Goal: Task Accomplishment & Management: Manage account settings

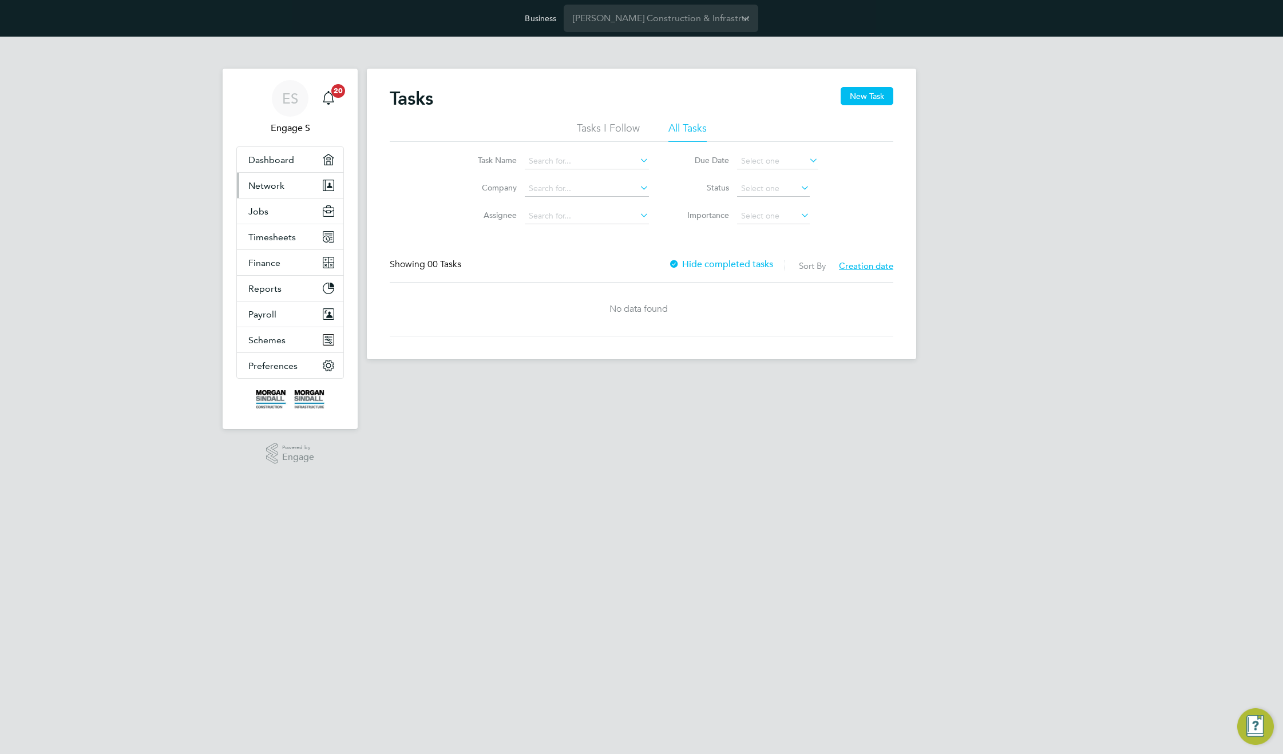
click at [284, 192] on button "Network" at bounding box center [290, 185] width 106 height 25
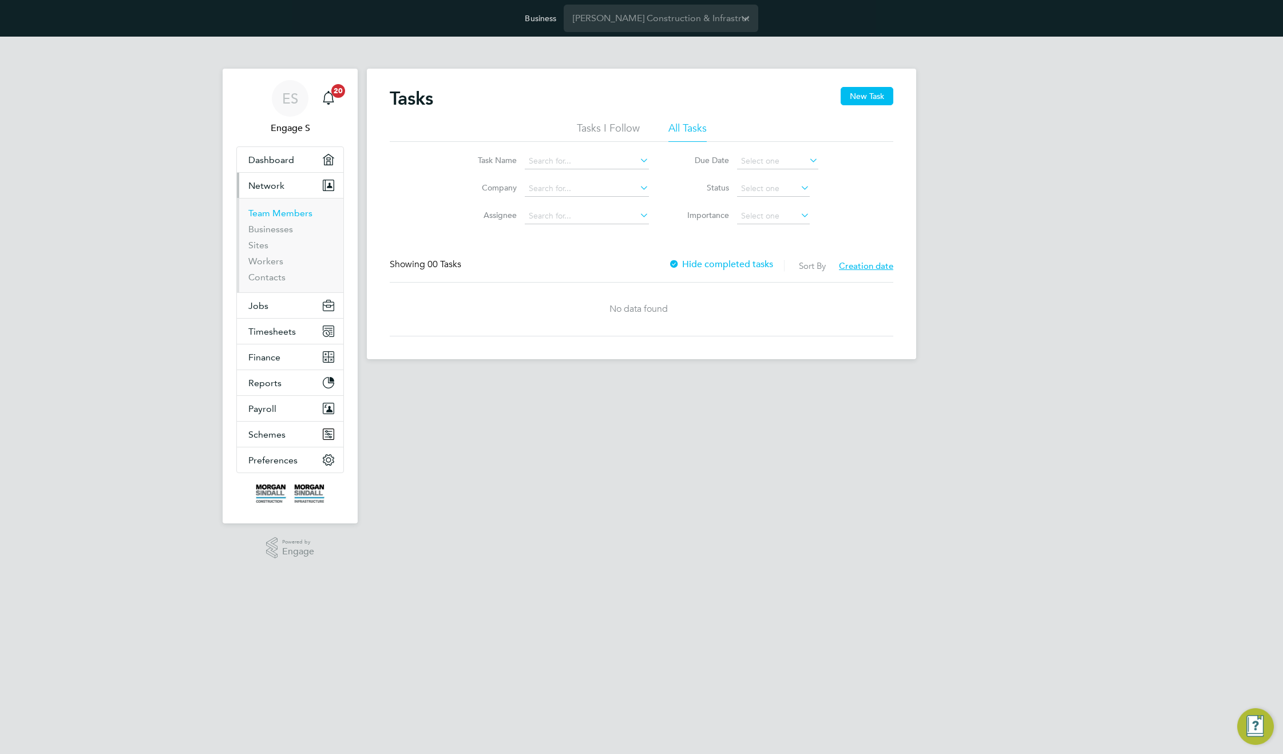
click at [275, 215] on link "Team Members" at bounding box center [280, 213] width 64 height 11
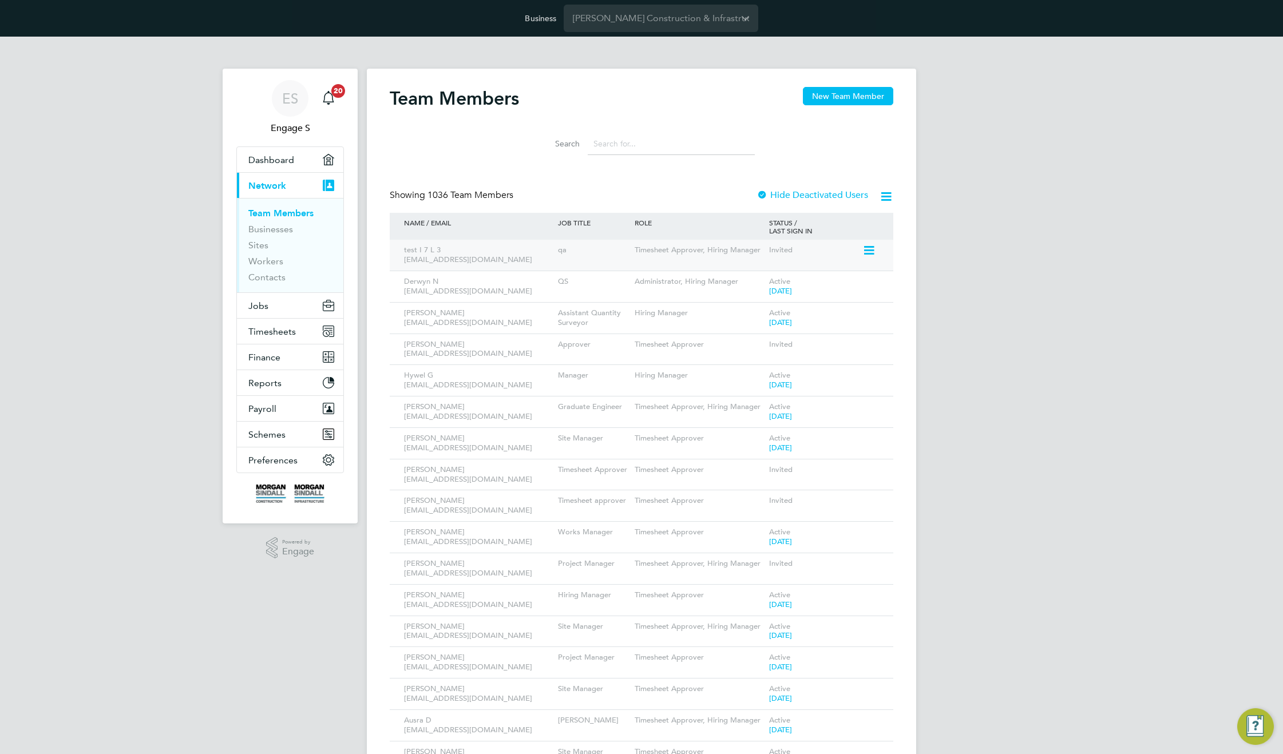
click at [869, 254] on icon at bounding box center [868, 251] width 11 height 14
click at [761, 276] on li "Edit User" at bounding box center [805, 277] width 138 height 16
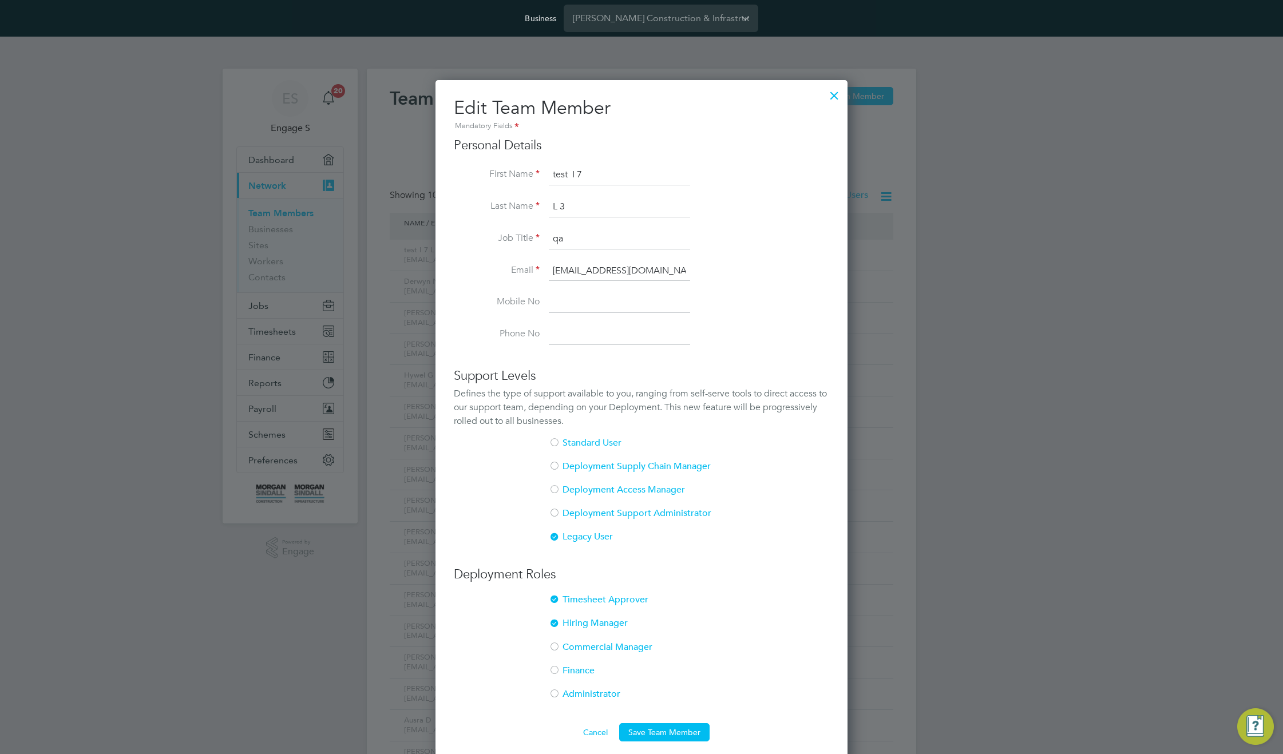
scroll to position [322, 0]
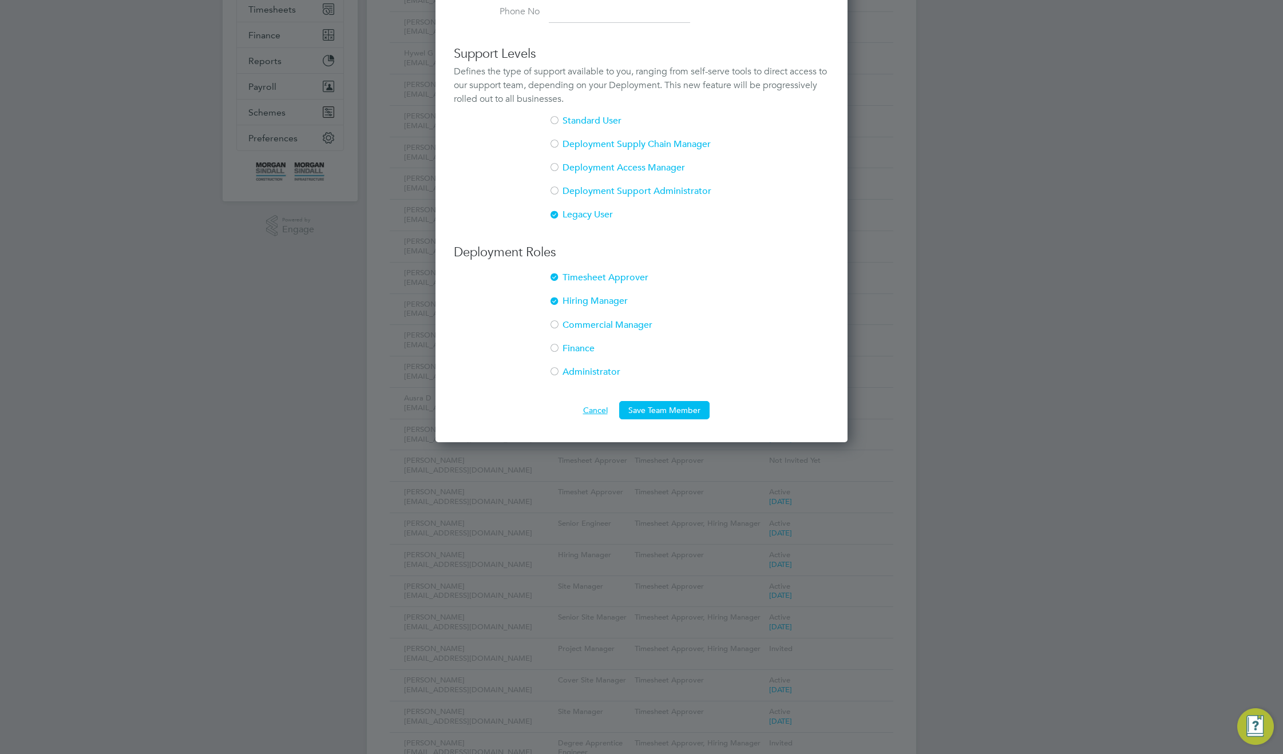
click at [598, 405] on button "Cancel" at bounding box center [595, 410] width 43 height 18
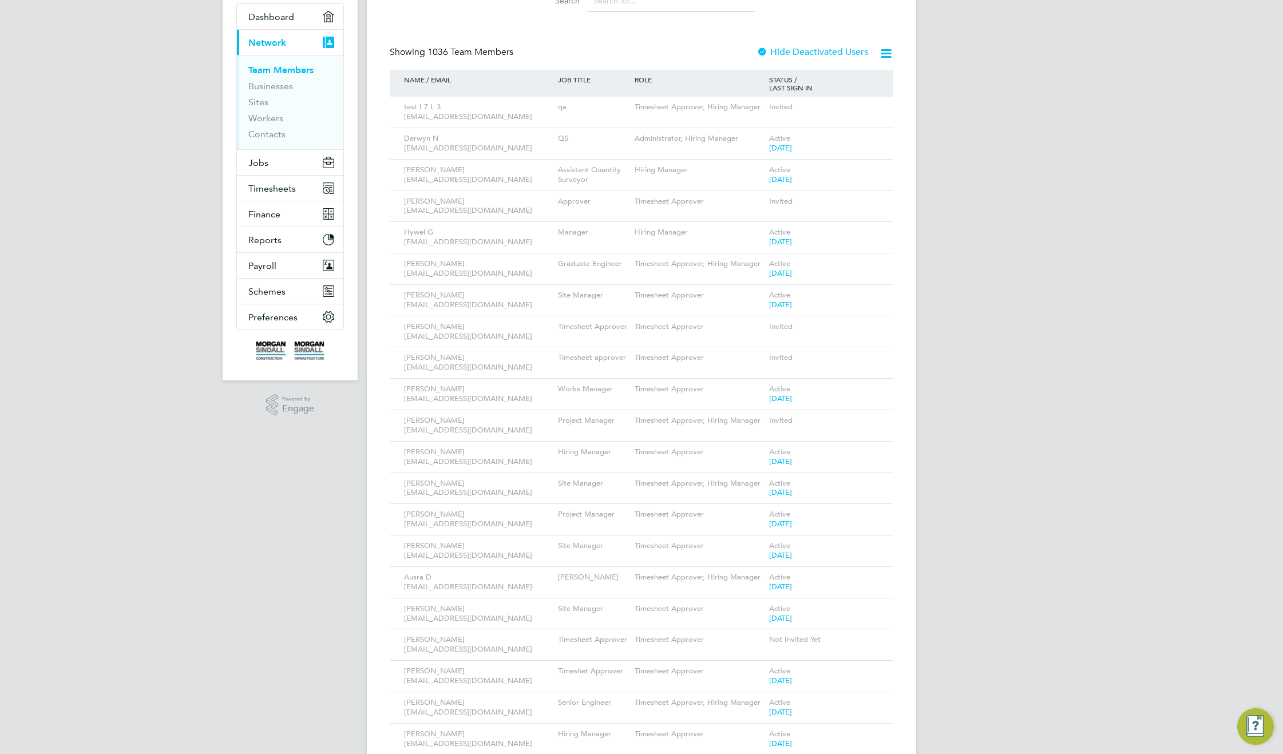
scroll to position [0, 0]
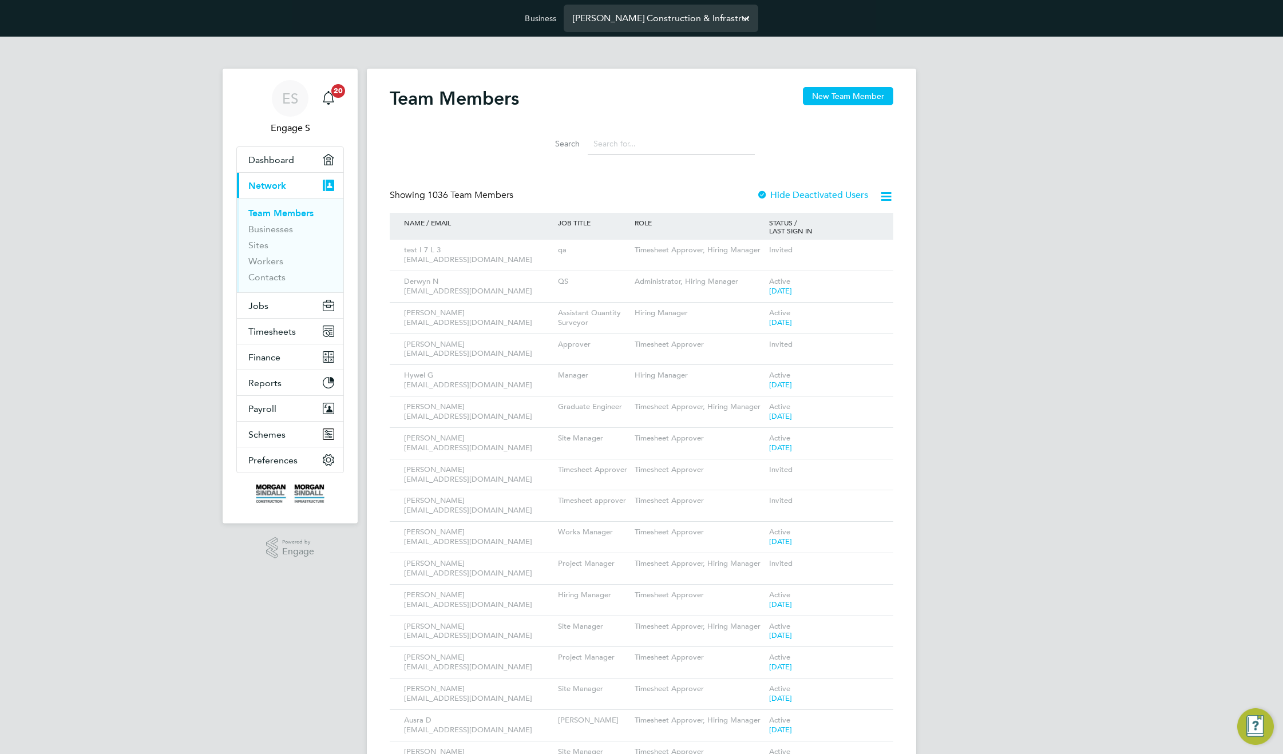
click at [634, 15] on input "Morgan Sindall Construction & Infrastructure Ltd" at bounding box center [661, 18] width 195 height 27
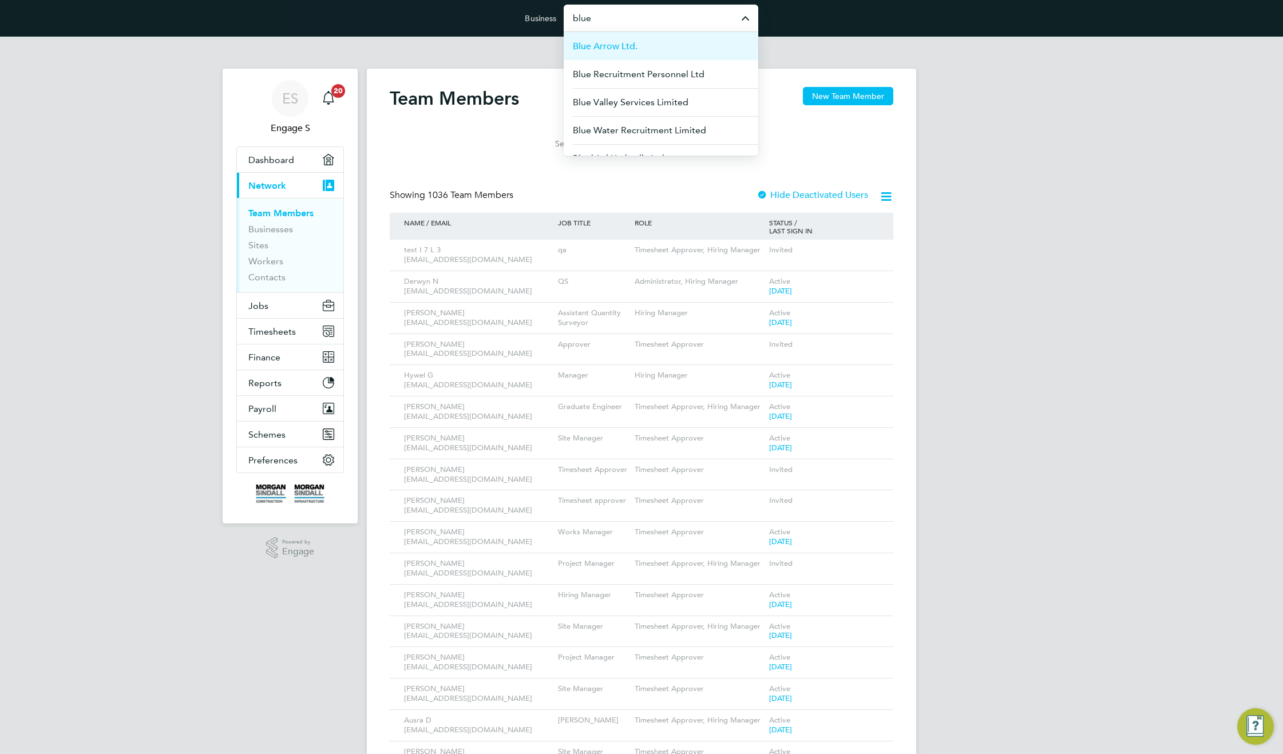
click at [628, 46] on span "Blue Arrow Ltd." at bounding box center [605, 46] width 65 height 14
type input "Blue Arrow Ltd."
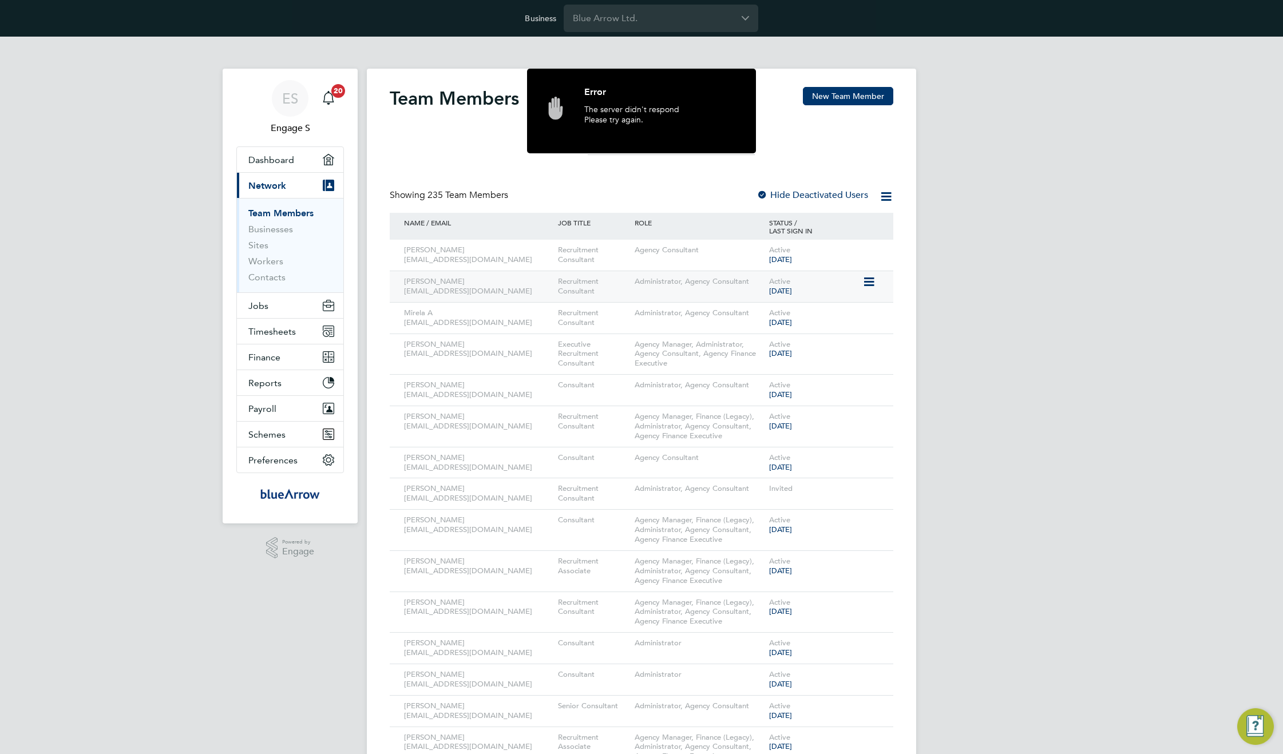
click at [870, 288] on icon at bounding box center [868, 282] width 11 height 14
click at [766, 307] on li "Edit User" at bounding box center [805, 308] width 138 height 16
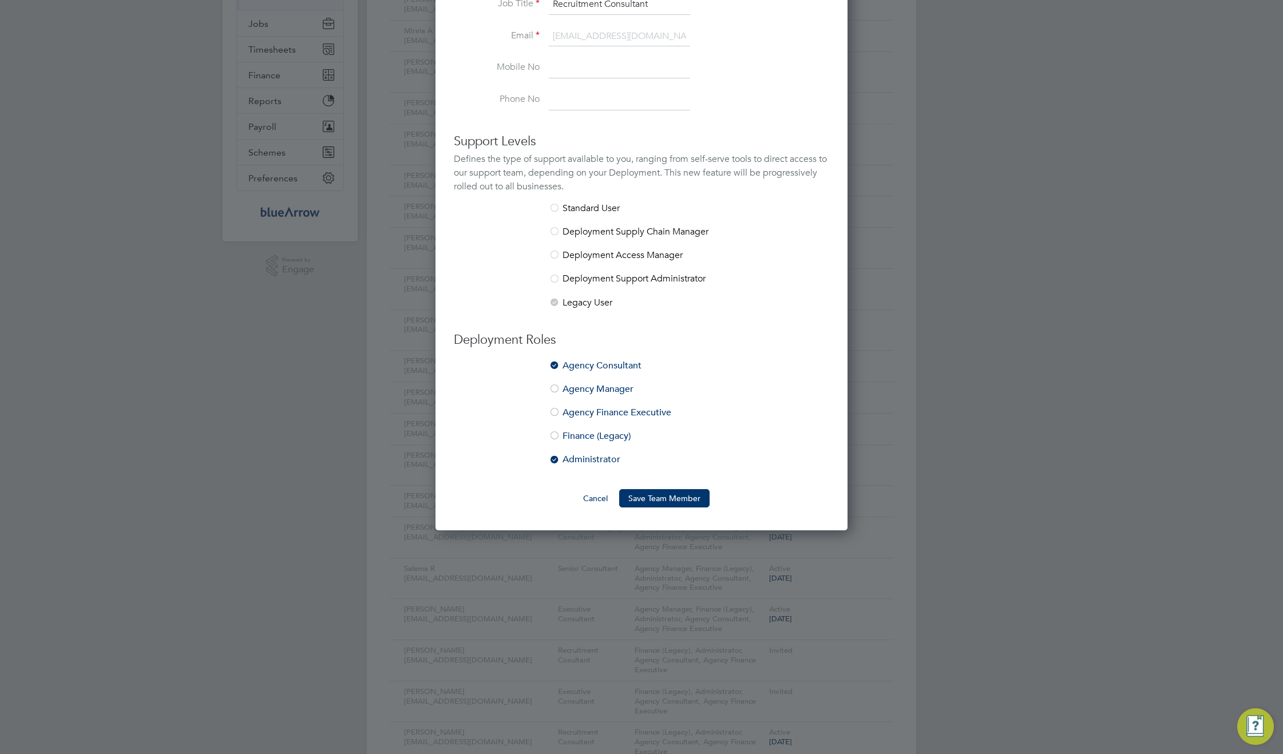
scroll to position [294, 0]
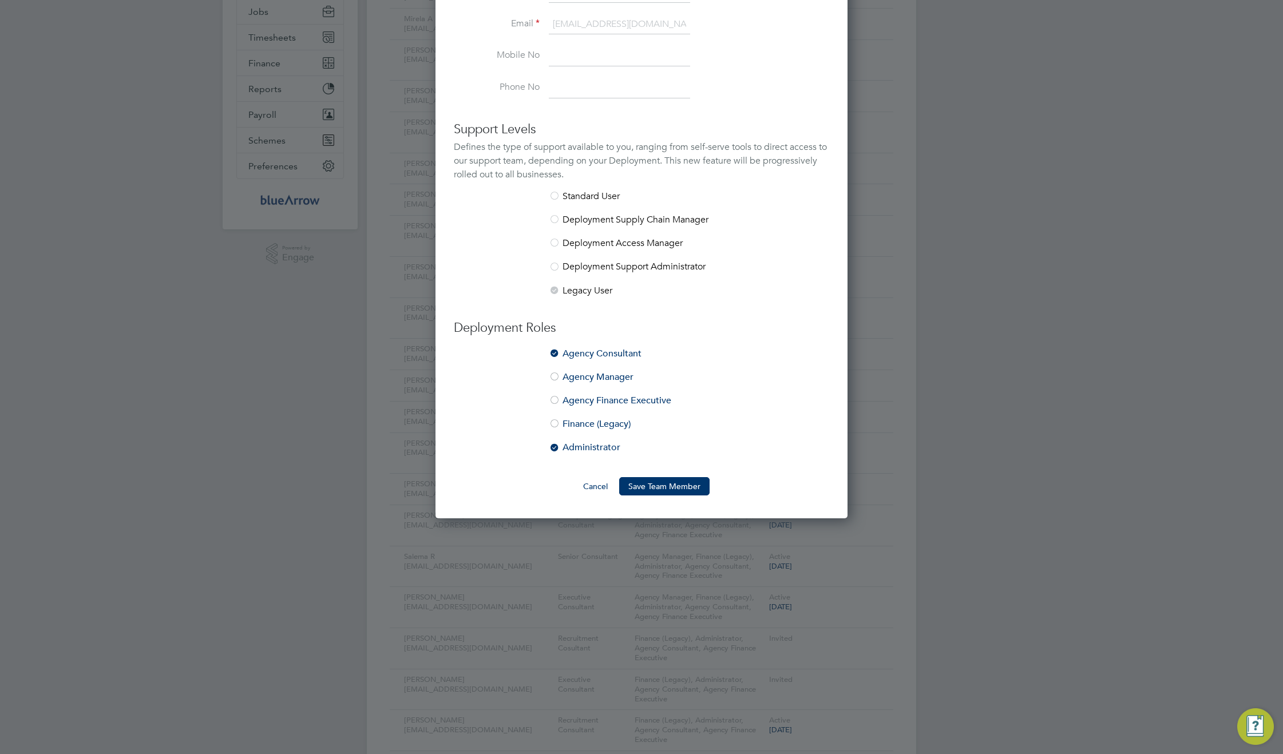
click at [560, 381] on div at bounding box center [554, 377] width 11 height 11
click at [553, 401] on div at bounding box center [554, 400] width 11 height 11
click at [554, 428] on div at bounding box center [554, 424] width 11 height 11
click at [671, 485] on button "Save Team Member" at bounding box center [664, 486] width 90 height 18
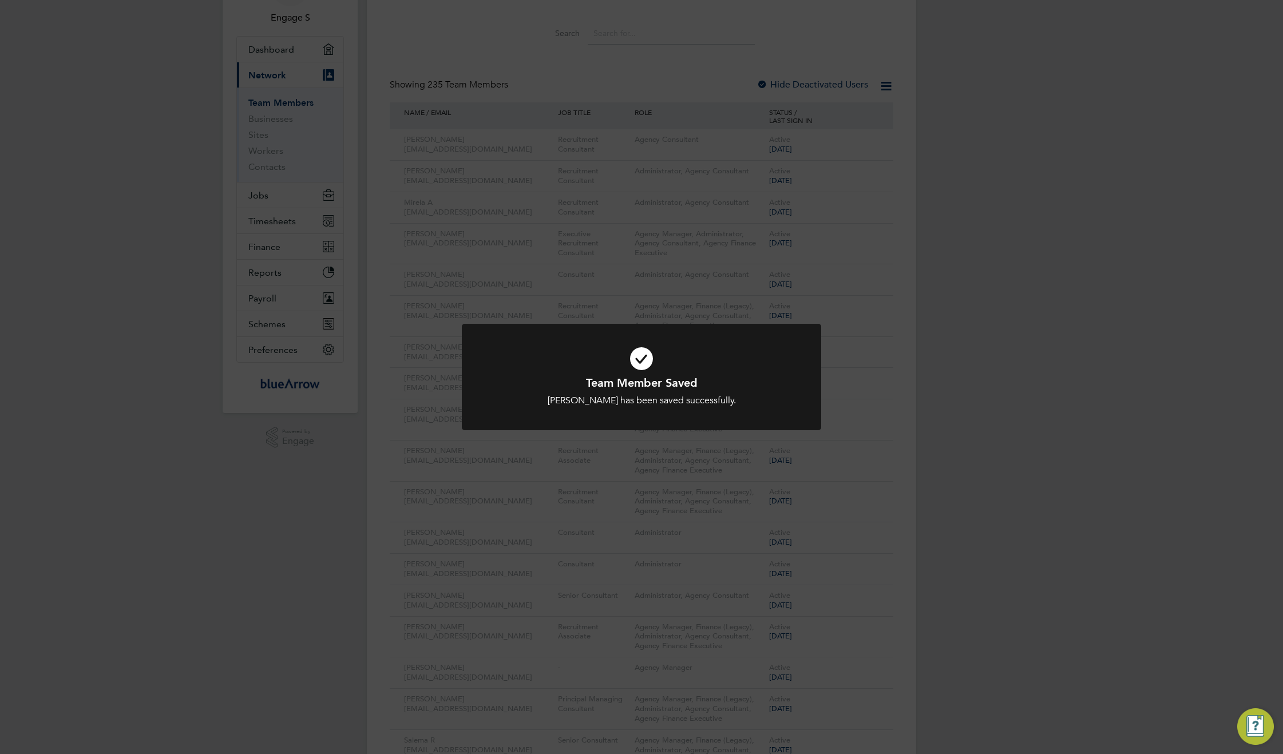
scroll to position [0, 0]
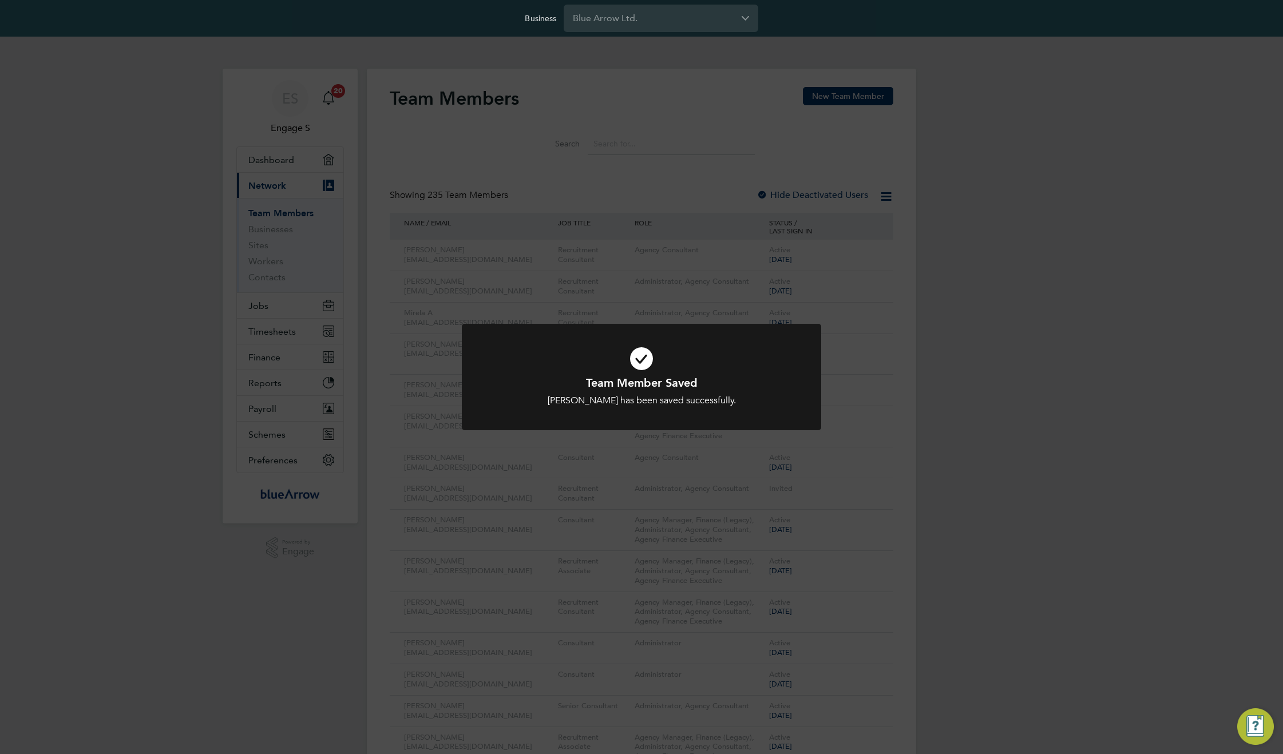
click at [884, 449] on div "Team Member Saved Darijana M has been saved successfully. Cancel Okay" at bounding box center [641, 377] width 1283 height 754
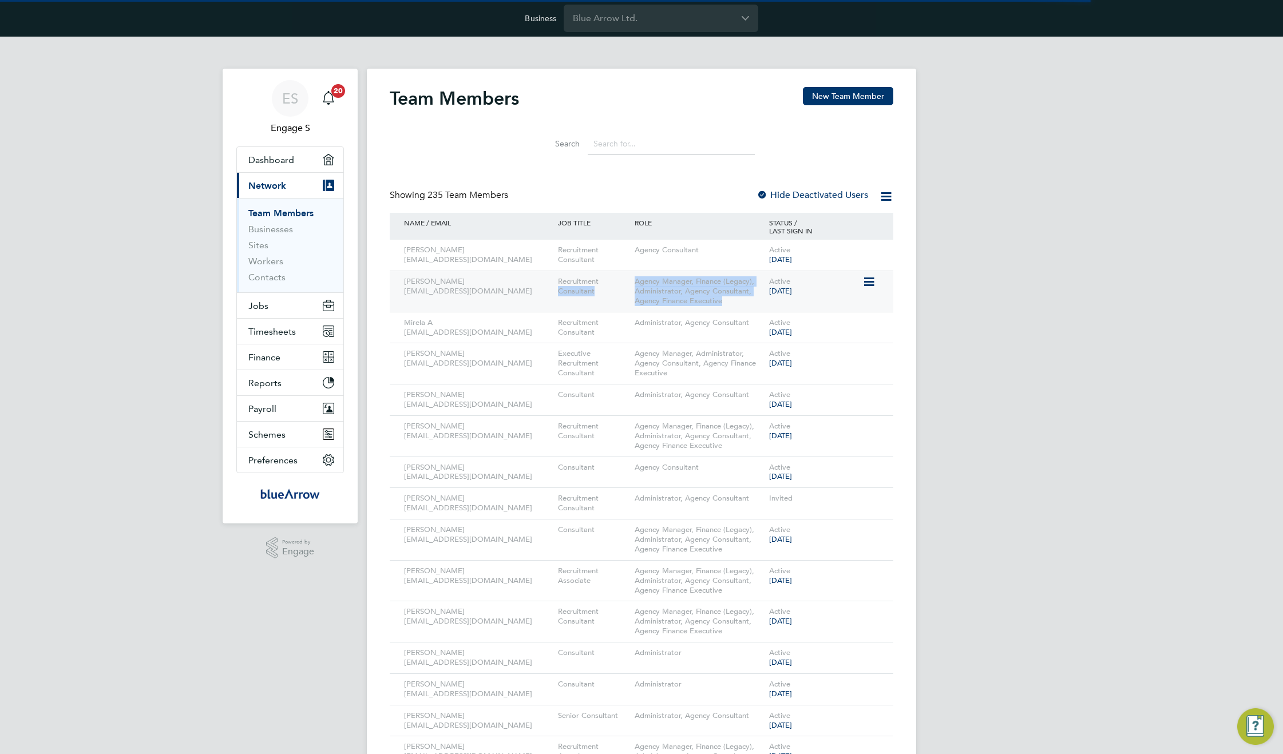
drag, startPoint x: 735, startPoint y: 307, endPoint x: 620, endPoint y: 279, distance: 117.7
click at [620, 279] on div "Darijana M 384445@testacc.com Recruitment Consultant Agency Manager, Finance (L…" at bounding box center [642, 291] width 504 height 41
drag, startPoint x: 1121, startPoint y: 330, endPoint x: 552, endPoint y: 276, distance: 571.5
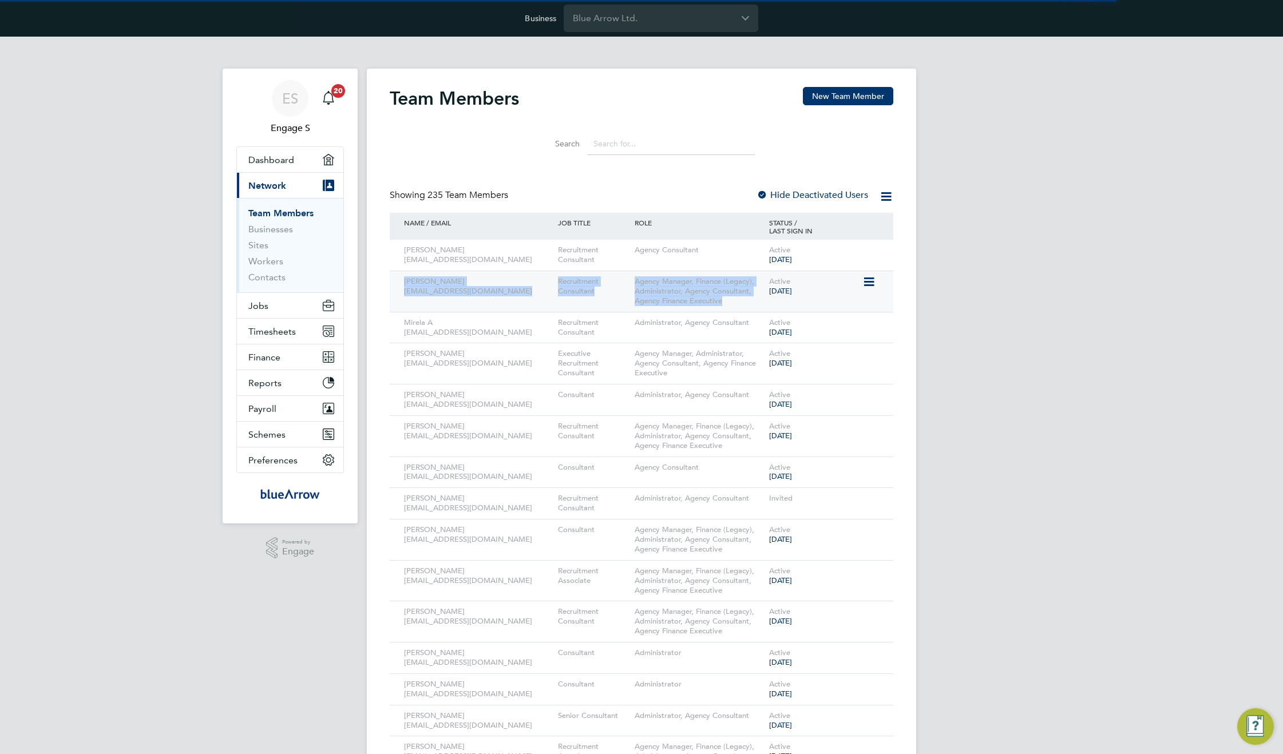
drag, startPoint x: 552, startPoint y: 276, endPoint x: 738, endPoint y: 306, distance: 187.9
click at [738, 306] on div "Darijana M 384445@testacc.com Recruitment Consultant Agency Manager, Finance (L…" at bounding box center [642, 291] width 504 height 41
click at [868, 281] on icon at bounding box center [868, 282] width 11 height 14
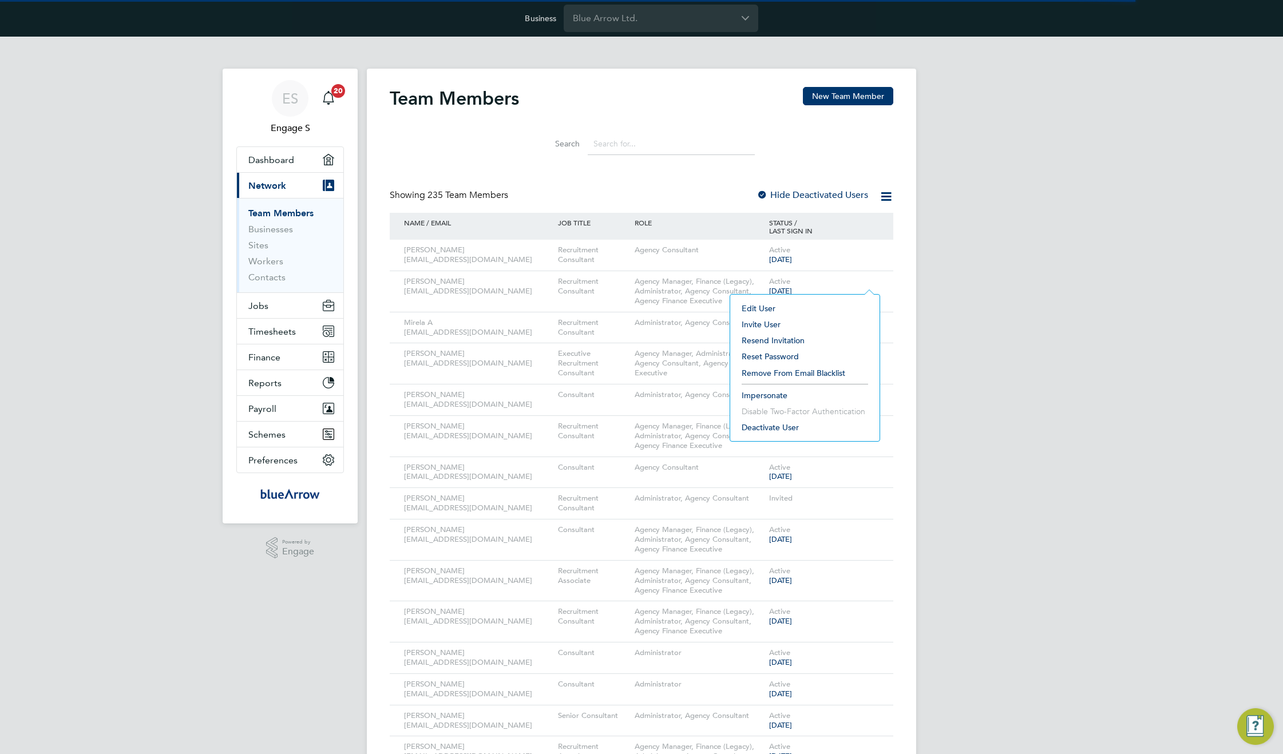
click at [873, 286] on icon at bounding box center [868, 282] width 11 height 14
click at [836, 94] on button "New Team Member" at bounding box center [848, 96] width 90 height 18
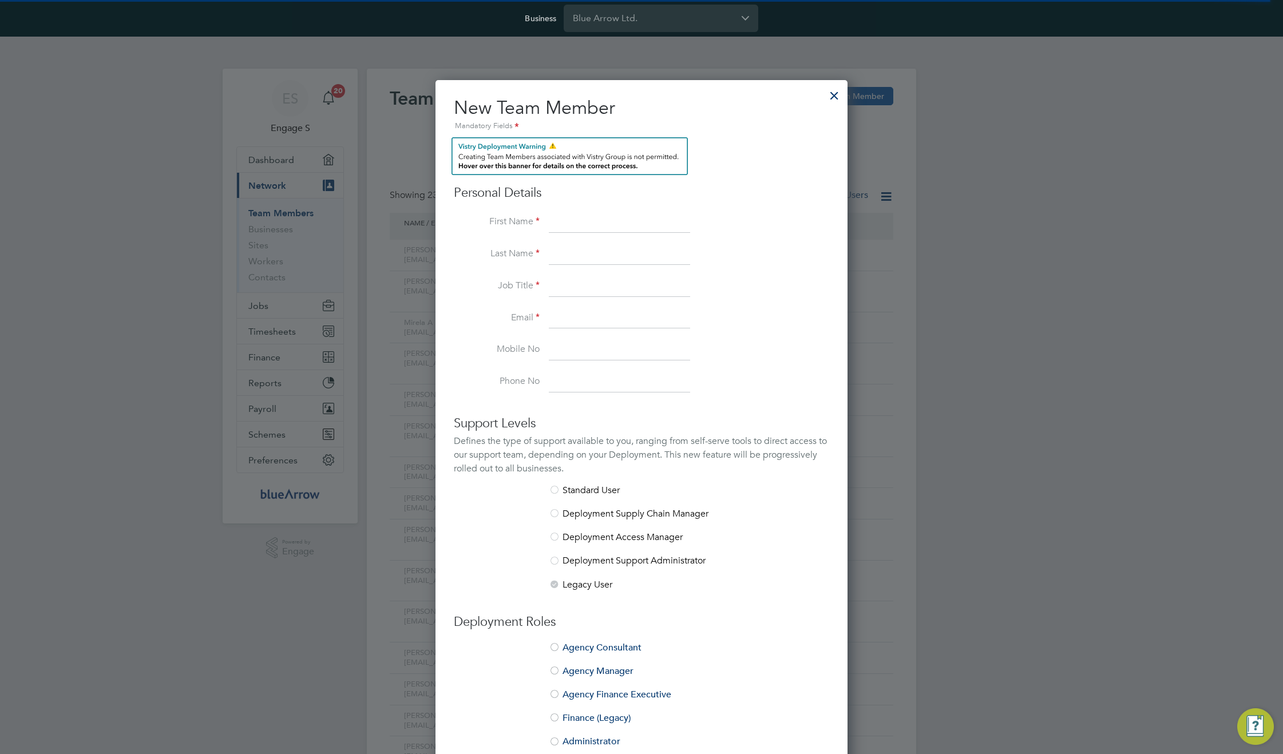
scroll to position [733, 413]
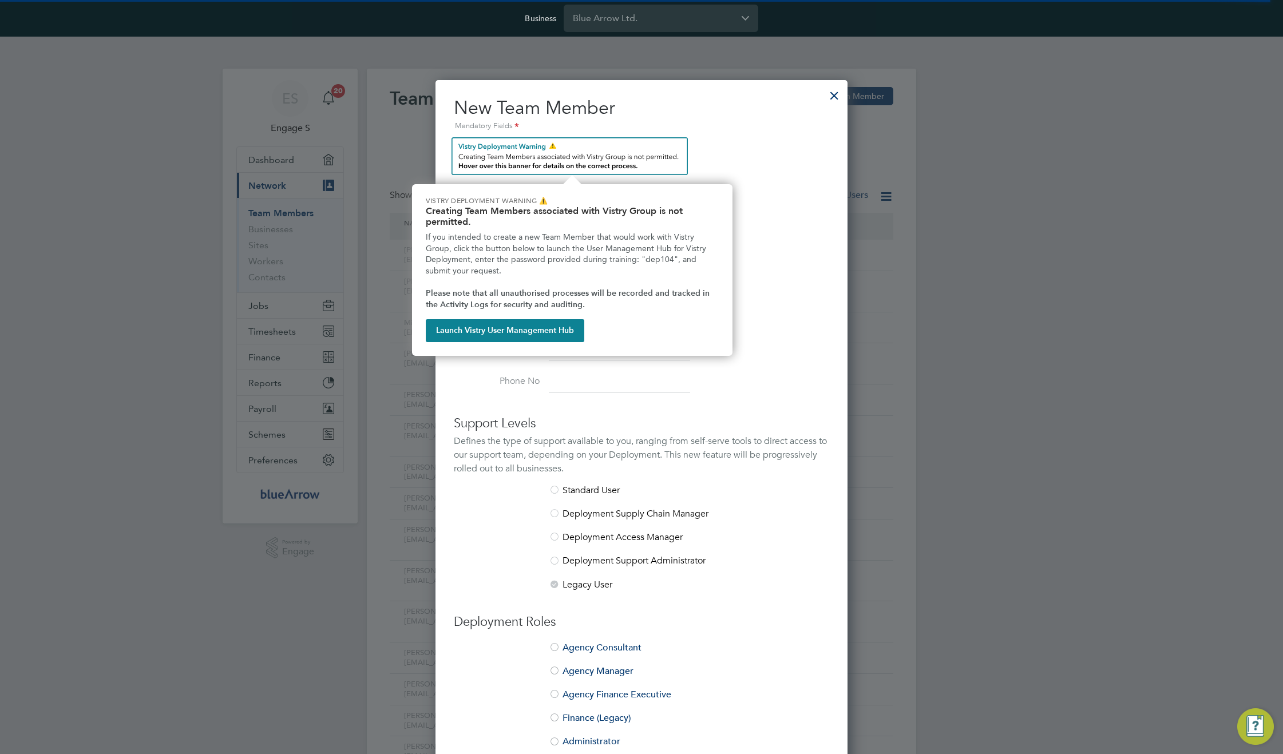
click at [541, 157] on img "Team Members Vistry Reminder" at bounding box center [570, 156] width 236 height 38
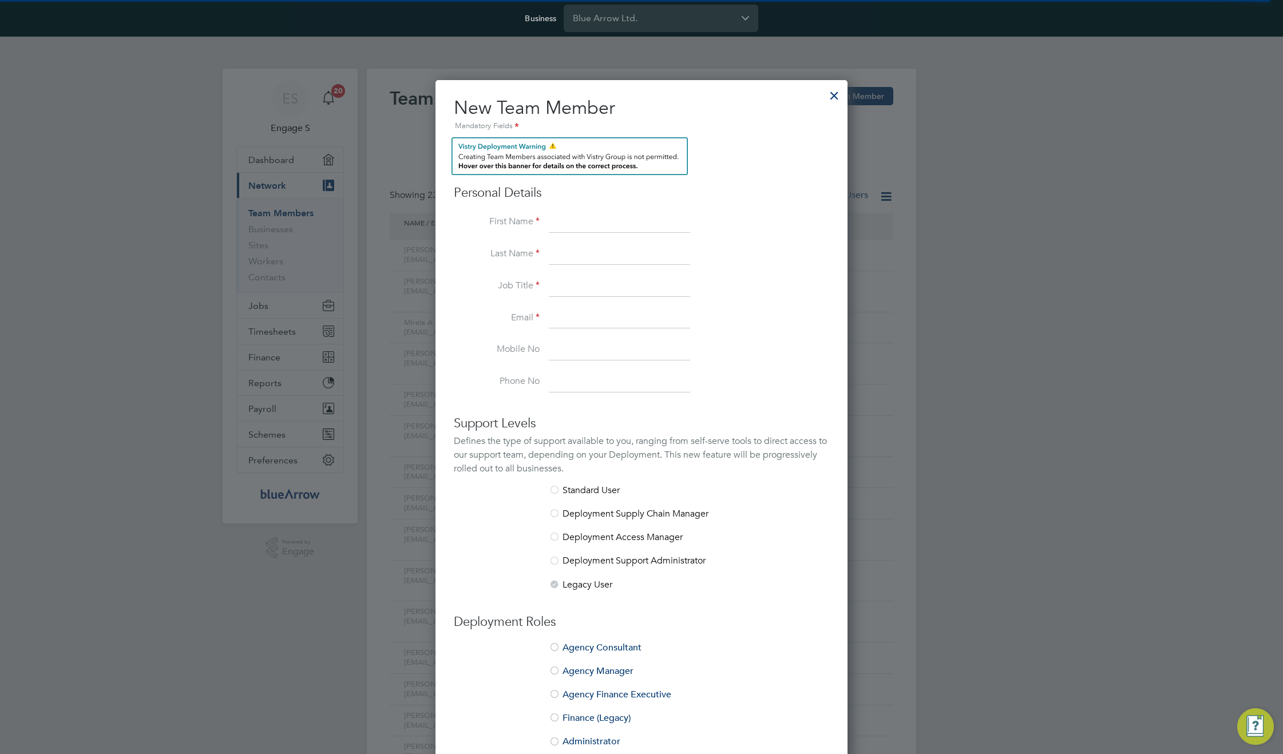
click at [541, 157] on img "Team Members Vistry Reminder" at bounding box center [570, 156] width 236 height 38
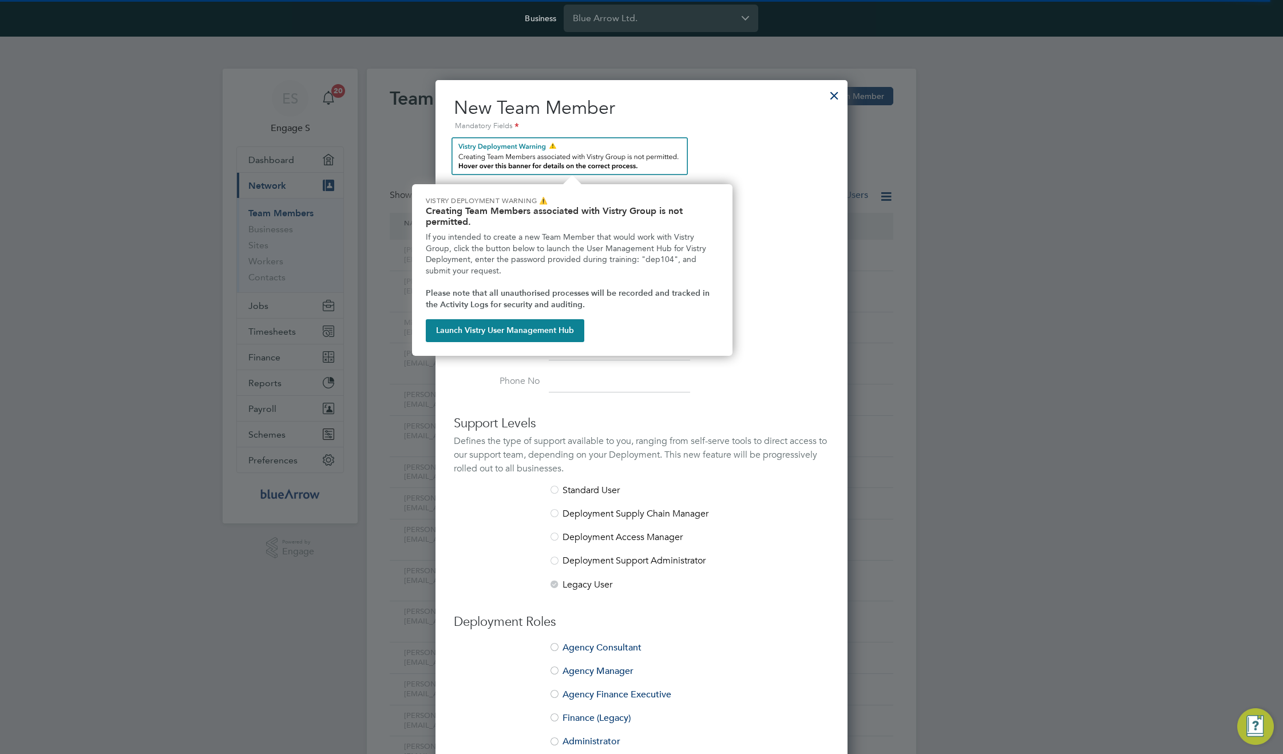
click at [541, 157] on img "Team Members Vistry Reminder" at bounding box center [570, 156] width 236 height 38
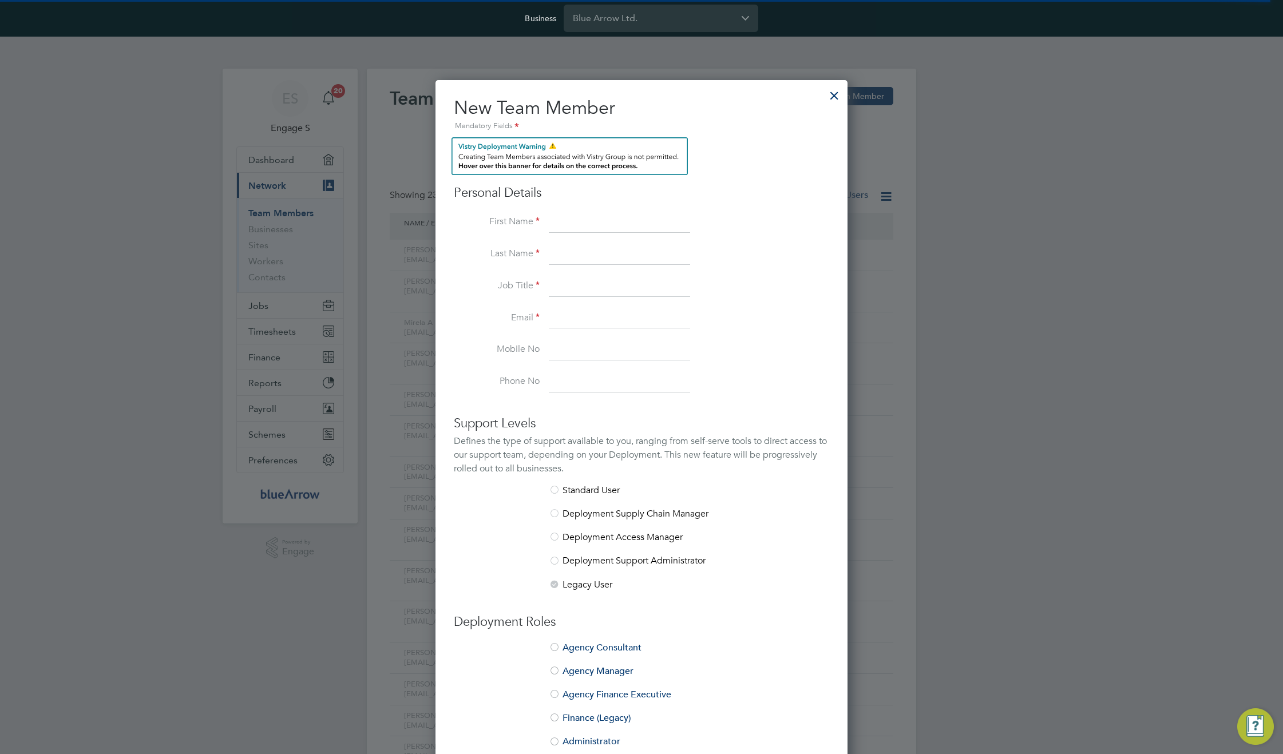
click at [594, 216] on input at bounding box center [619, 222] width 141 height 21
type input "Test new"
click at [586, 257] on input at bounding box center [619, 254] width 141 height 21
type input "roles"
click at [582, 288] on input at bounding box center [619, 286] width 141 height 21
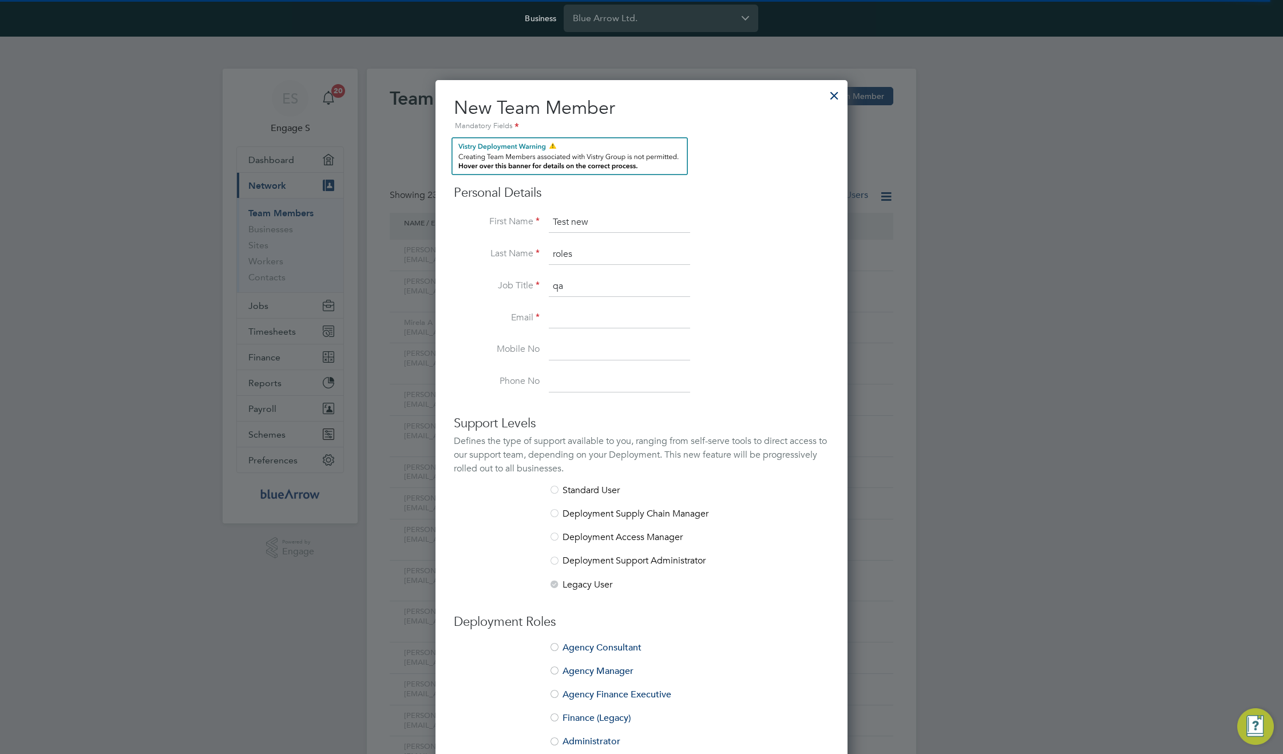
type input "qa"
click at [577, 318] on input at bounding box center [619, 319] width 141 height 21
type input "qawerf@gmail.com"
click at [237, 173] on button "Current page: Network" at bounding box center [290, 185] width 106 height 25
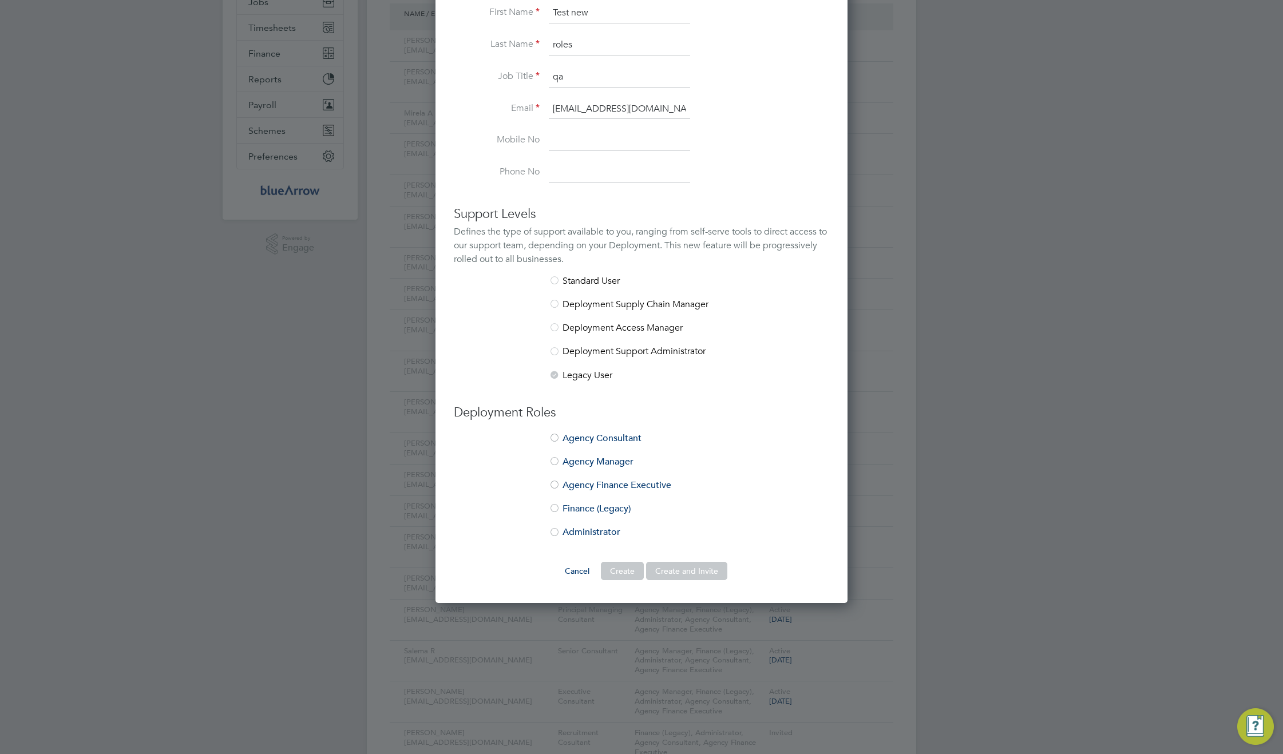
scroll to position [210, 0]
click at [580, 507] on li "Finance (Legacy)" at bounding box center [641, 514] width 375 height 23
click at [669, 568] on button "Create and Invite" at bounding box center [686, 570] width 81 height 18
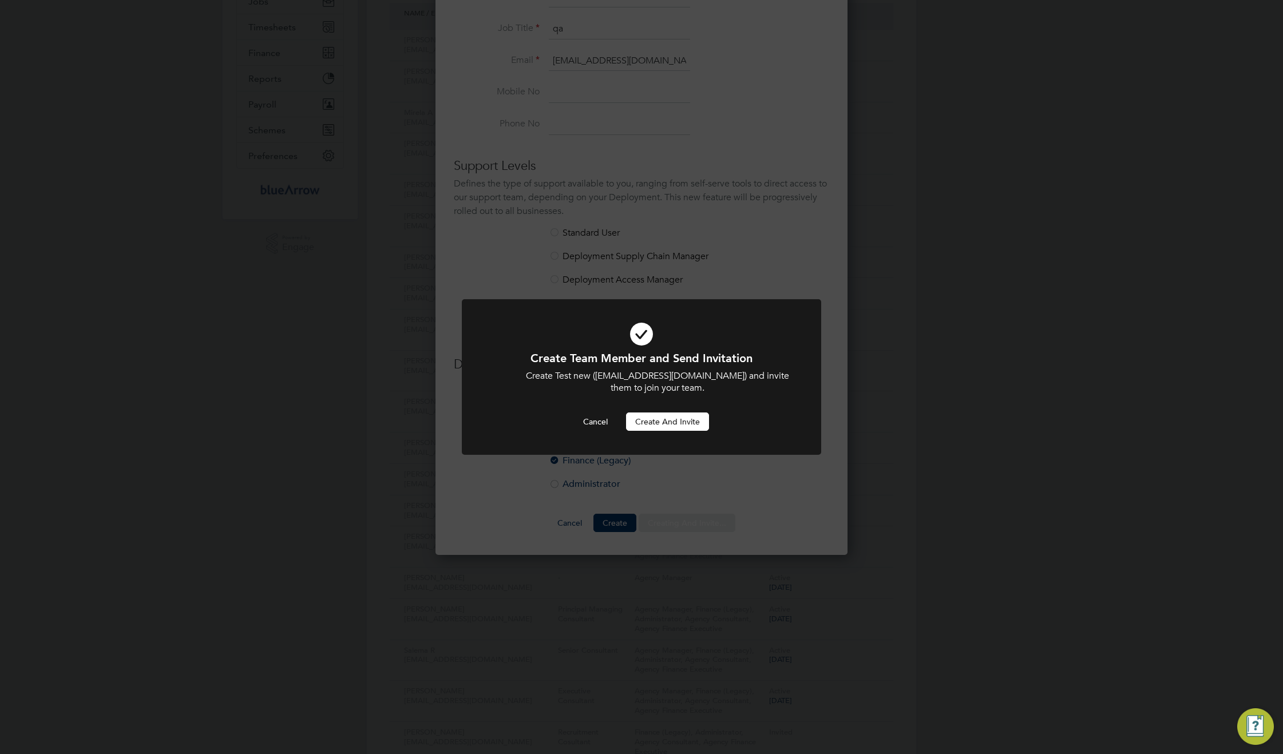
scroll to position [685, 413]
click at [668, 413] on button "Create and invite" at bounding box center [667, 422] width 83 height 18
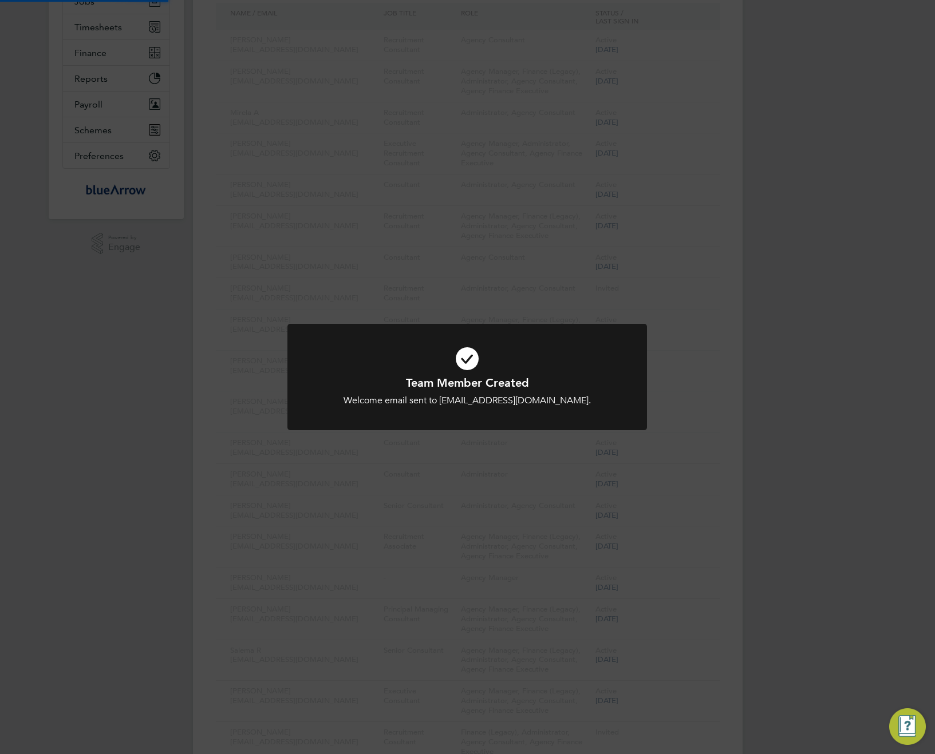
scroll to position [0, 0]
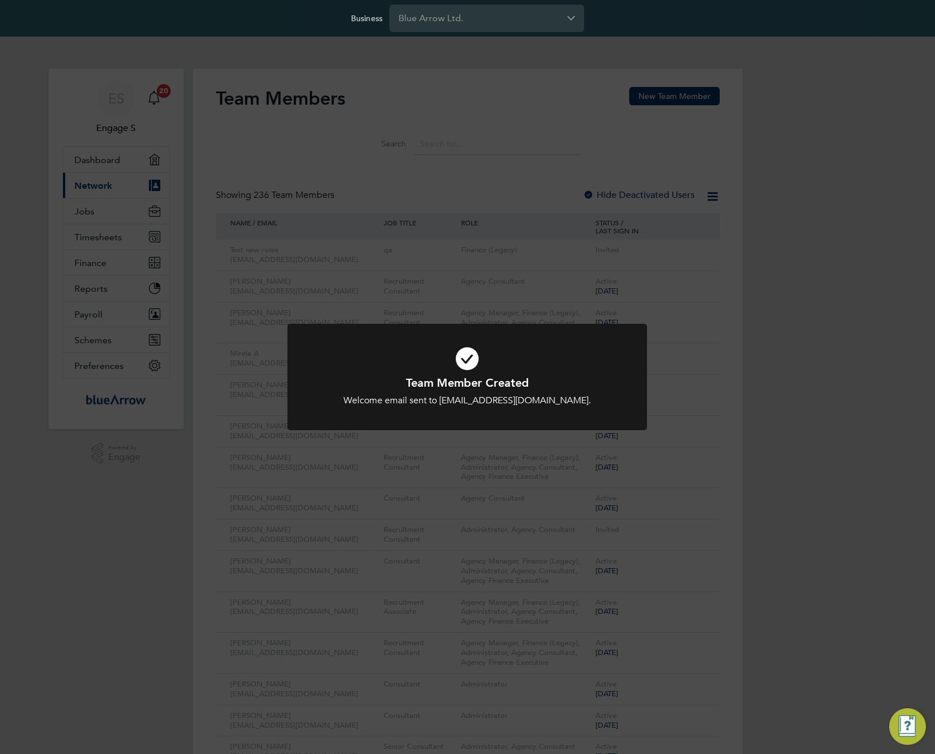
click at [748, 214] on div "Team Member Created Welcome email sent to qawerf@gmail.com. Cancel Okay" at bounding box center [467, 377] width 935 height 754
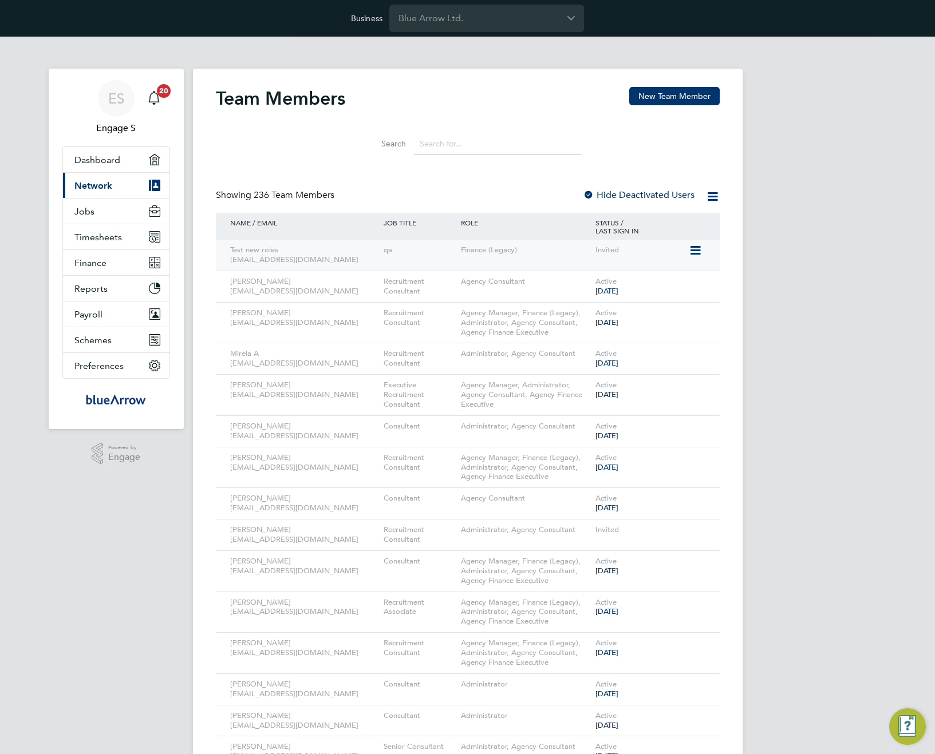
click at [695, 250] on icon at bounding box center [694, 251] width 11 height 14
click at [600, 270] on li "Edit User" at bounding box center [631, 277] width 138 height 16
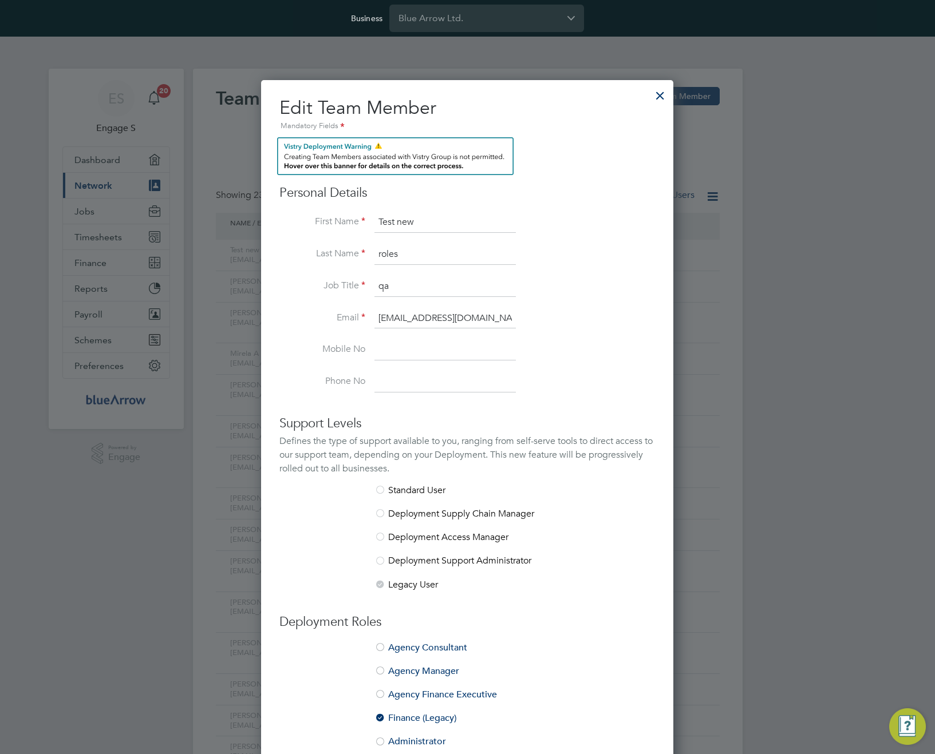
scroll to position [733, 413]
click at [391, 692] on li "Agency Finance Executive" at bounding box center [466, 700] width 375 height 23
click at [379, 721] on div at bounding box center [379, 718] width 11 height 11
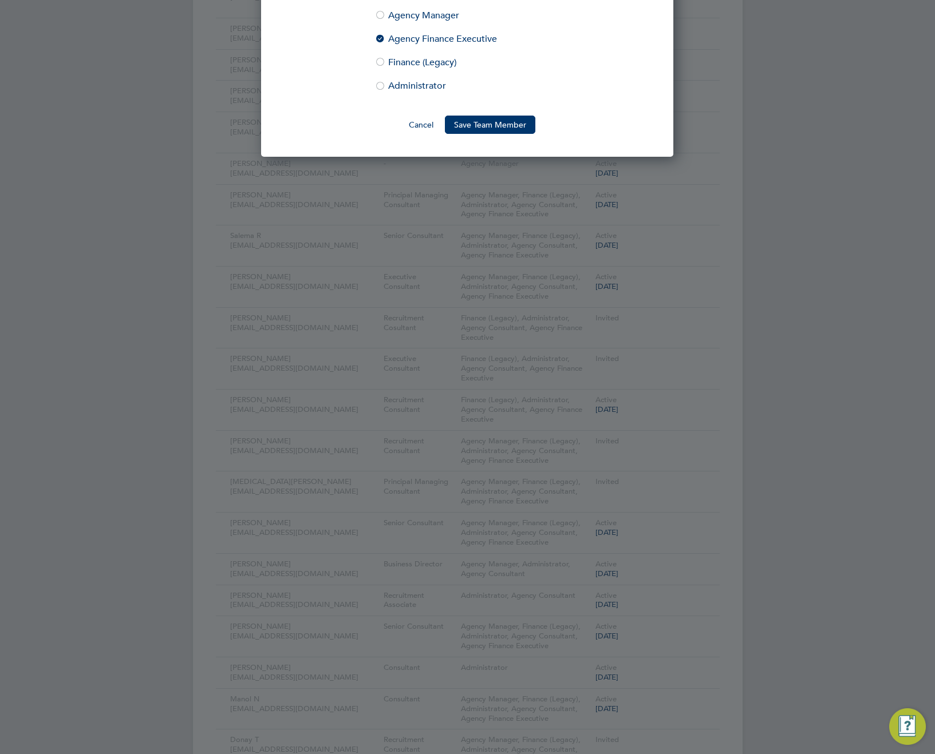
scroll to position [605, 0]
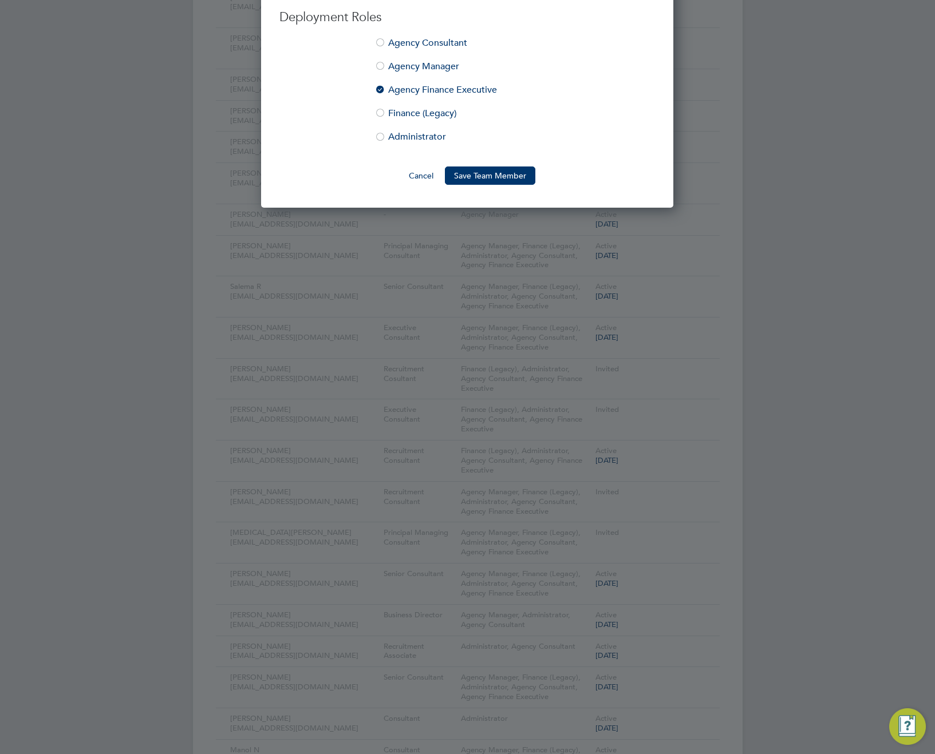
click at [379, 87] on div at bounding box center [379, 90] width 11 height 11
click at [482, 176] on button "Save Team Member" at bounding box center [490, 176] width 90 height 18
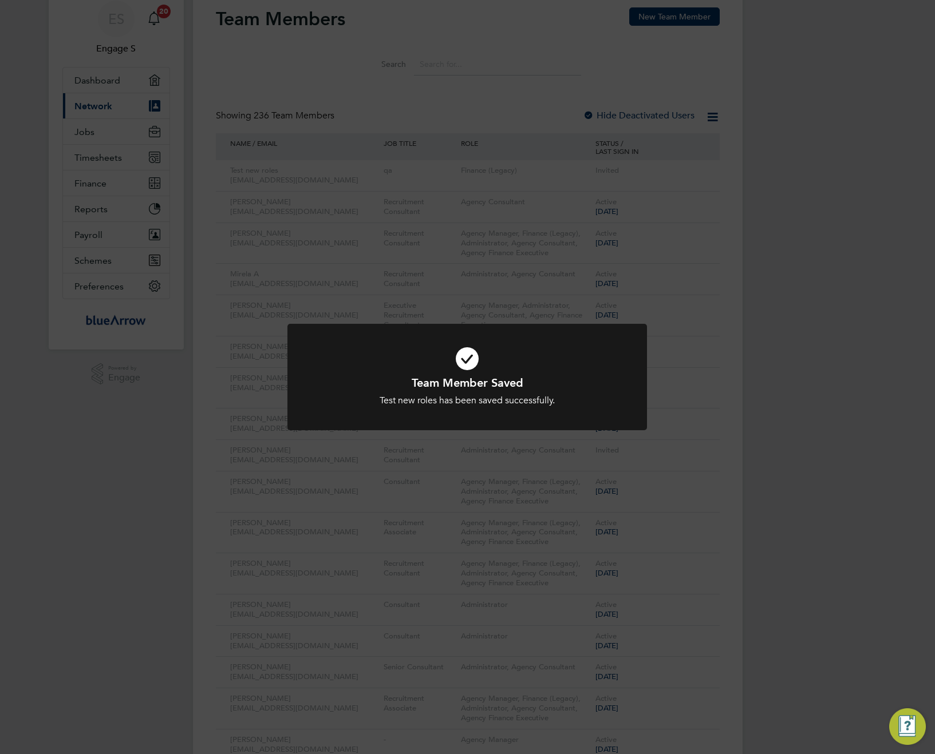
scroll to position [0, 0]
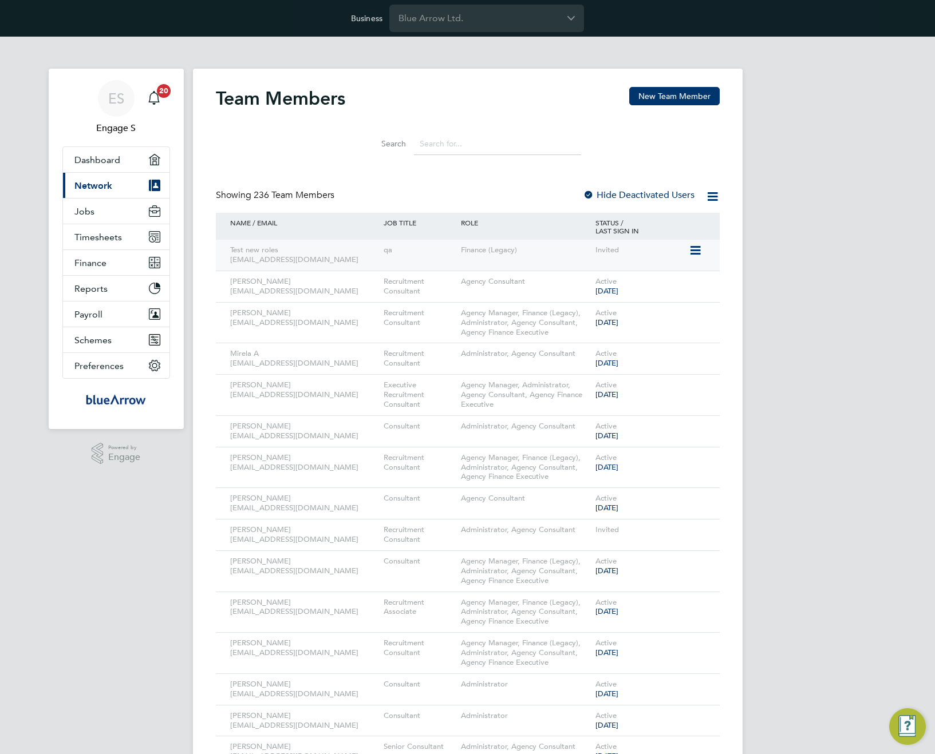
click at [699, 250] on icon at bounding box center [694, 251] width 11 height 14
click at [597, 287] on li "Invite User" at bounding box center [631, 293] width 138 height 16
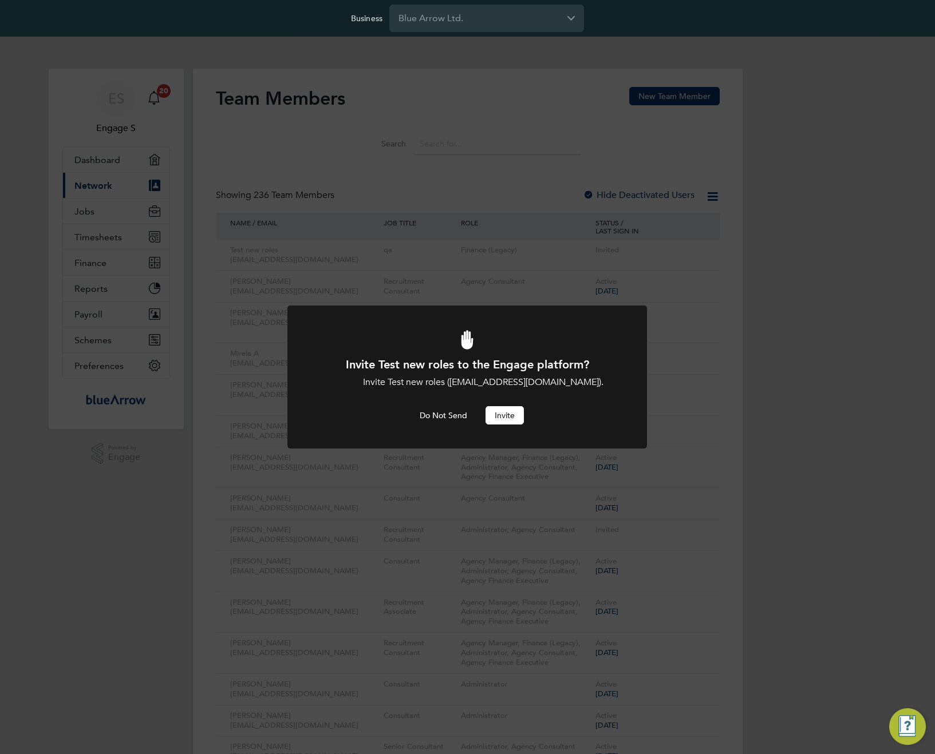
click at [507, 414] on button "Invite" at bounding box center [504, 415] width 38 height 18
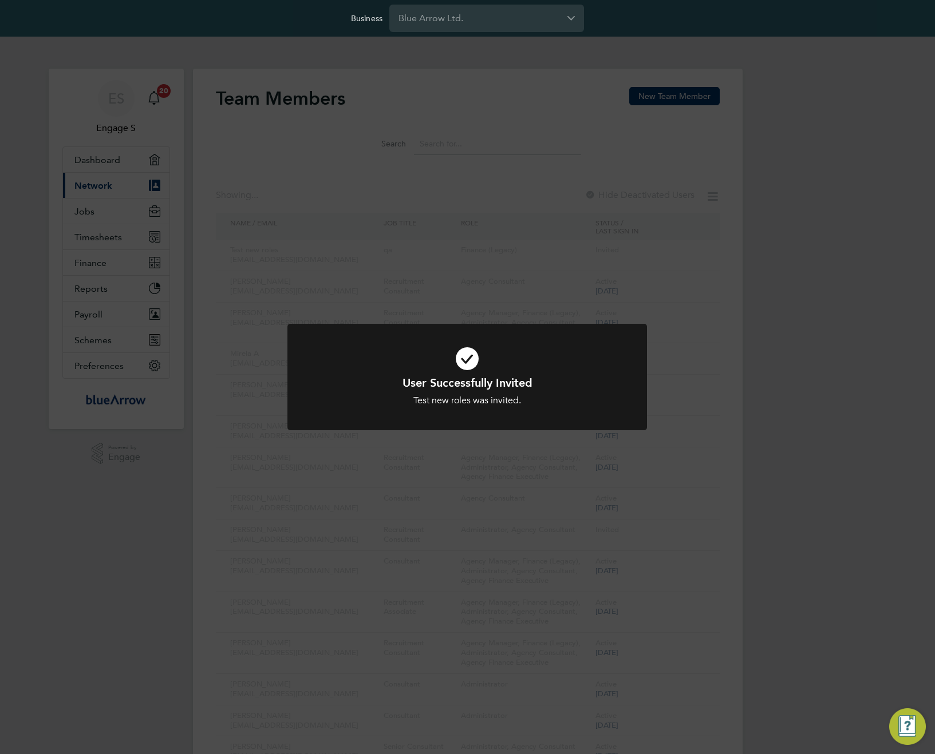
click at [741, 283] on div "User Successfully Invited Test new roles was invited. Cancel Okay" at bounding box center [467, 377] width 935 height 754
click at [669, 253] on div "User Successfully Invited Test new roles was invited. Cancel Okay" at bounding box center [467, 377] width 935 height 754
click at [611, 252] on div "User Successfully Invited Test new roles was invited. Cancel Okay" at bounding box center [467, 377] width 935 height 754
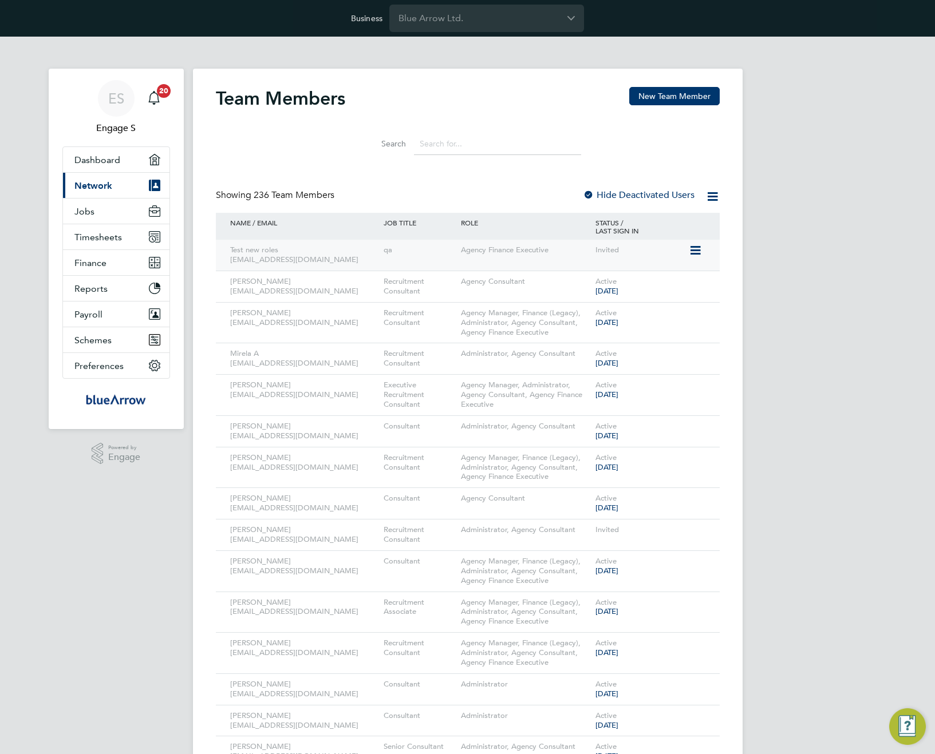
click at [700, 247] on icon at bounding box center [694, 251] width 11 height 14
click at [608, 306] on li "Resend Invitation" at bounding box center [631, 309] width 138 height 16
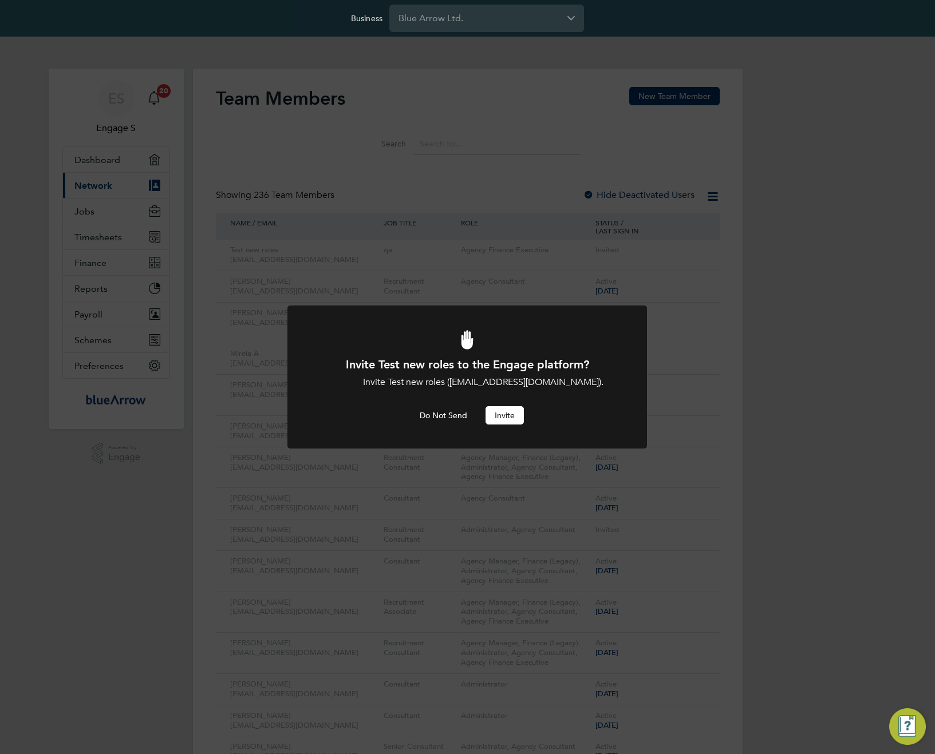
click at [499, 418] on button "Invite" at bounding box center [504, 415] width 38 height 18
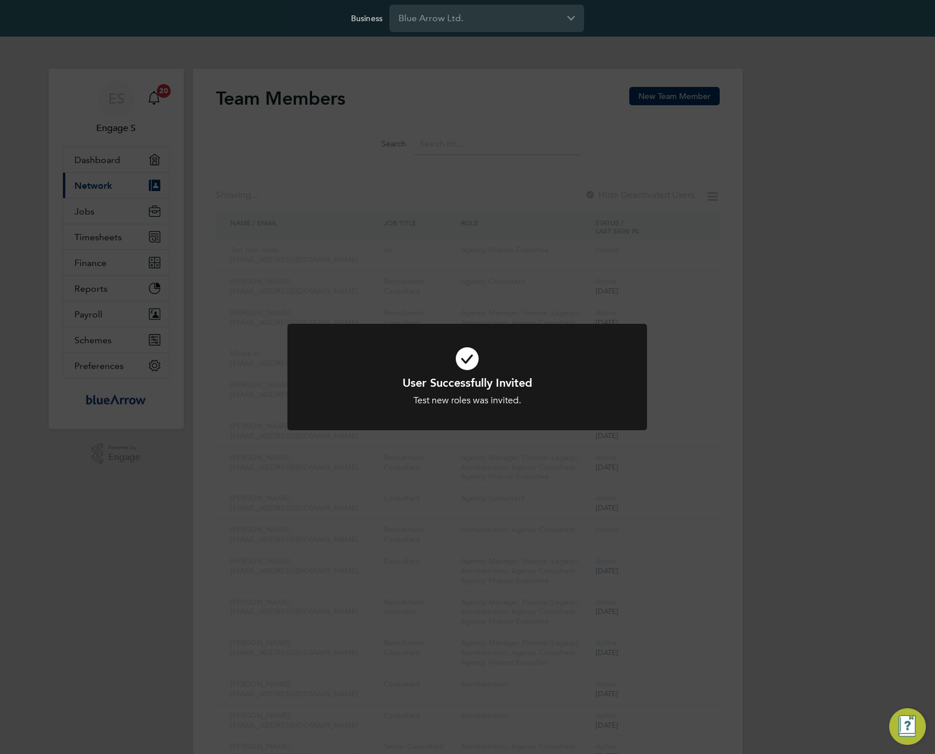
click at [756, 348] on div "User Successfully Invited Test new roles was invited. Cancel Okay" at bounding box center [467, 377] width 935 height 754
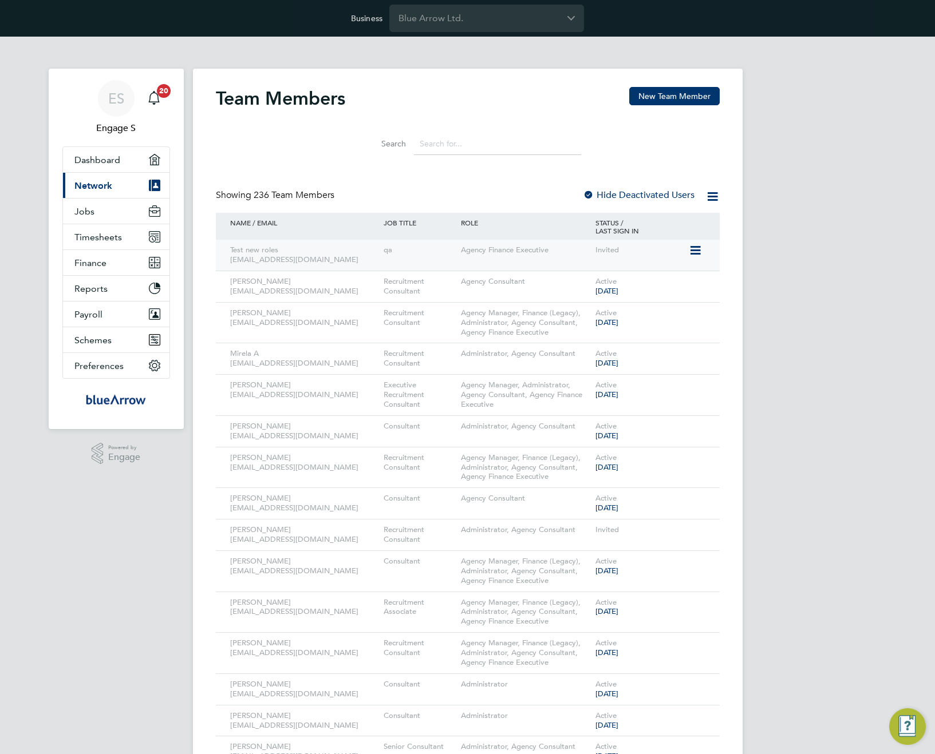
click at [693, 250] on icon at bounding box center [694, 251] width 11 height 14
click at [584, 346] on li "Impersonate" at bounding box center [631, 348] width 138 height 16
click at [345, 138] on li "Search" at bounding box center [467, 144] width 255 height 34
drag, startPoint x: 639, startPoint y: 235, endPoint x: 216, endPoint y: 218, distance: 422.7
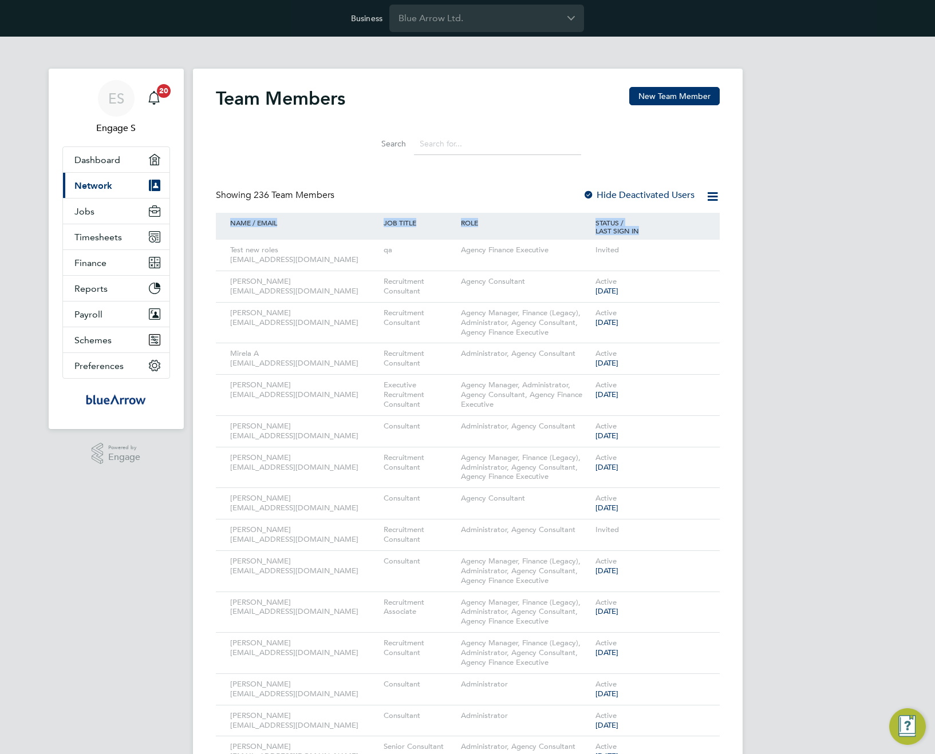
drag, startPoint x: 255, startPoint y: 206, endPoint x: 263, endPoint y: 195, distance: 14.0
click at [263, 195] on span "236 Team Members" at bounding box center [294, 194] width 81 height 11
drag, startPoint x: 412, startPoint y: 228, endPoint x: 197, endPoint y: 213, distance: 215.1
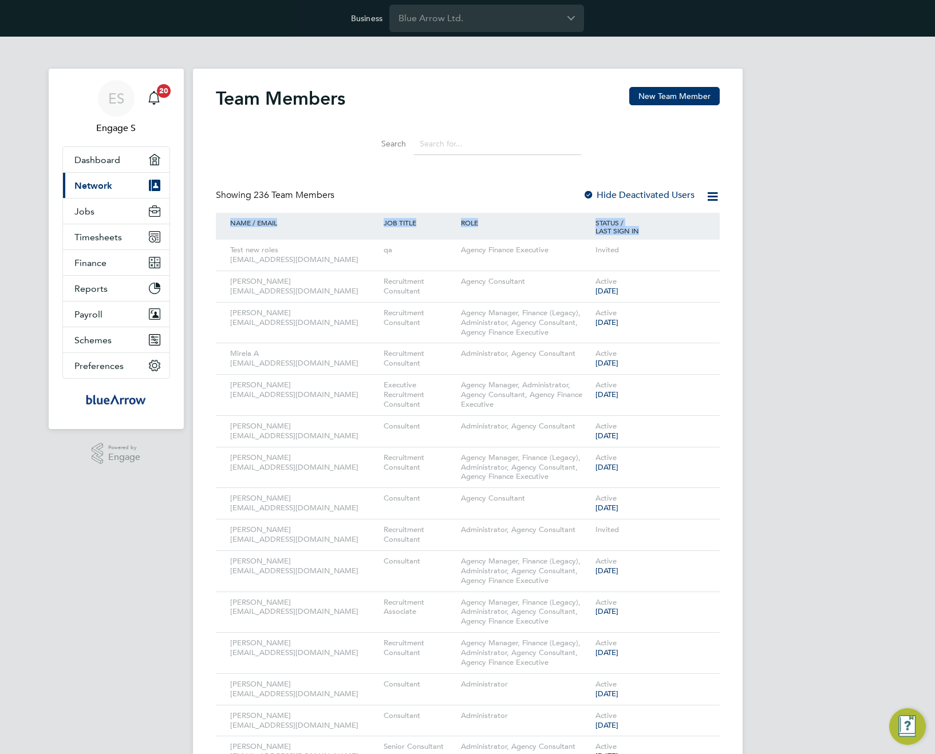
click at [695, 313] on icon at bounding box center [694, 314] width 11 height 14
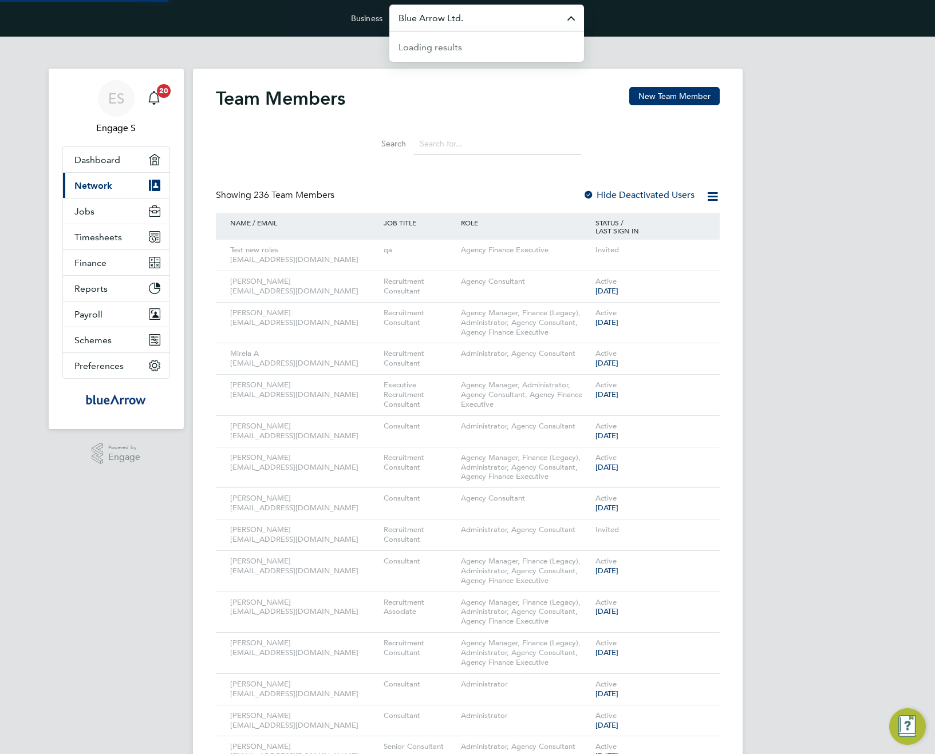
click at [450, 15] on input "Blue Arrow Ltd." at bounding box center [486, 18] width 195 height 27
click at [595, 135] on div "Search" at bounding box center [468, 140] width 504 height 39
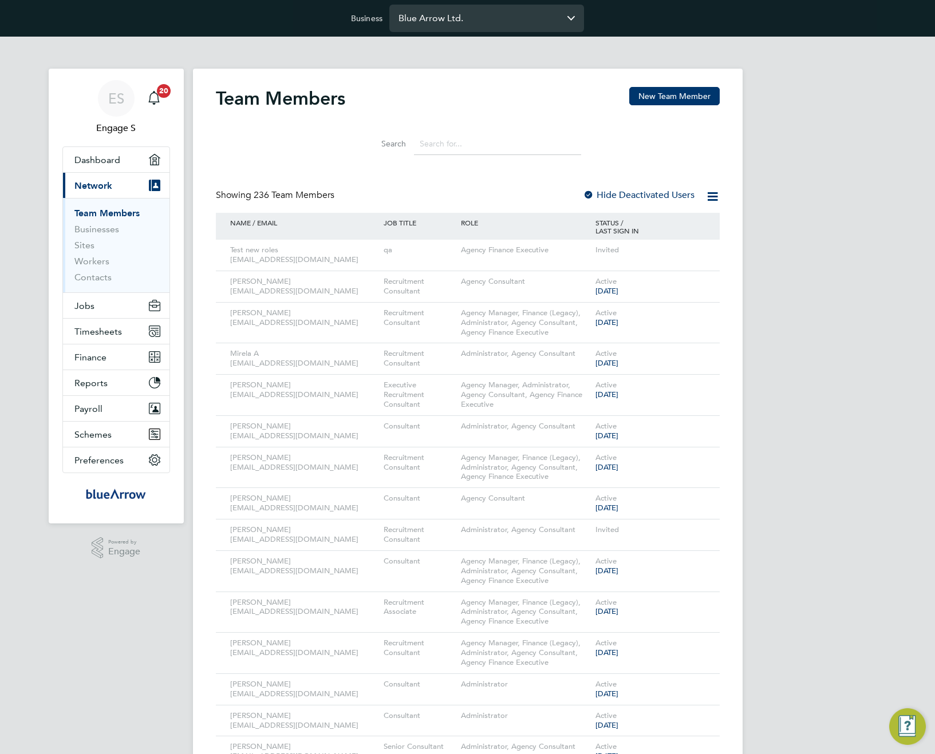
click at [474, 15] on input "Blue Arrow Ltd." at bounding box center [486, 18] width 195 height 27
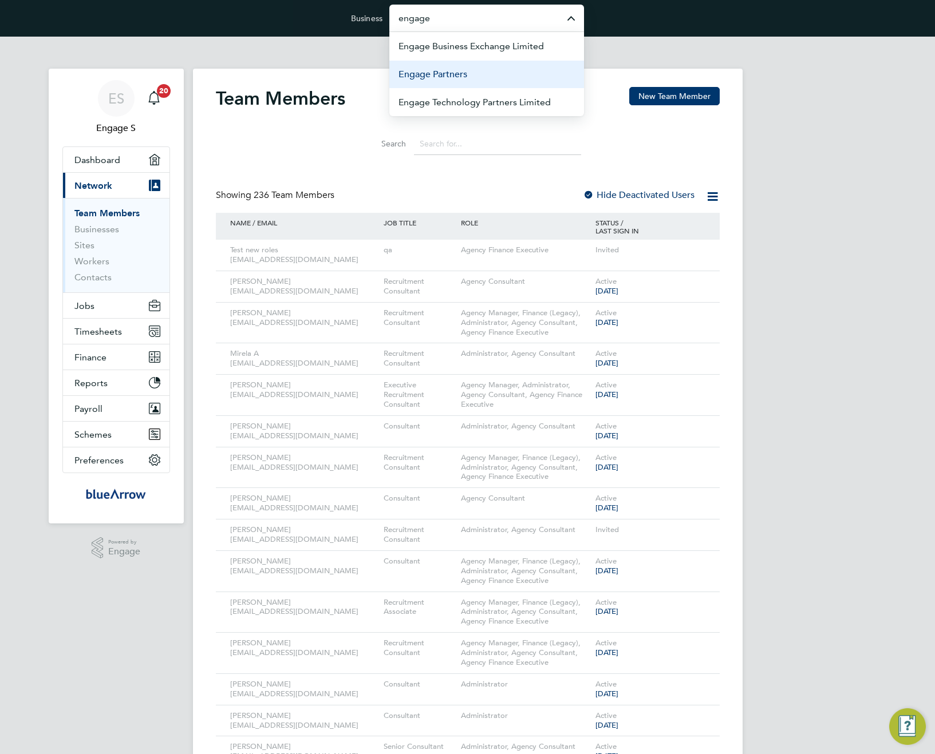
click at [463, 70] on span "Engage Partners" at bounding box center [432, 75] width 69 height 14
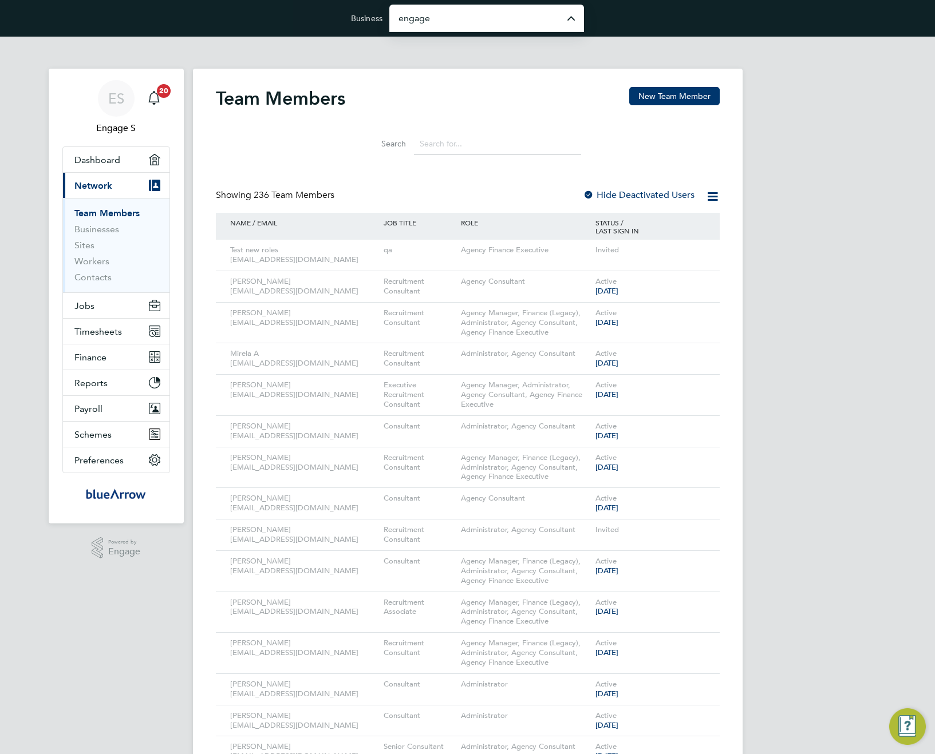
type input "Engage Partners"
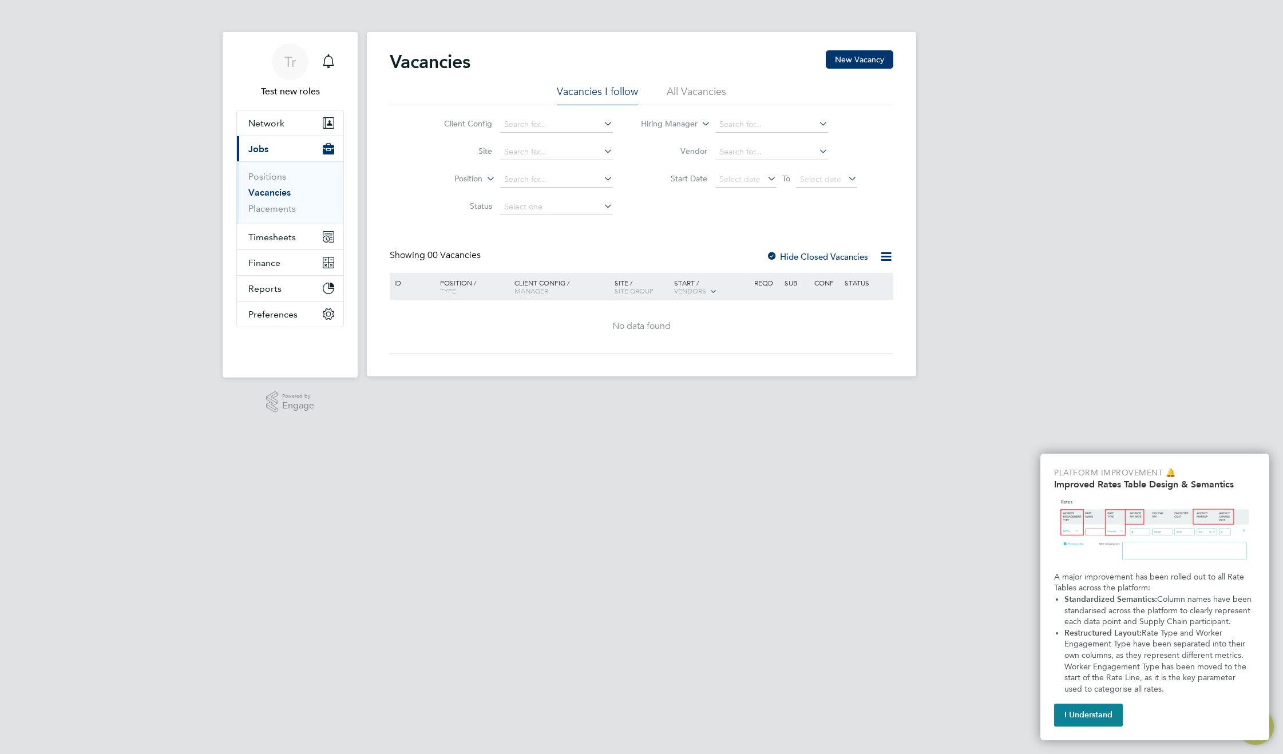
click at [679, 90] on li "All Vacancies" at bounding box center [697, 95] width 60 height 21
click at [866, 59] on button "New Vacancy" at bounding box center [860, 59] width 68 height 18
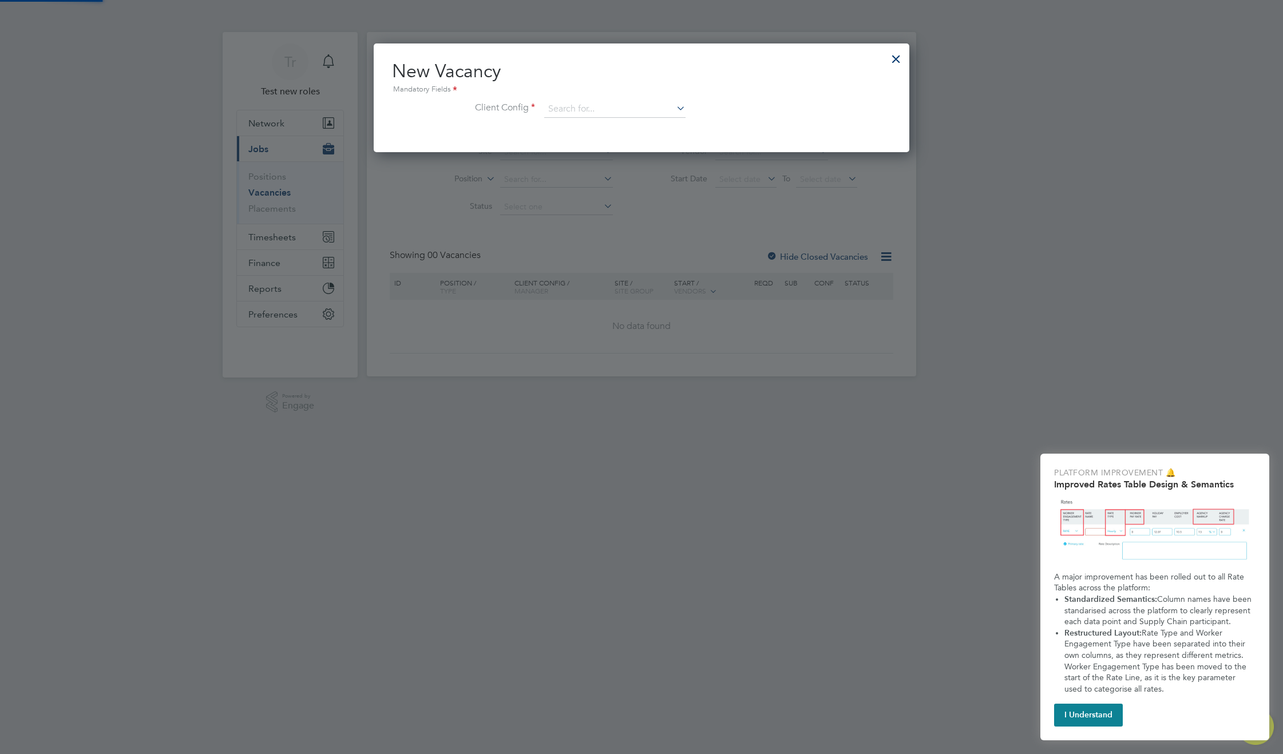
scroll to position [109, 536]
click at [635, 108] on input at bounding box center [614, 109] width 141 height 17
click at [900, 60] on div at bounding box center [896, 56] width 21 height 21
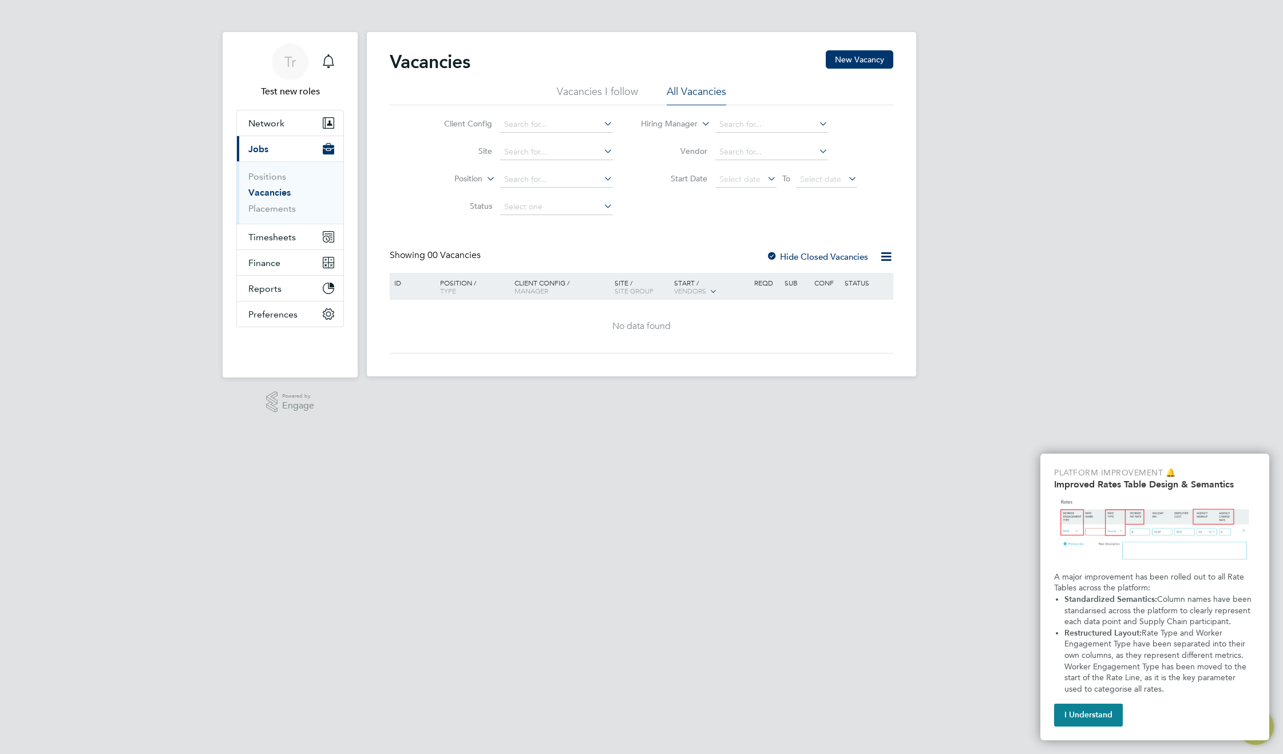
click at [991, 175] on div "Tr Test new roles Notifications Applications: Network Businesses Sites Workers …" at bounding box center [641, 197] width 1283 height 395
click at [810, 259] on label "Hide Closed Vacancies" at bounding box center [817, 256] width 102 height 11
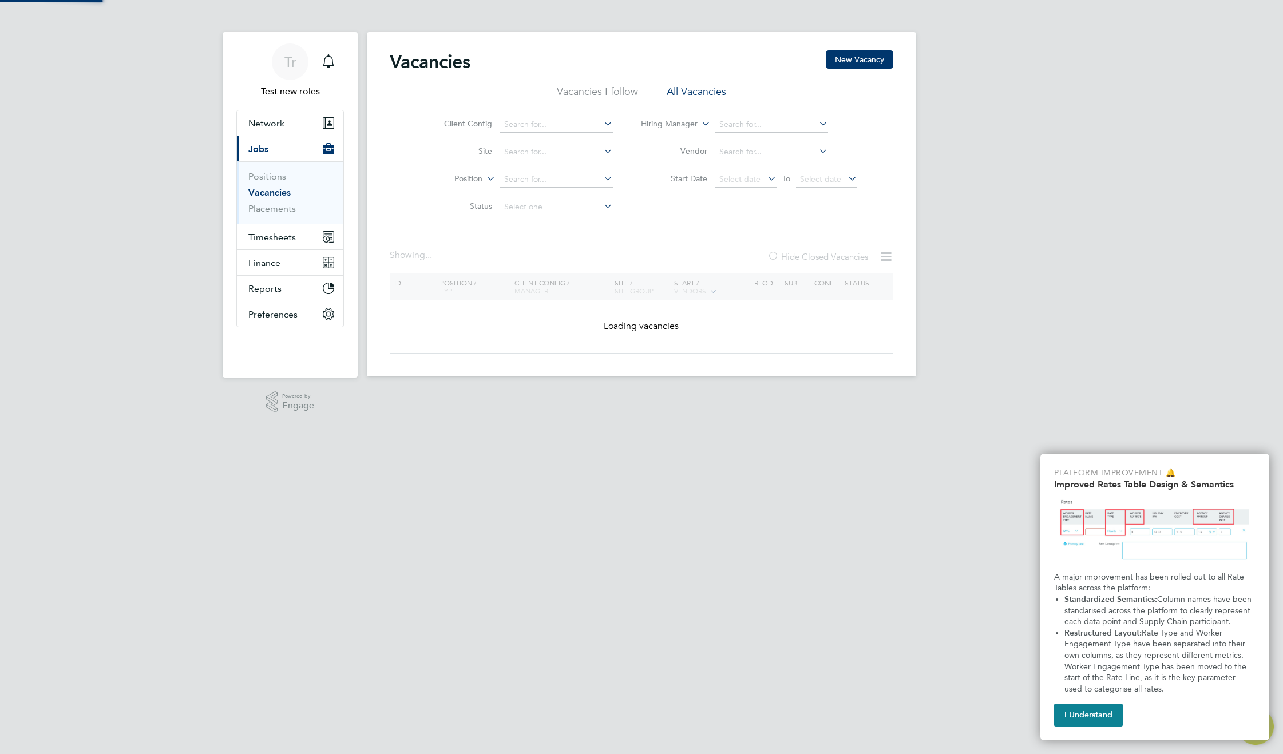
click at [708, 262] on div "Showing ... Hide Closed Vacancies" at bounding box center [642, 261] width 504 height 23
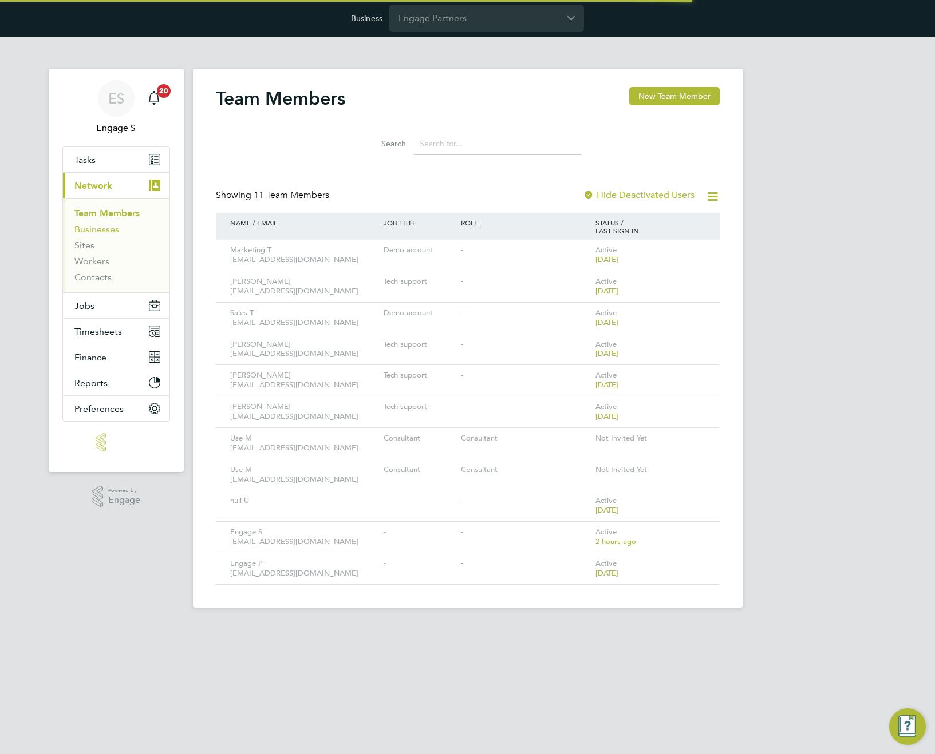
click at [102, 231] on link "Businesses" at bounding box center [96, 229] width 45 height 11
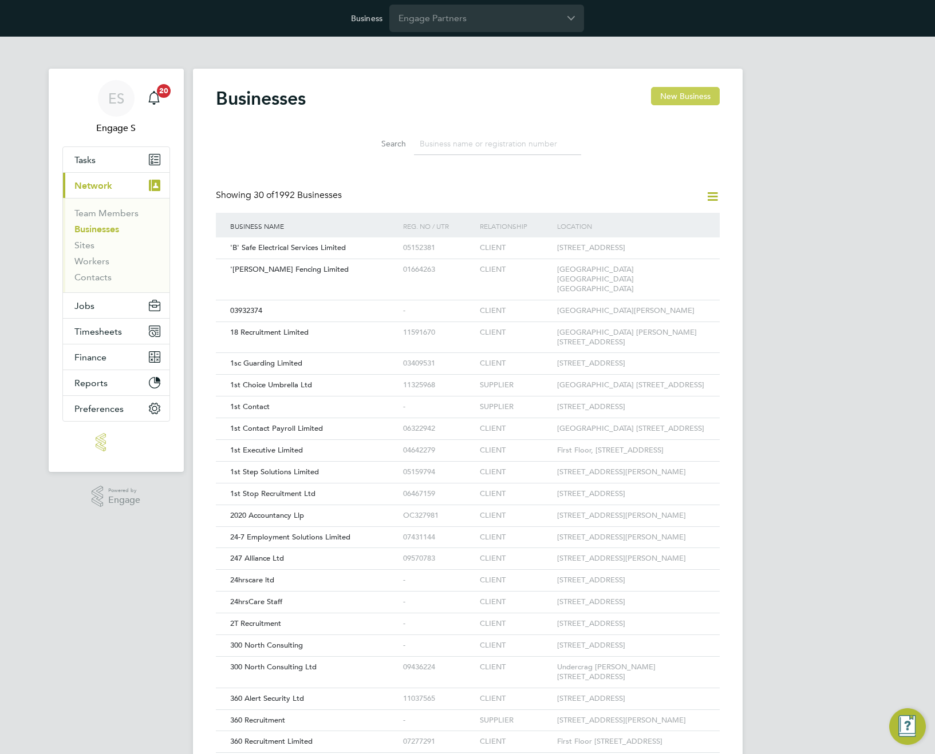
click at [695, 98] on button "New Business" at bounding box center [685, 96] width 69 height 18
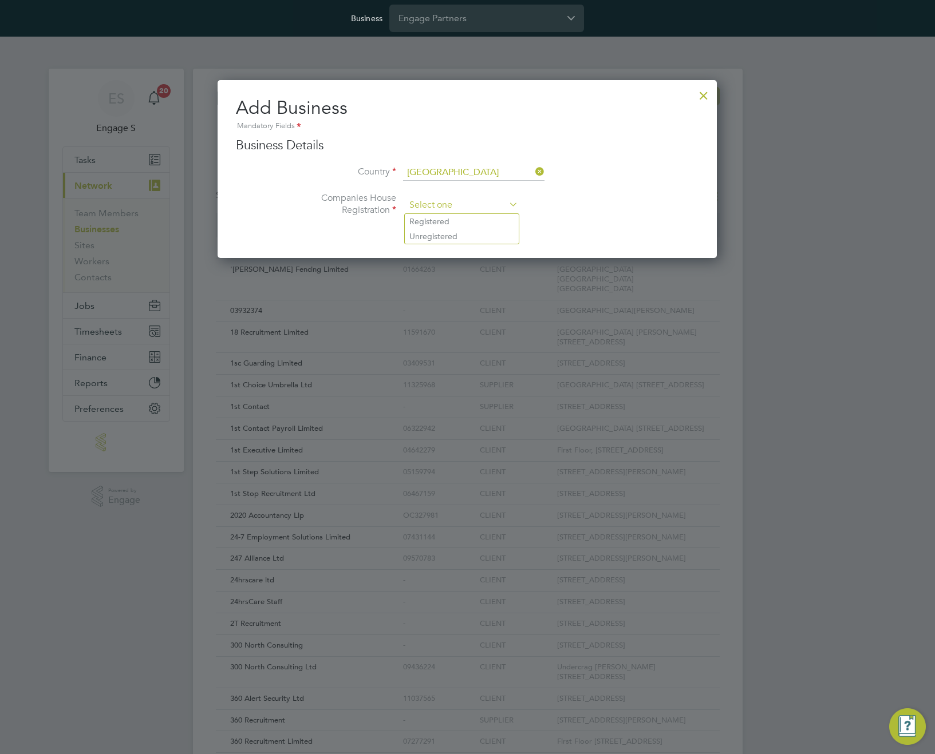
click at [439, 208] on input at bounding box center [461, 205] width 113 height 17
click at [436, 235] on li "Unregistered" at bounding box center [462, 236] width 114 height 15
type input "Unregistered"
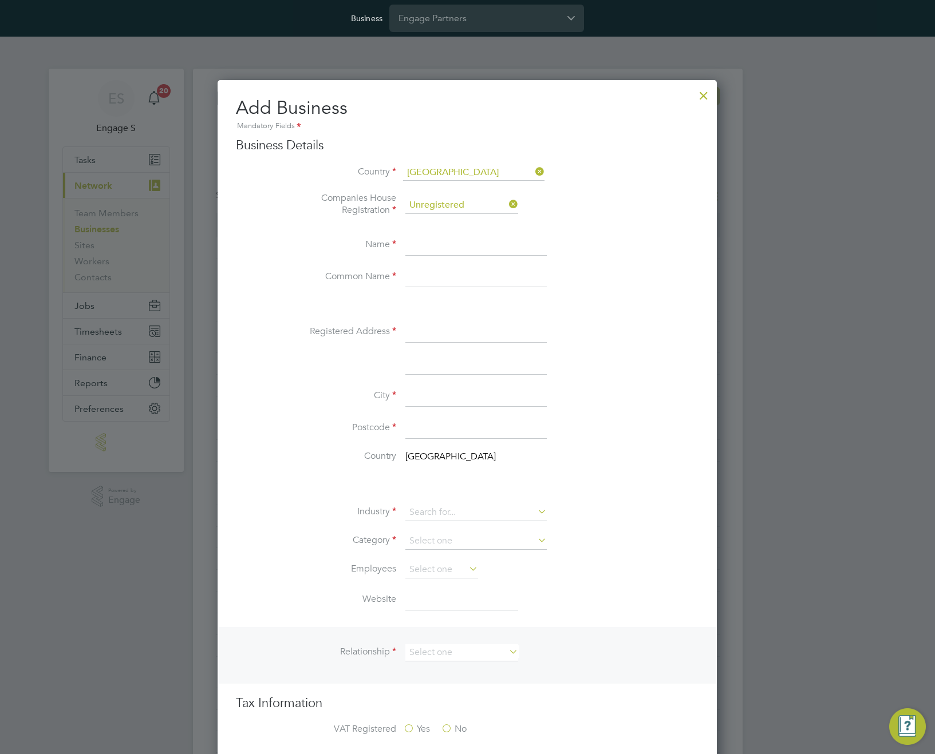
click at [442, 244] on input at bounding box center [475, 245] width 141 height 21
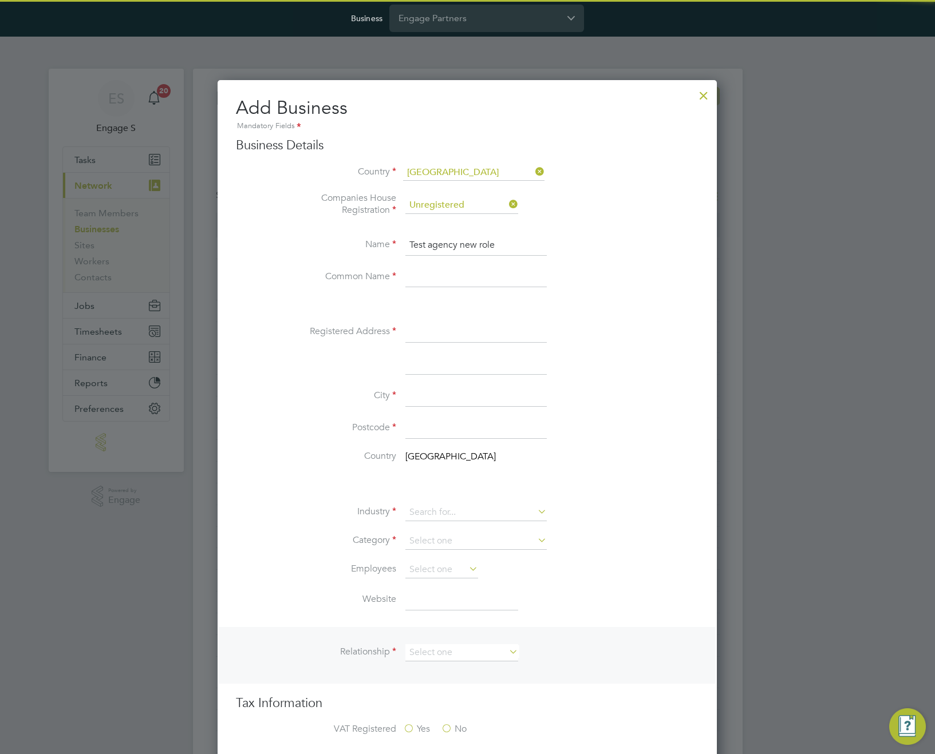
type input "Test agency new role"
click at [429, 275] on input at bounding box center [475, 277] width 141 height 21
click at [461, 240] on input "Test agency new role" at bounding box center [475, 245] width 141 height 21
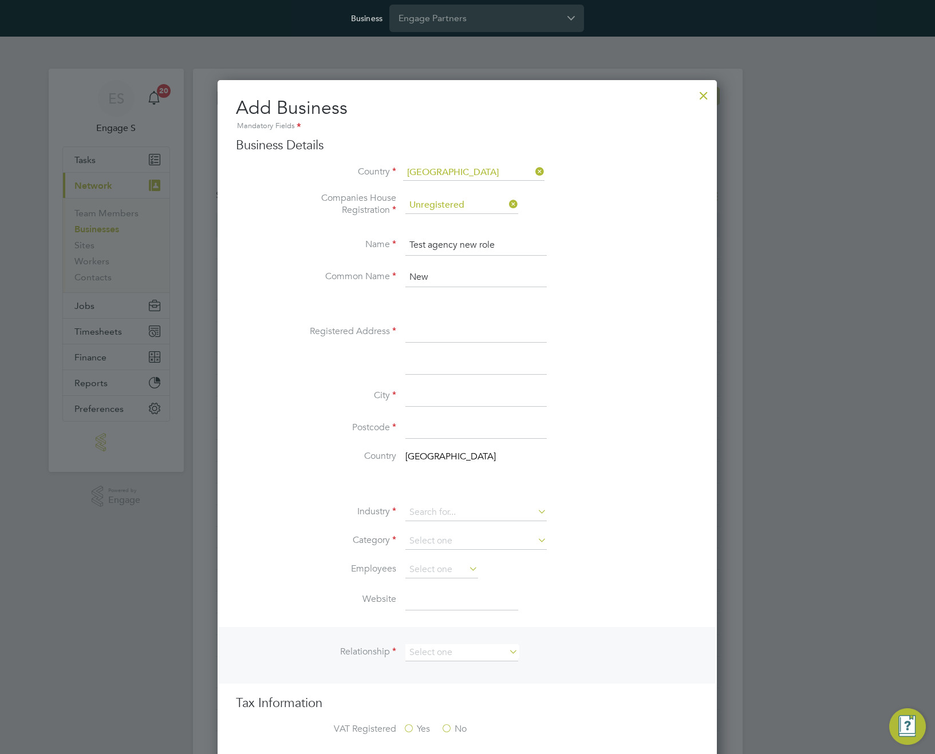
click at [442, 276] on input "New" at bounding box center [475, 277] width 141 height 21
paste input "Test agency new role"
type input "Test agency new role"
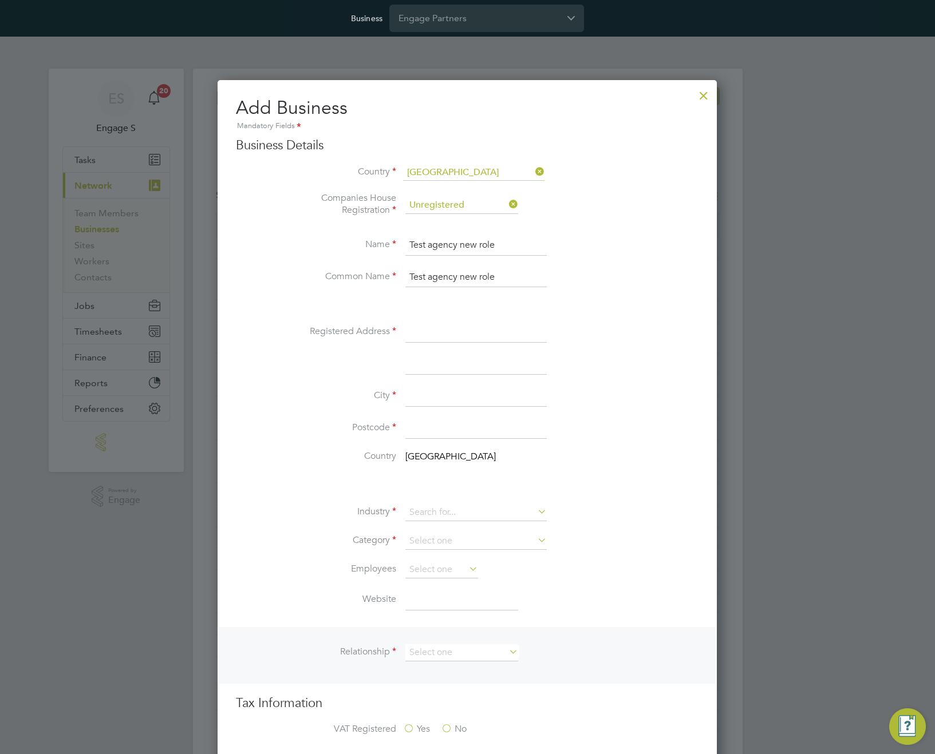
click at [429, 334] on input at bounding box center [475, 332] width 141 height 21
type input "addr334"
drag, startPoint x: 390, startPoint y: 398, endPoint x: 426, endPoint y: 393, distance: 36.4
click at [397, 397] on li "City" at bounding box center [490, 402] width 417 height 32
click at [427, 393] on input at bounding box center [475, 396] width 141 height 21
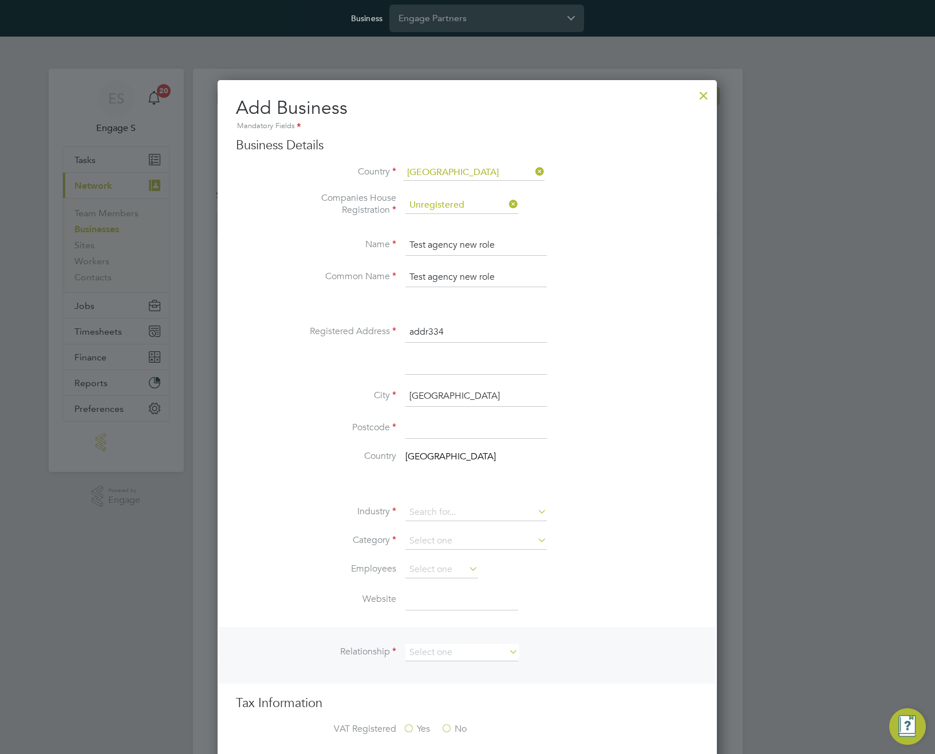
type input "[GEOGRAPHIC_DATA]"
type input "E7 1AD"
click at [359, 545] on label "Category" at bounding box center [339, 541] width 114 height 12
click at [452, 509] on input at bounding box center [475, 512] width 141 height 17
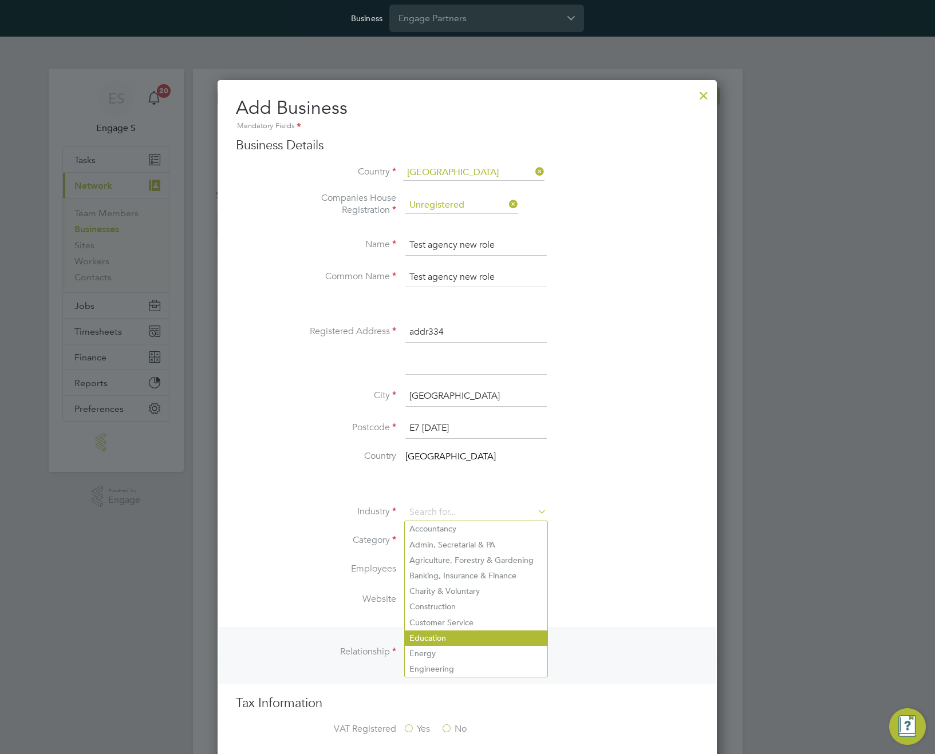
click at [471, 636] on li "Education" at bounding box center [476, 638] width 143 height 15
type input "Education"
click at [480, 545] on input at bounding box center [475, 541] width 141 height 17
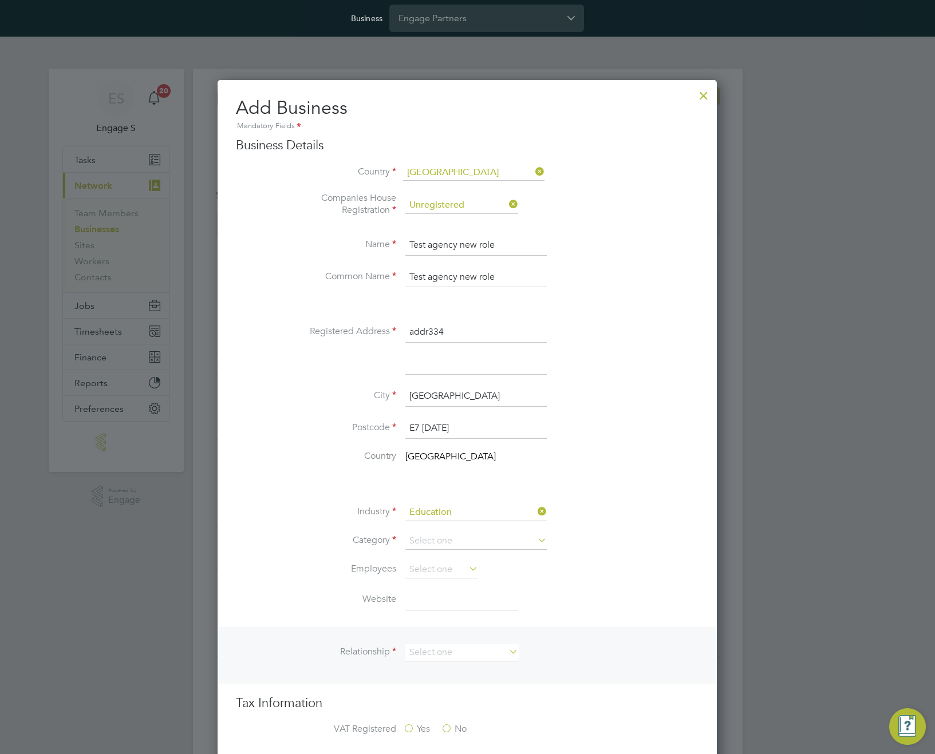
click at [469, 555] on li "Agency" at bounding box center [476, 557] width 143 height 15
type input "Agency"
click at [451, 565] on input at bounding box center [441, 569] width 73 height 17
click at [434, 585] on li "1" at bounding box center [442, 586] width 74 height 15
type input "1"
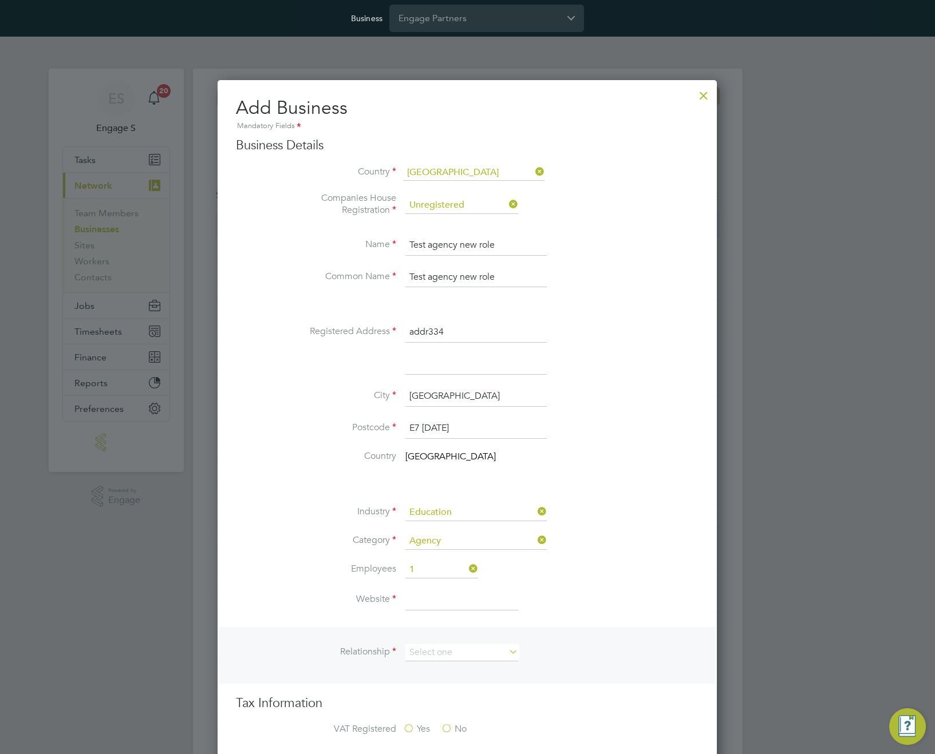
click at [433, 601] on input at bounding box center [461, 600] width 113 height 21
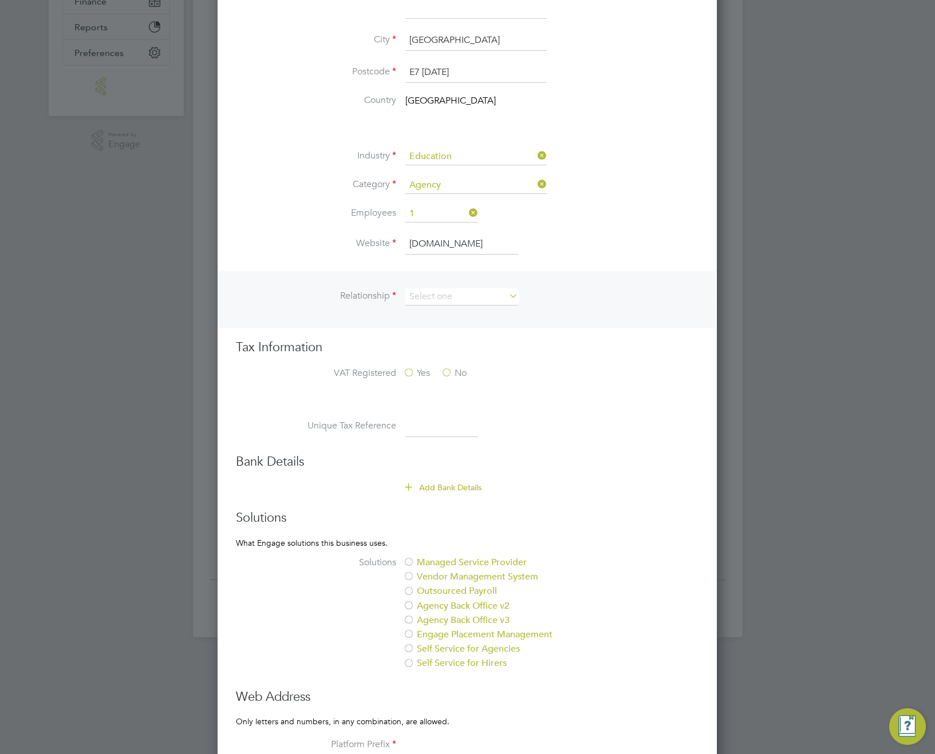
type input "[DOMAIN_NAME]"
click at [491, 291] on input at bounding box center [461, 296] width 113 height 17
click at [468, 323] on li "Supplier" at bounding box center [462, 328] width 114 height 15
type input "Supplier"
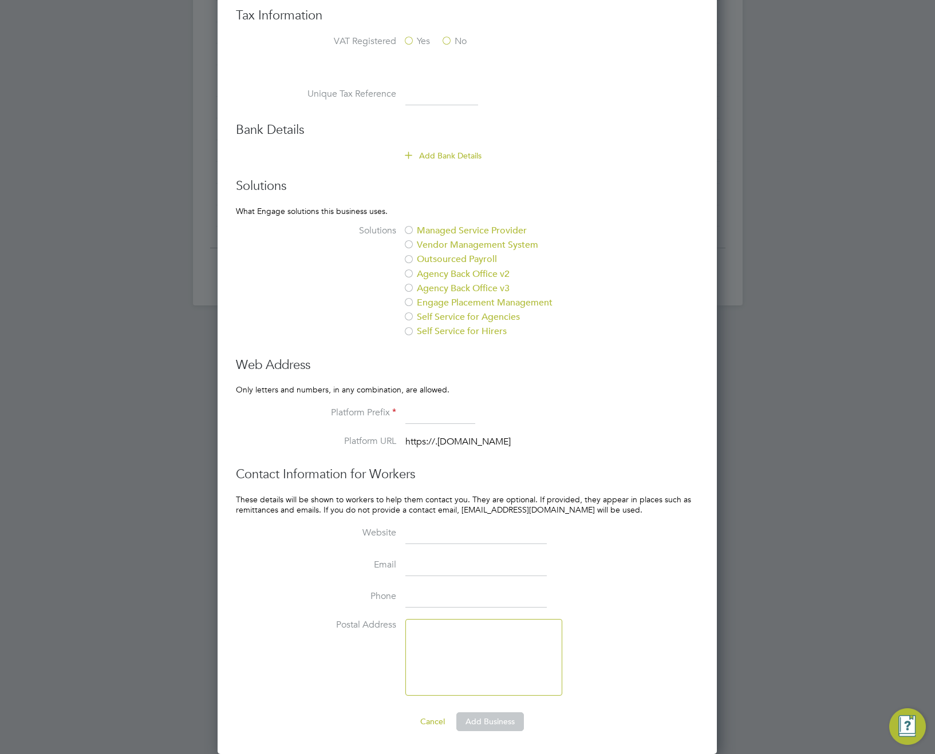
click at [429, 413] on input at bounding box center [440, 414] width 70 height 21
type input "asdcxsd"
click at [487, 719] on button "Add Business" at bounding box center [490, 722] width 68 height 18
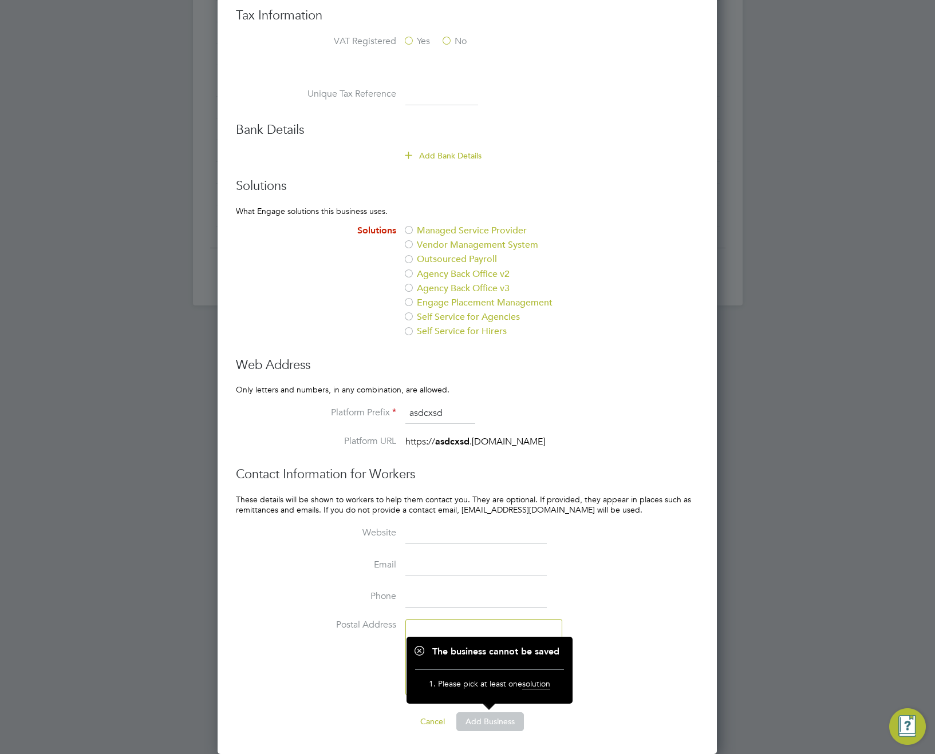
click at [418, 232] on label "Managed Service Provider" at bounding box center [499, 231] width 192 height 12
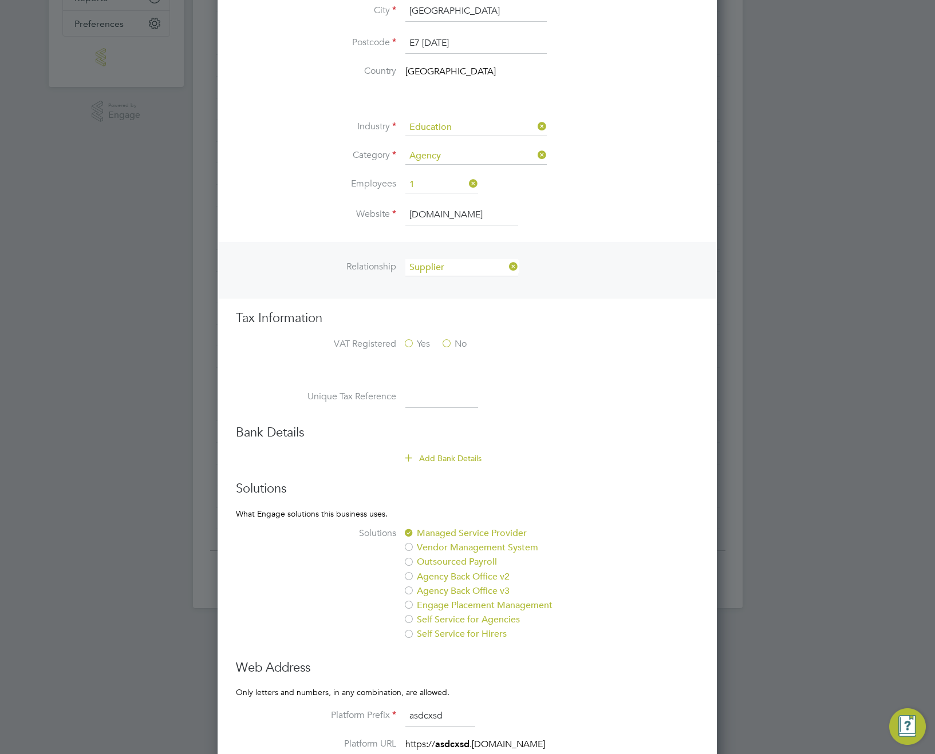
scroll to position [688, 0]
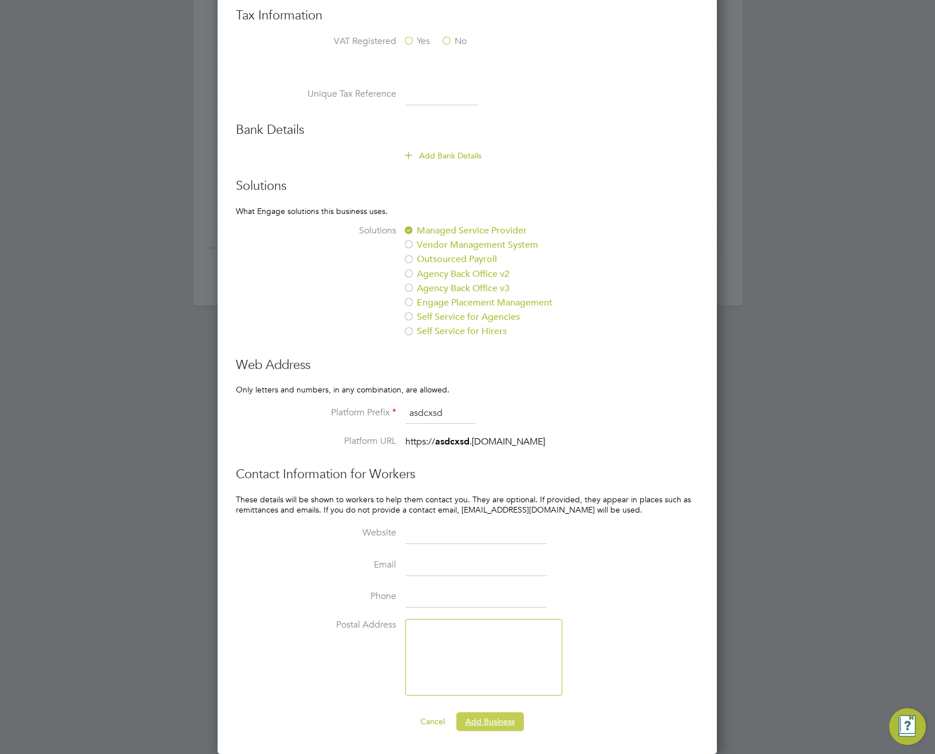
click at [494, 718] on button "Add Business" at bounding box center [490, 722] width 68 height 18
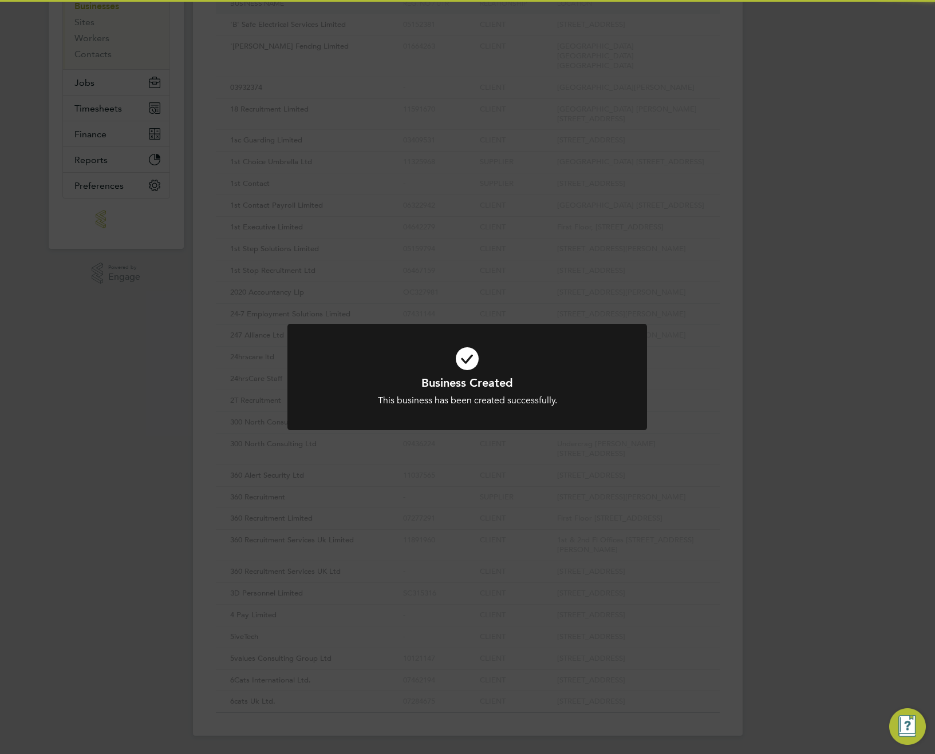
scroll to position [0, 0]
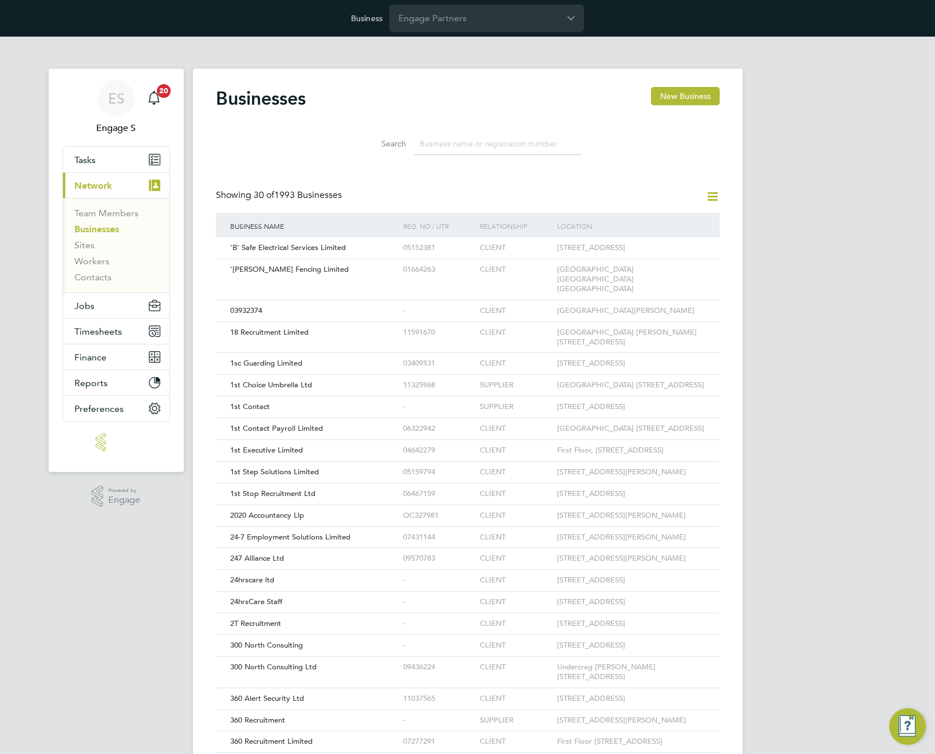
click at [466, 144] on input at bounding box center [497, 144] width 167 height 22
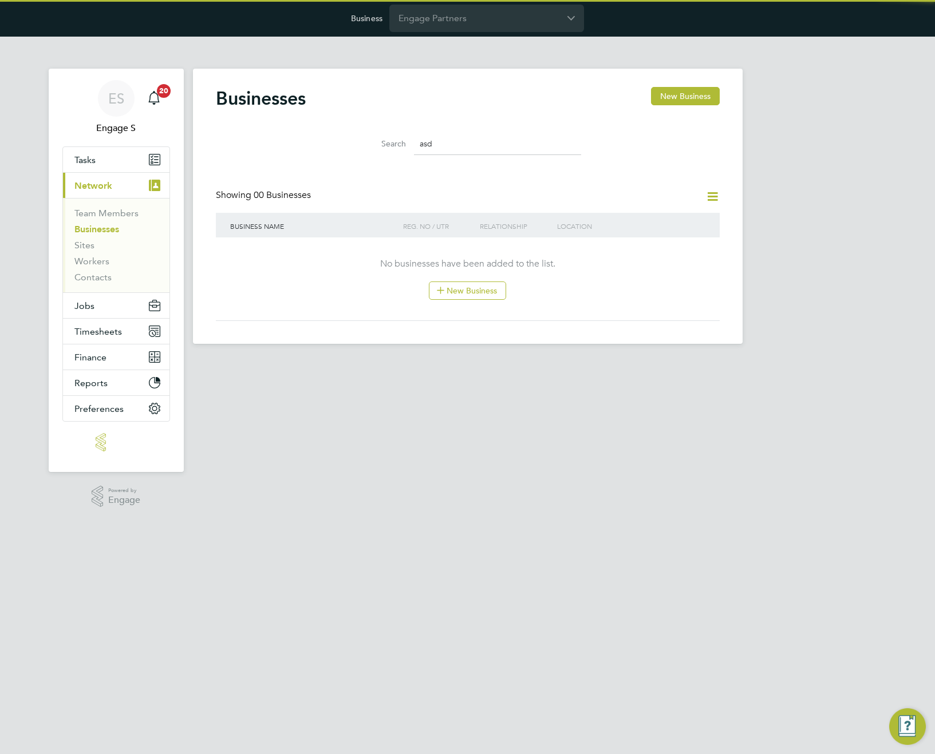
click at [466, 144] on input "asd" at bounding box center [497, 144] width 167 height 22
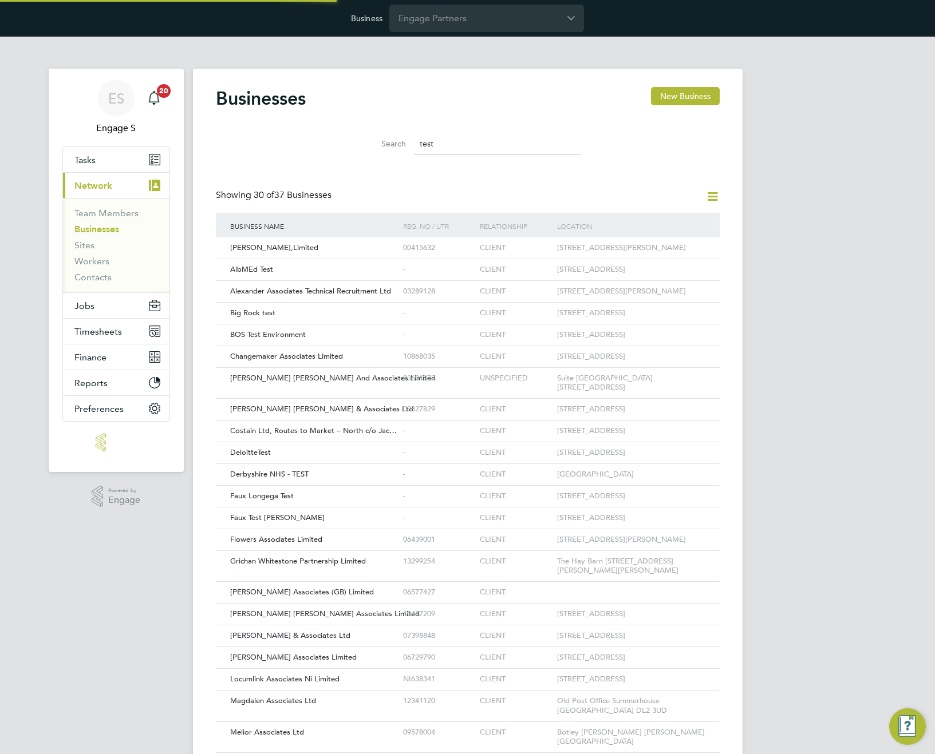
scroll to position [22, 174]
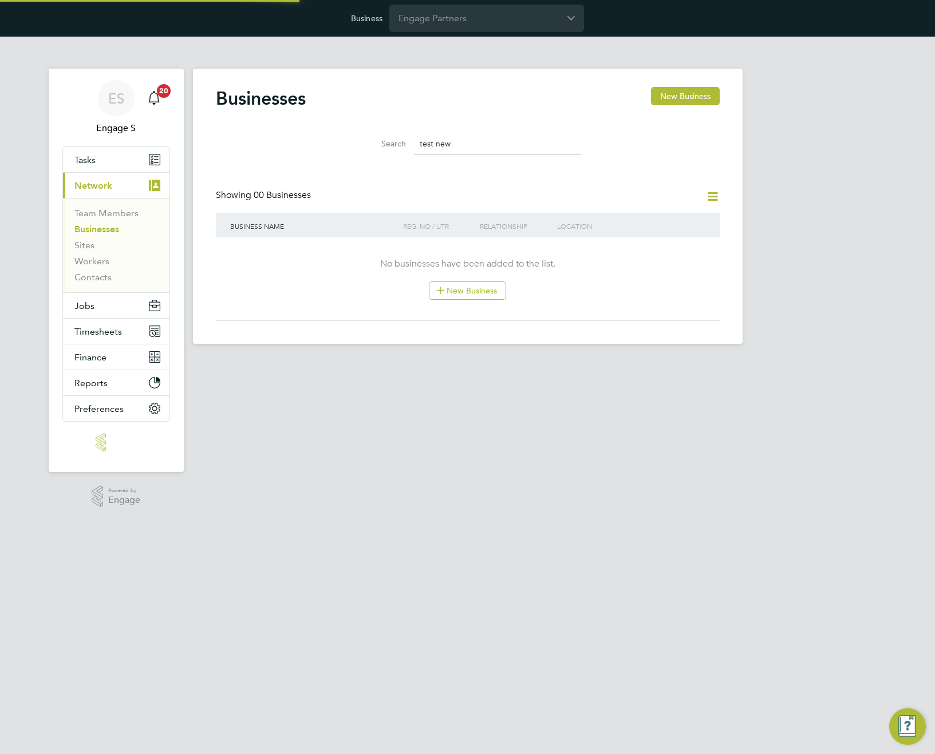
click at [467, 144] on input "test new" at bounding box center [497, 144] width 167 height 22
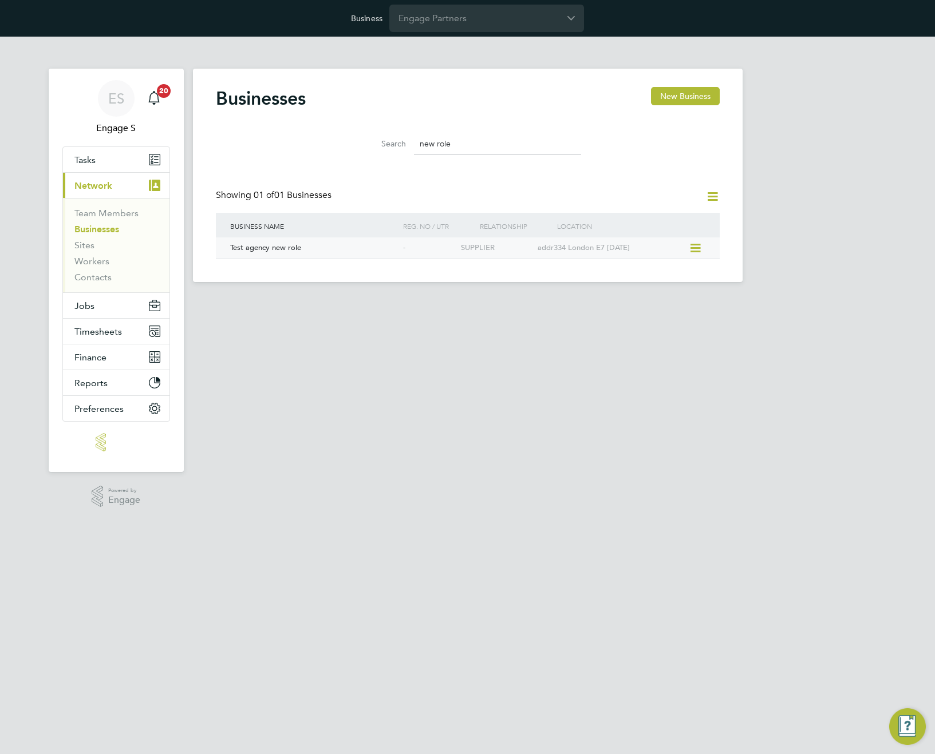
type input "new role"
click at [433, 252] on div "-" at bounding box center [429, 248] width 58 height 21
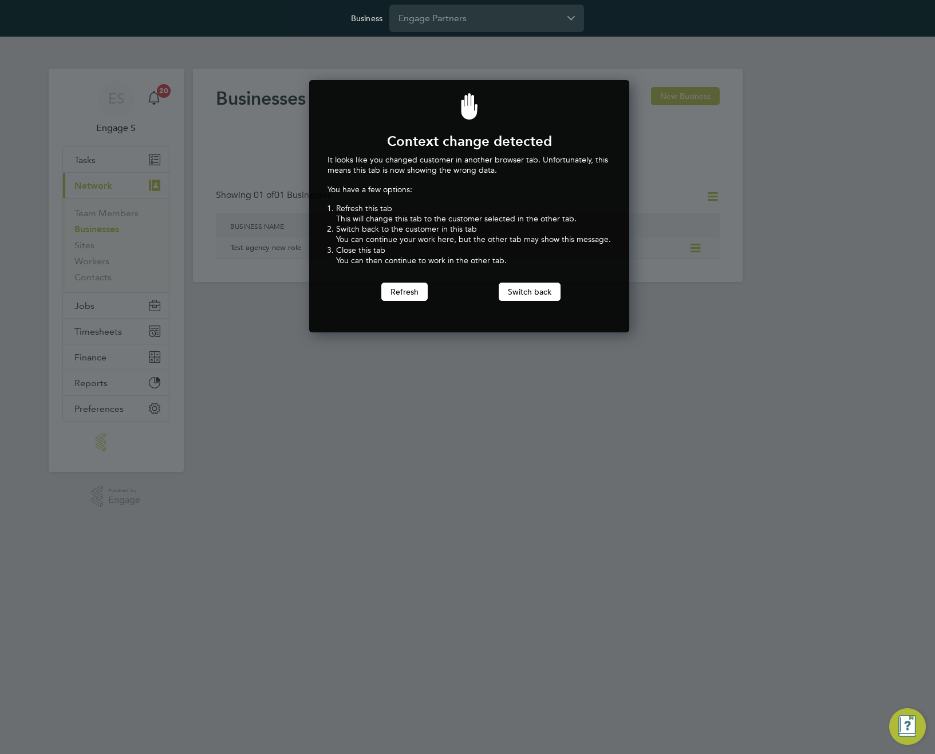
scroll to position [253, 316]
click at [444, 19] on input "Engage Partners" at bounding box center [486, 18] width 195 height 27
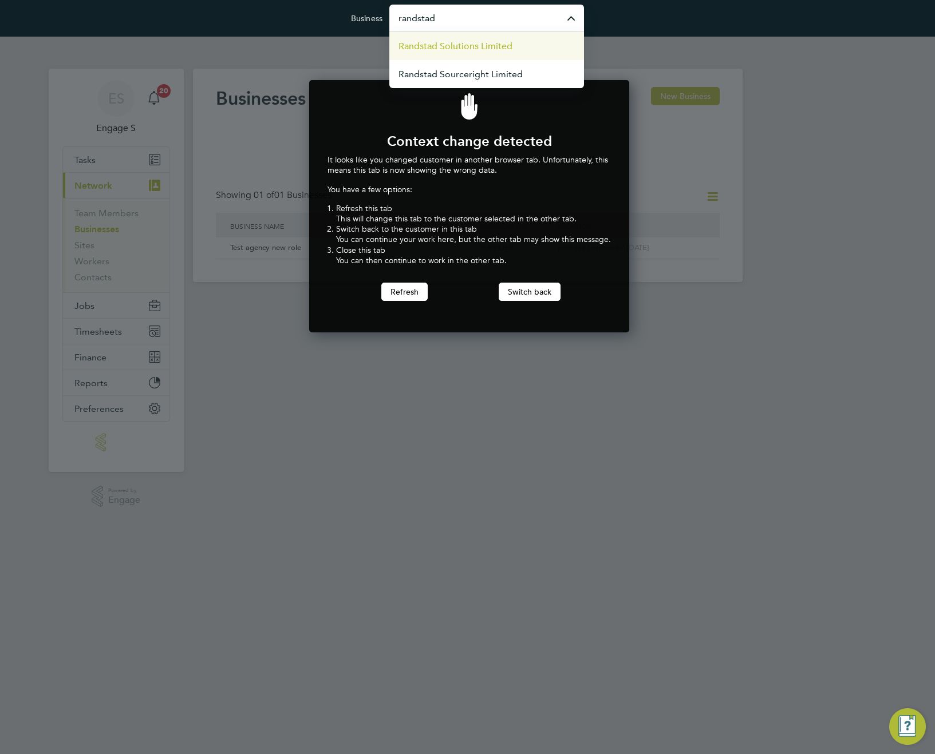
click at [450, 47] on span "Randstad Solutions Limited" at bounding box center [455, 46] width 114 height 14
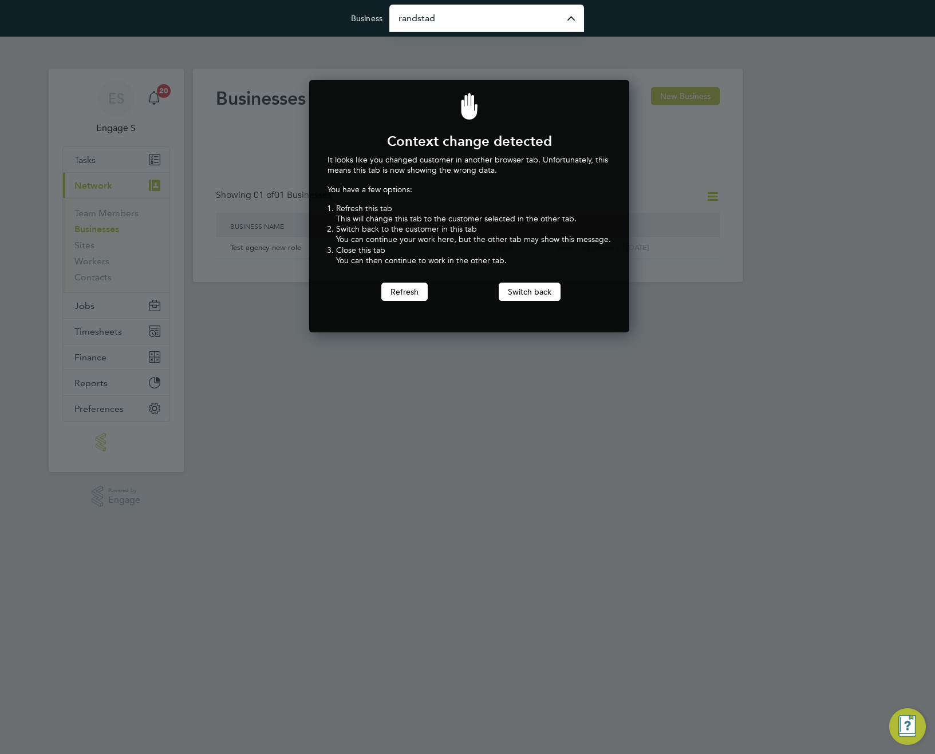
type input "Randstad Solutions Limited"
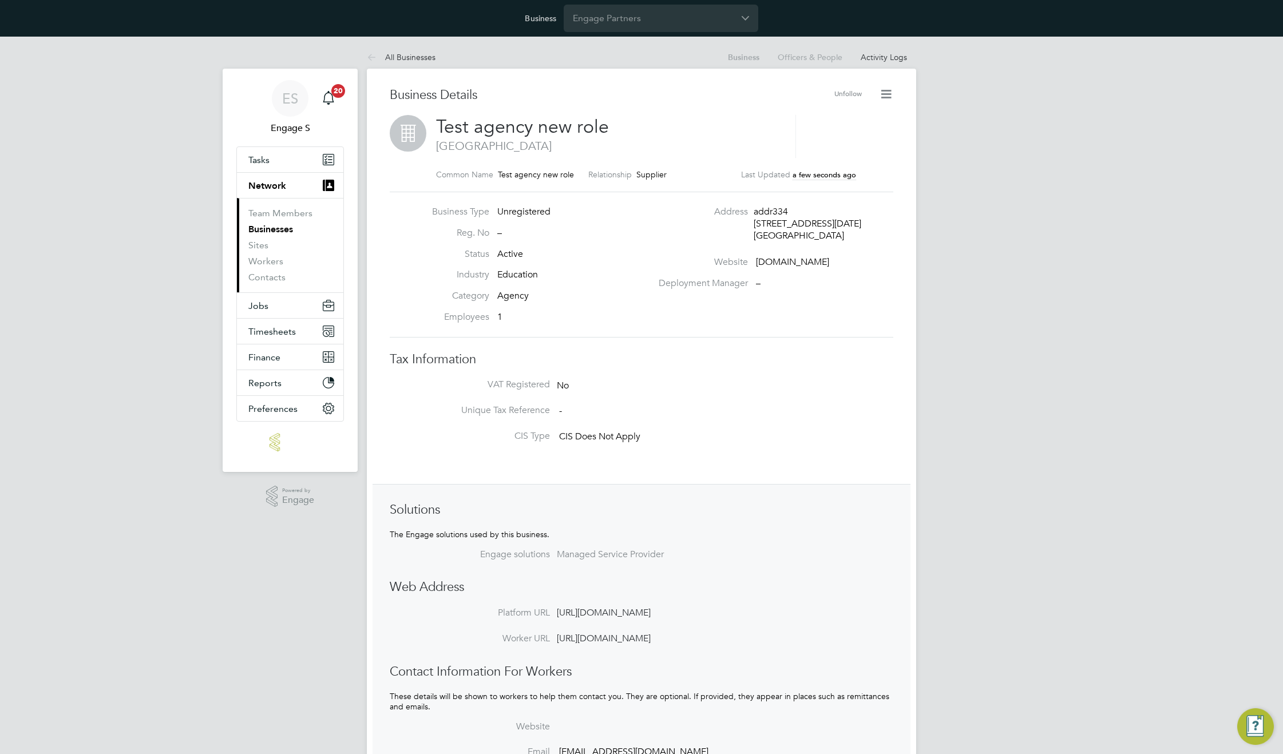
click at [608, 118] on h2 "Test agency new role [GEOGRAPHIC_DATA]" at bounding box center [610, 134] width 348 height 39
copy h2 "Test agency new role"
click at [632, 19] on input "Engage Partners" at bounding box center [661, 18] width 195 height 27
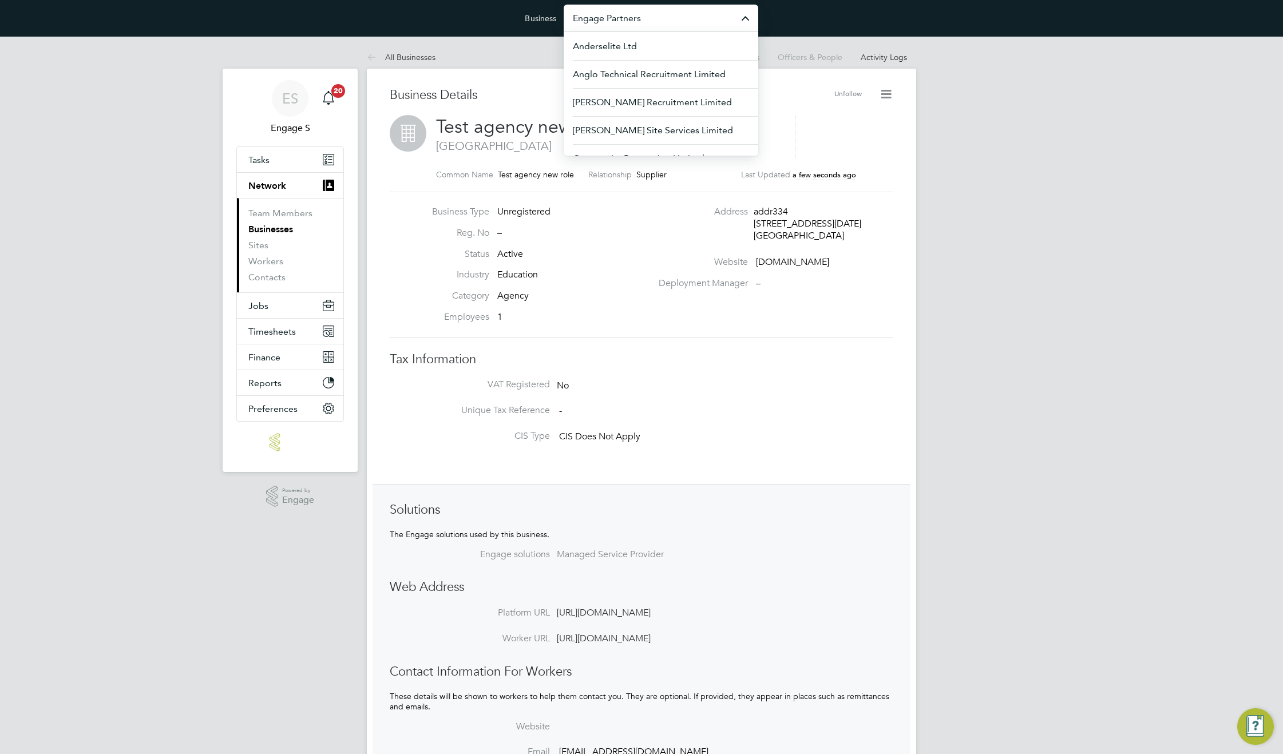
paste input "Test agency new role"
type input "Test agency new role"
click at [634, 43] on span "Test agency new role" at bounding box center [616, 46] width 87 height 14
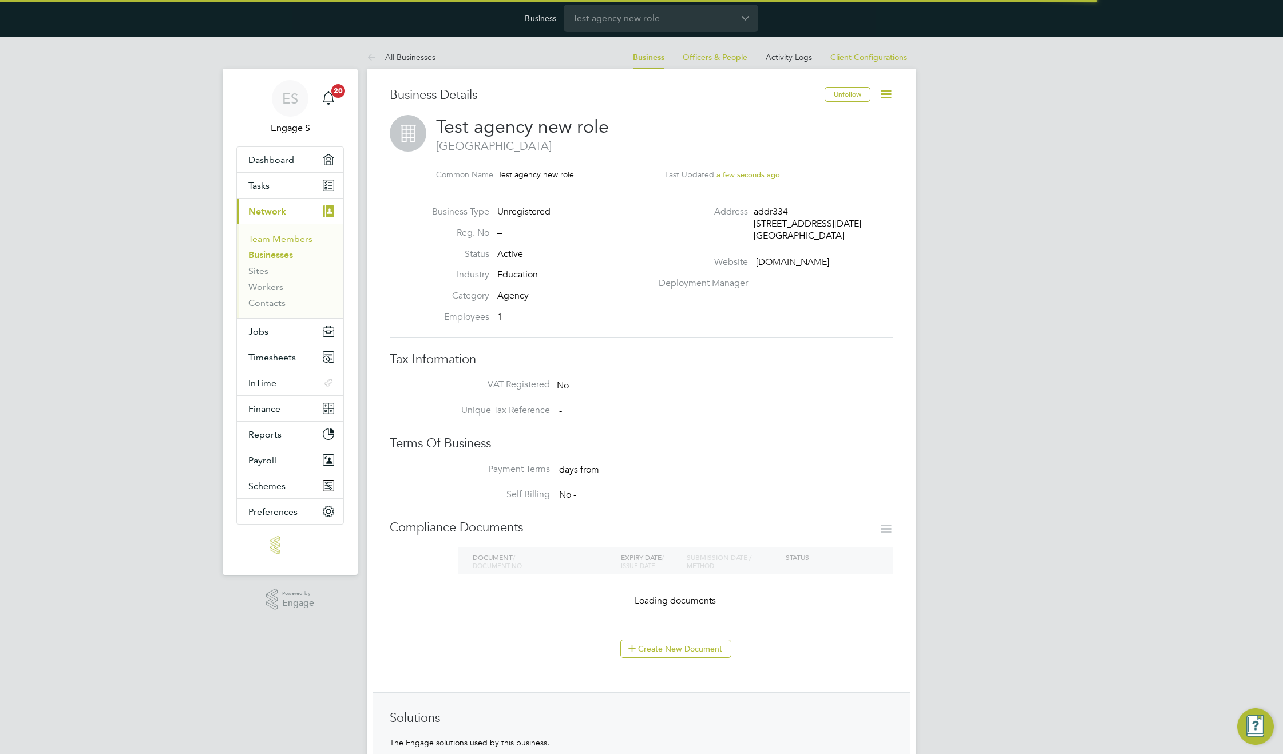
click at [287, 238] on link "Team Members" at bounding box center [280, 239] width 64 height 11
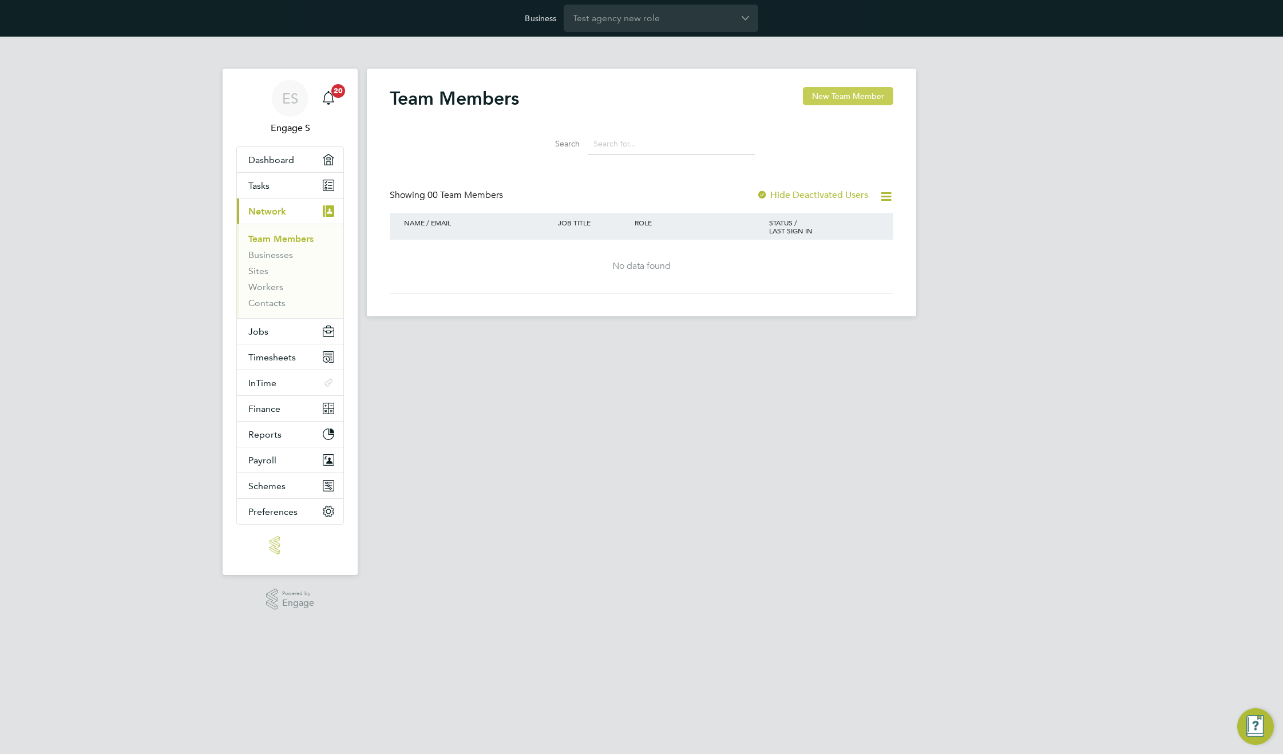
click at [855, 97] on button "New Team Member" at bounding box center [848, 96] width 90 height 18
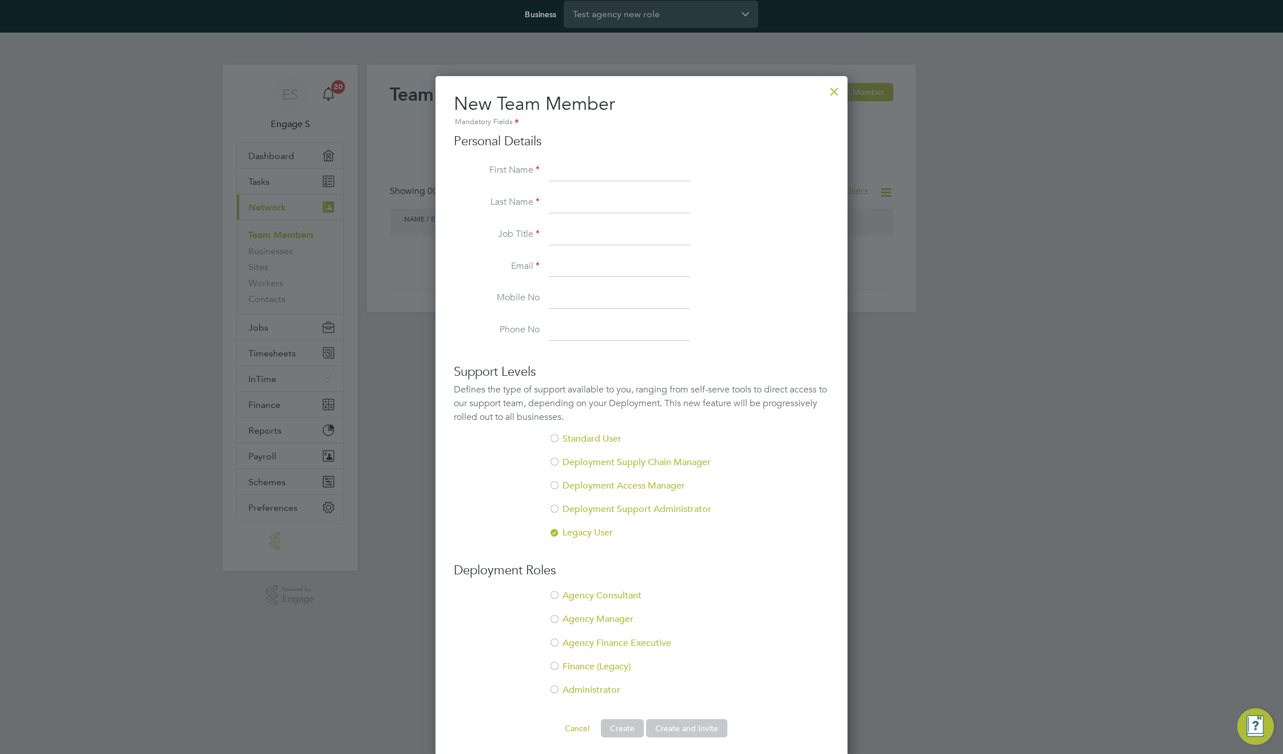
scroll to position [10, 0]
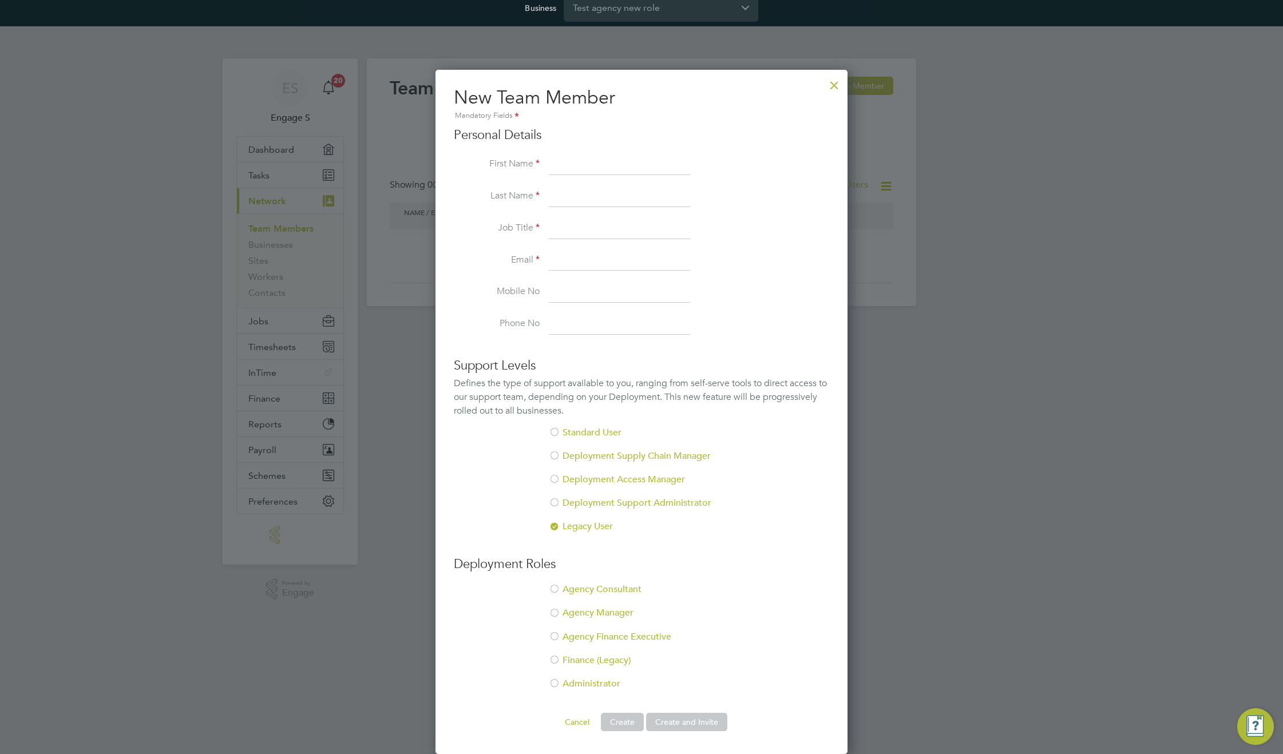
click at [610, 158] on input at bounding box center [619, 165] width 141 height 21
type input "New Agency"
click at [458, 214] on li "Last Name" at bounding box center [641, 203] width 375 height 32
click at [591, 192] on input at bounding box center [619, 197] width 141 height 21
type input "new roles"
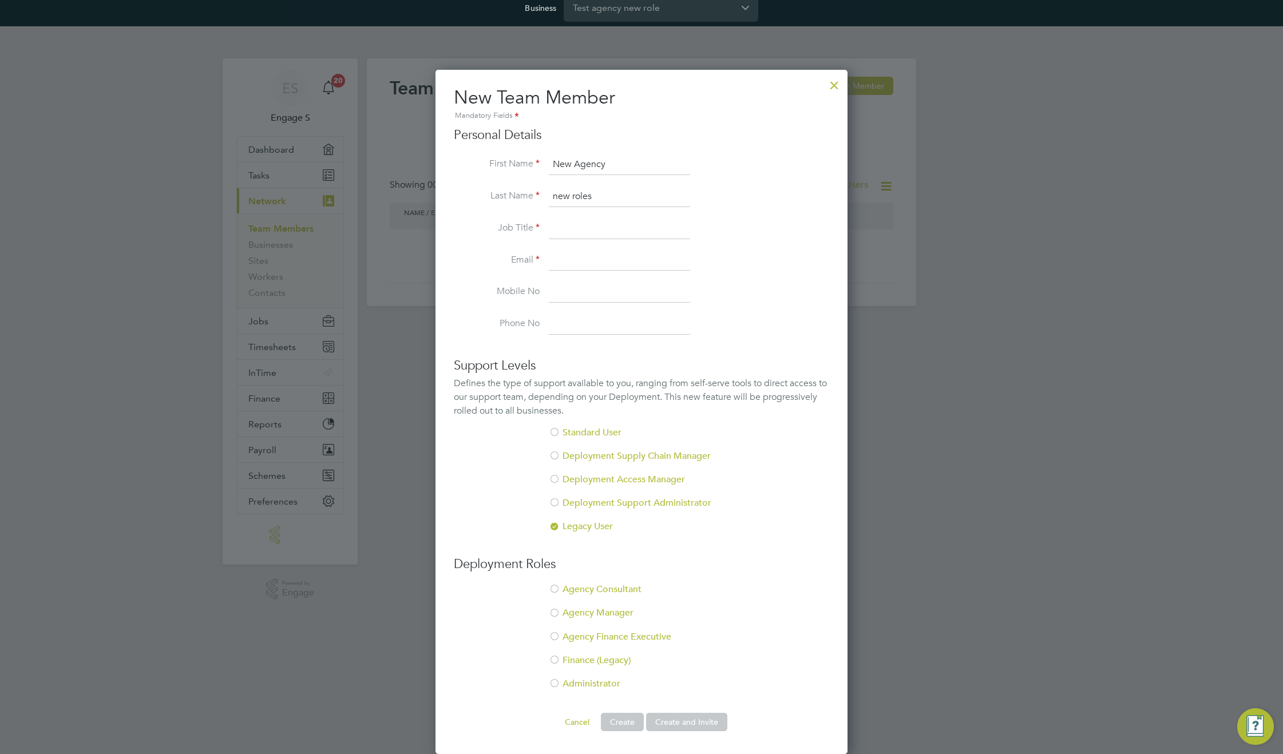
drag, startPoint x: 526, startPoint y: 242, endPoint x: 553, endPoint y: 235, distance: 28.5
click at [528, 242] on li "Job Title" at bounding box center [641, 235] width 375 height 32
click at [555, 235] on input at bounding box center [619, 229] width 141 height 21
type input "qa"
click at [568, 263] on input at bounding box center [619, 261] width 141 height 21
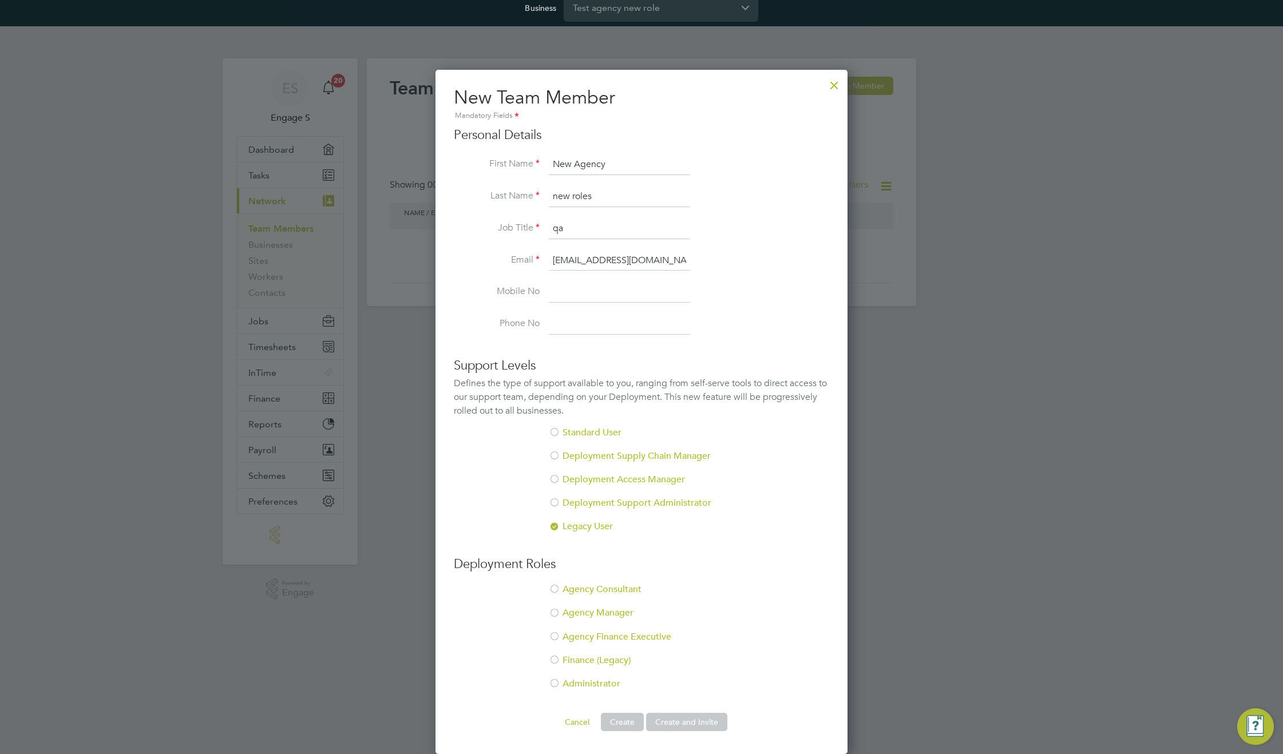
type input "[EMAIL_ADDRESS][DOMAIN_NAME]"
click at [618, 633] on li "Agency Finance Executive" at bounding box center [641, 642] width 375 height 23
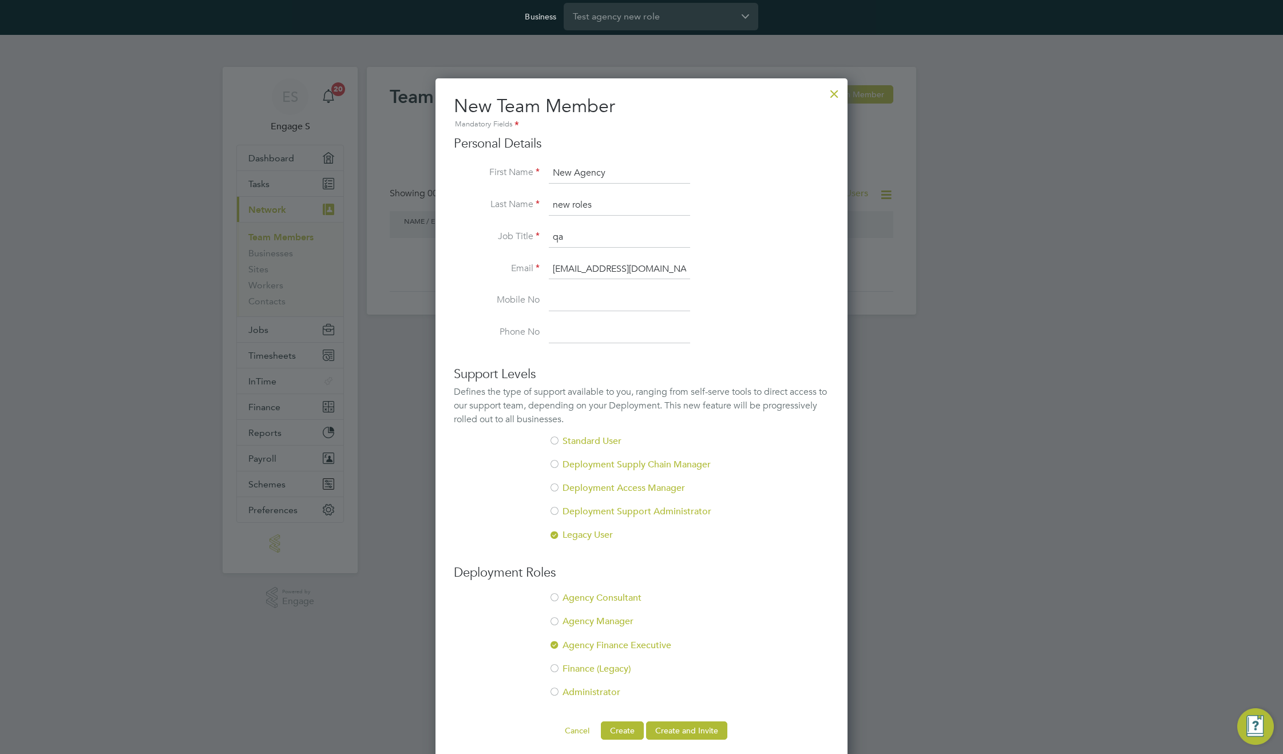
scroll to position [2, 0]
click at [700, 724] on button "Create and Invite" at bounding box center [686, 730] width 81 height 18
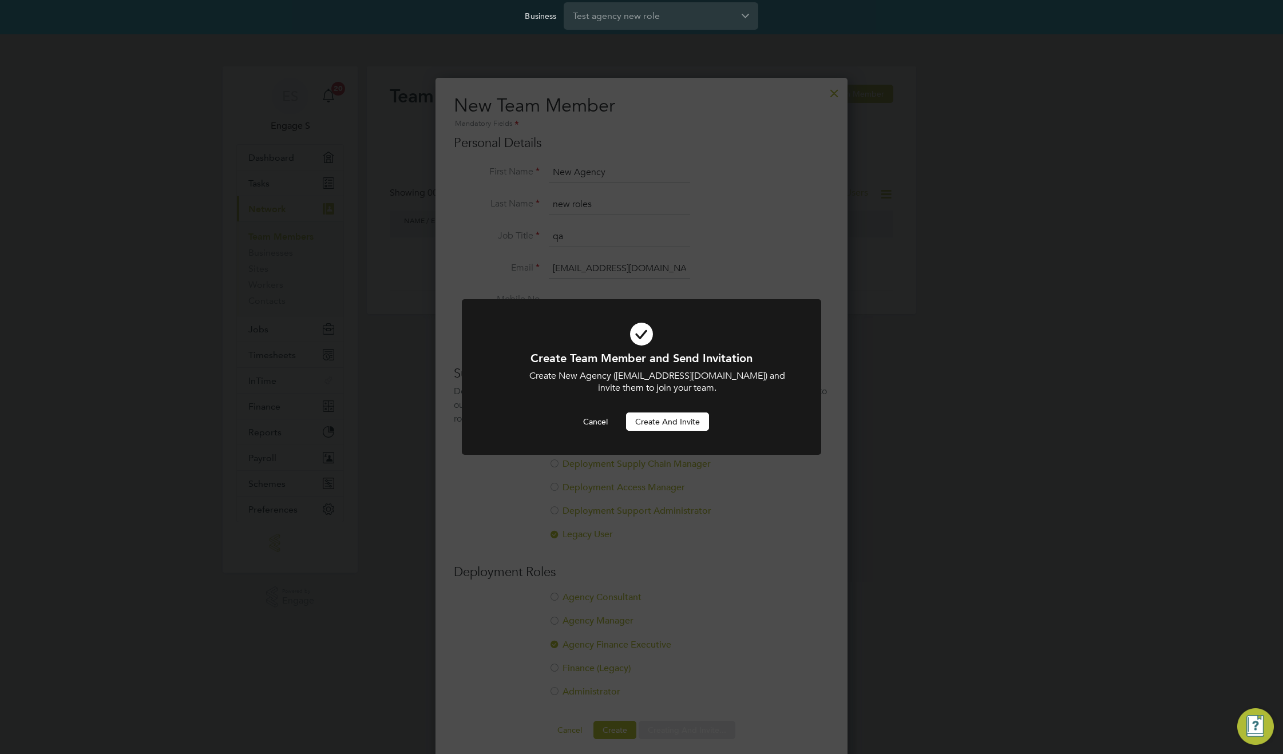
scroll to position [0, 0]
click at [702, 735] on div "Create Team Member and Send Invitation Create New Agency ([EMAIL_ADDRESS][DOMAI…" at bounding box center [641, 377] width 1283 height 754
click at [659, 421] on button "Create and invite" at bounding box center [667, 422] width 83 height 18
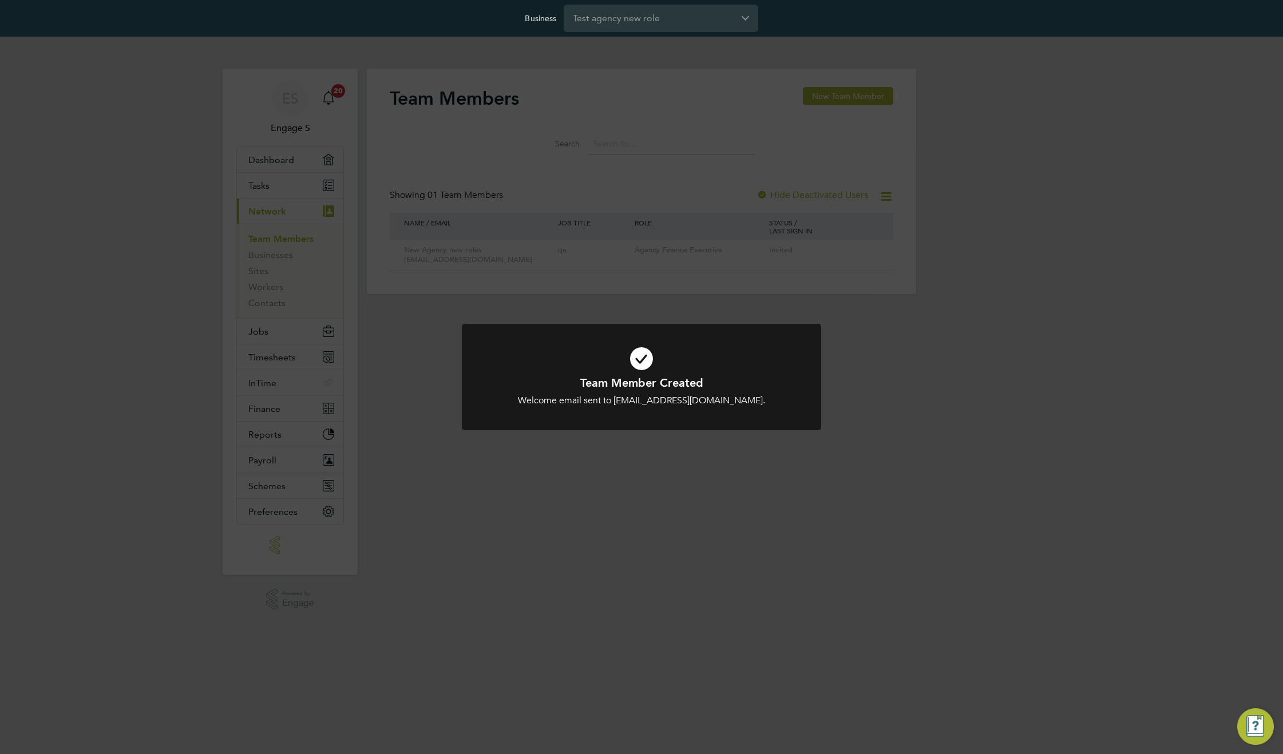
click at [713, 548] on div "Team Member Created Welcome email sent to [EMAIL_ADDRESS][DOMAIN_NAME]. Cancel …" at bounding box center [641, 377] width 1283 height 754
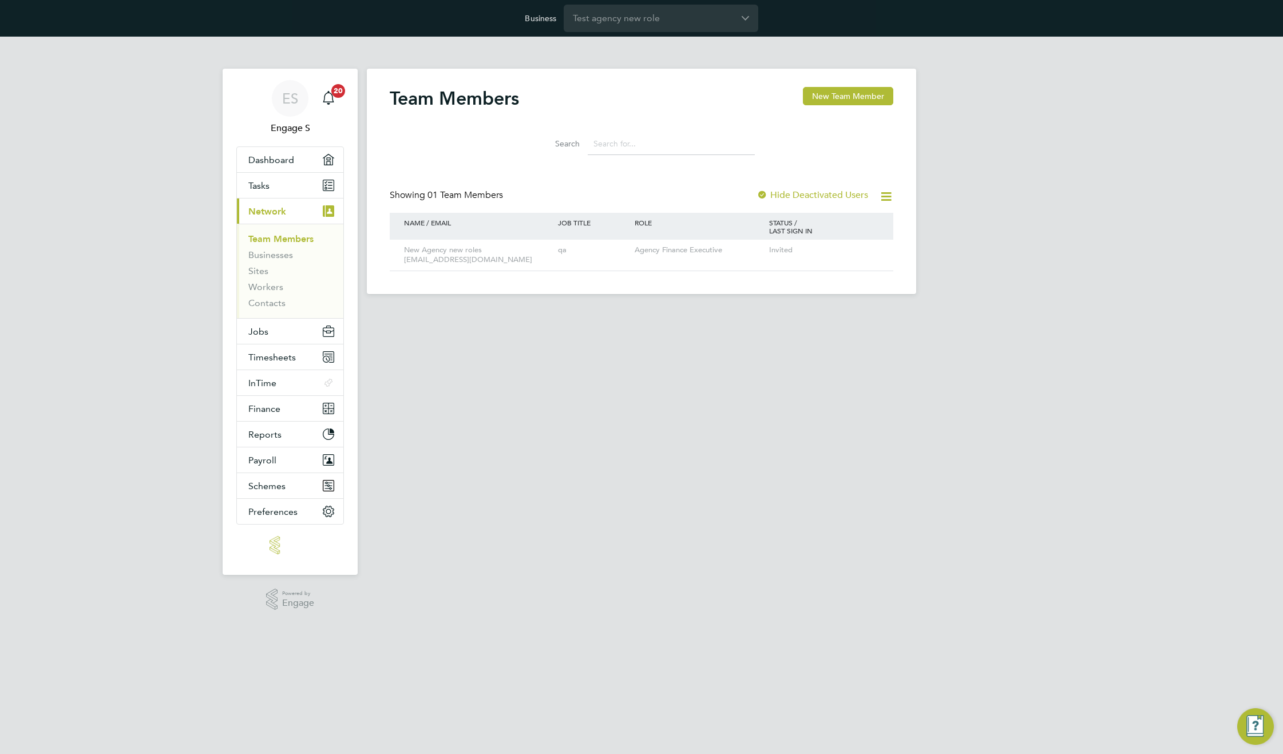
click at [727, 201] on div "Showing 01 Team Members Hide Deactivated Users" at bounding box center [642, 200] width 504 height 23
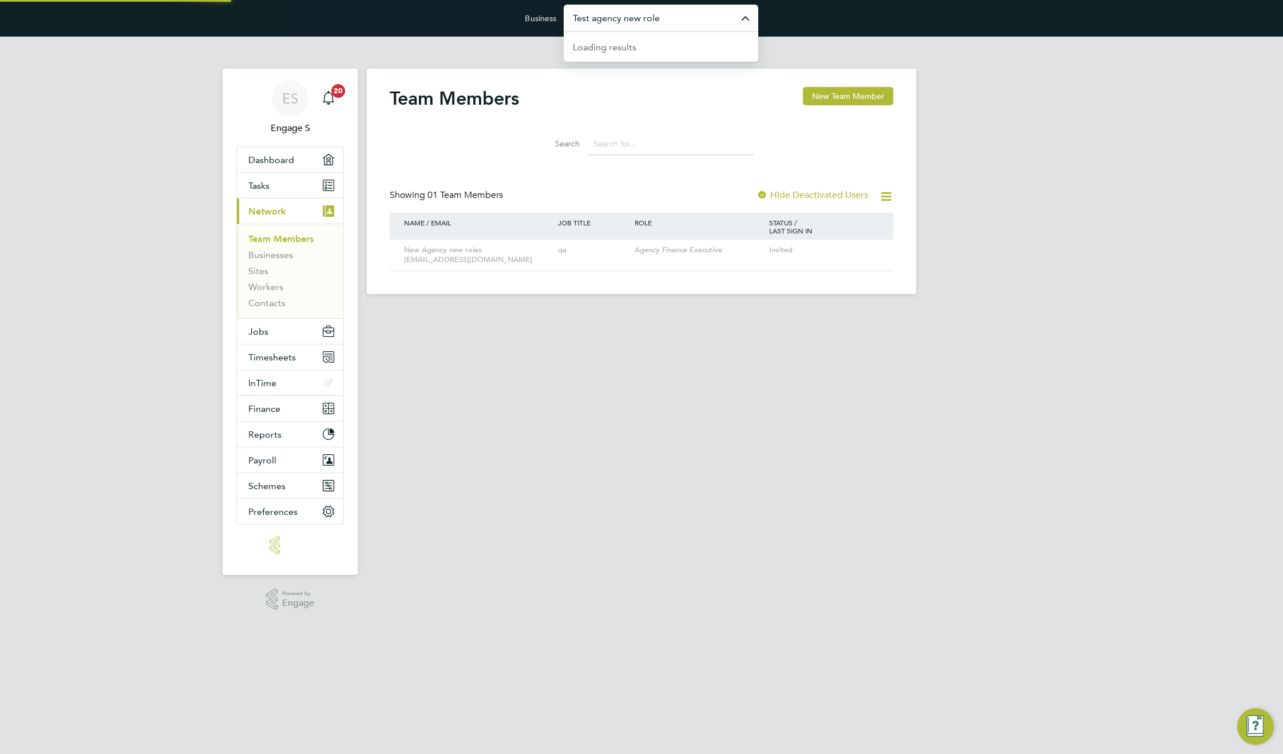
click at [602, 16] on input "Test agency new role" at bounding box center [661, 18] width 195 height 27
click at [783, 286] on div "Team Members New Team Member Search Showing 01 Team Members Hide Deactivated Us…" at bounding box center [641, 182] width 549 height 226
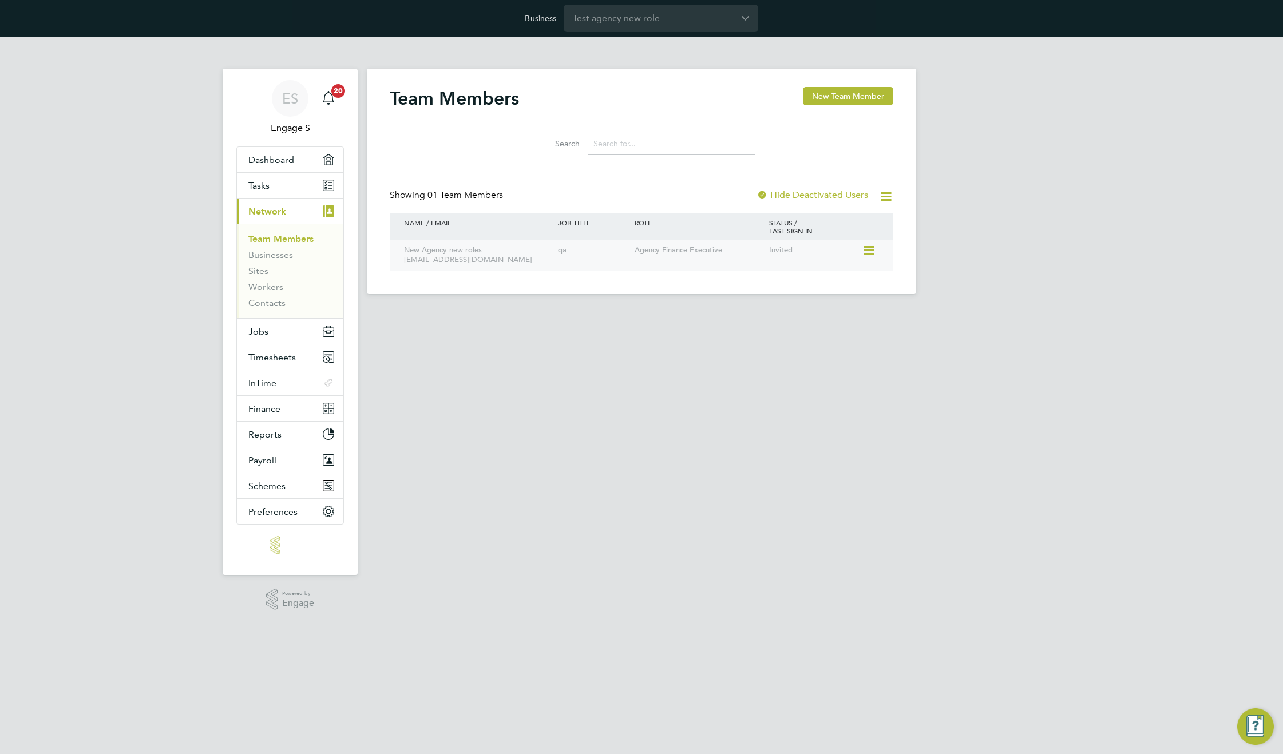
click at [874, 250] on icon at bounding box center [868, 251] width 11 height 14
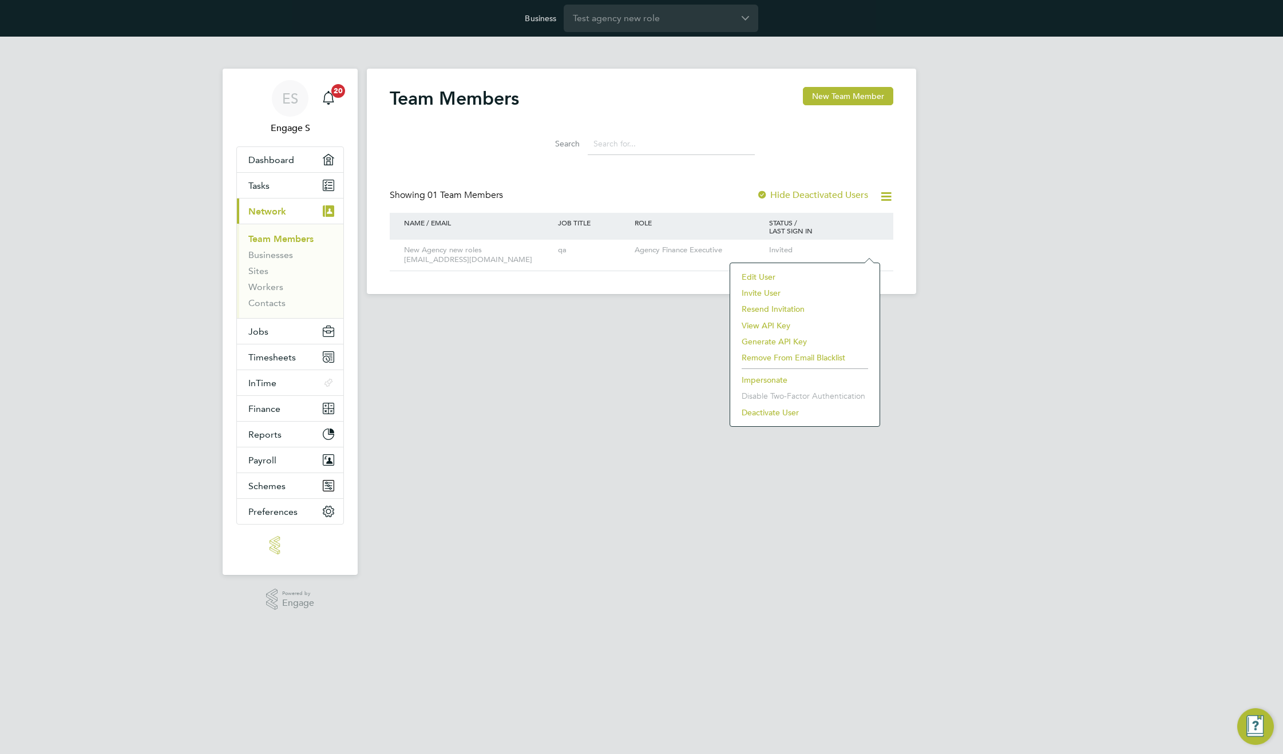
click at [765, 275] on li "Edit User" at bounding box center [805, 277] width 138 height 16
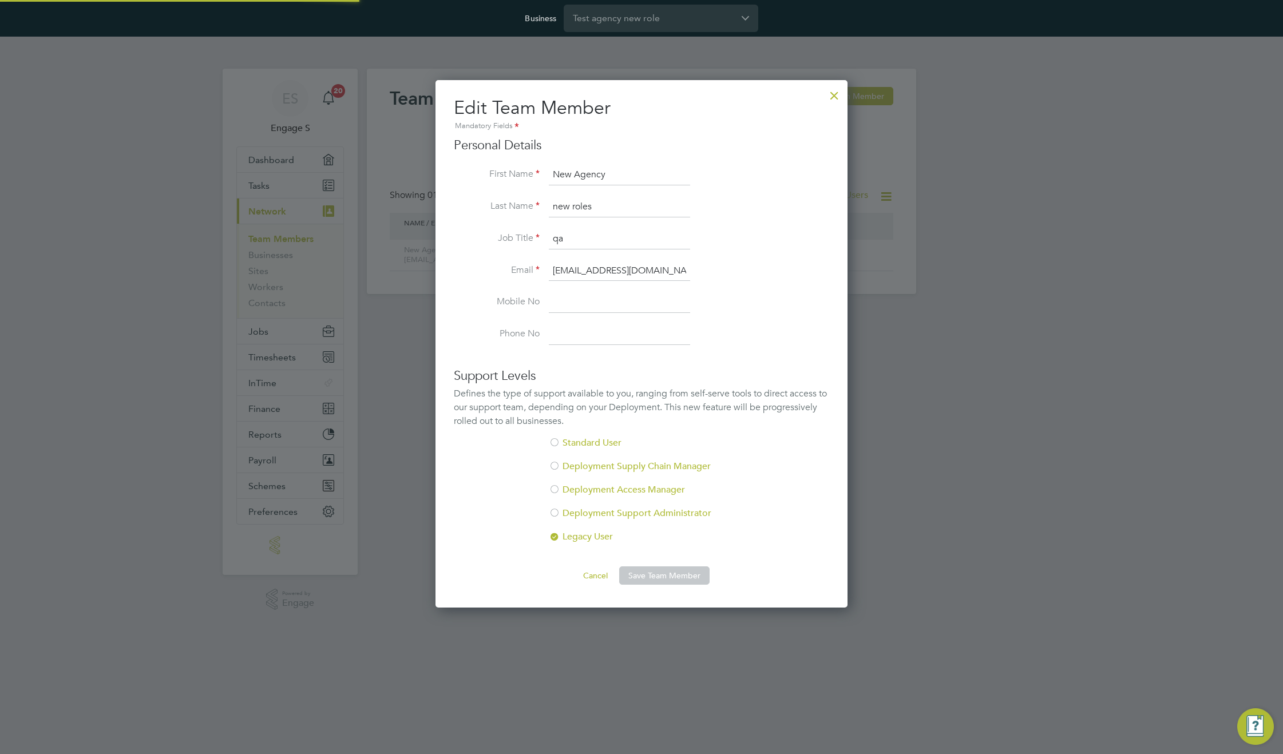
scroll to position [686, 413]
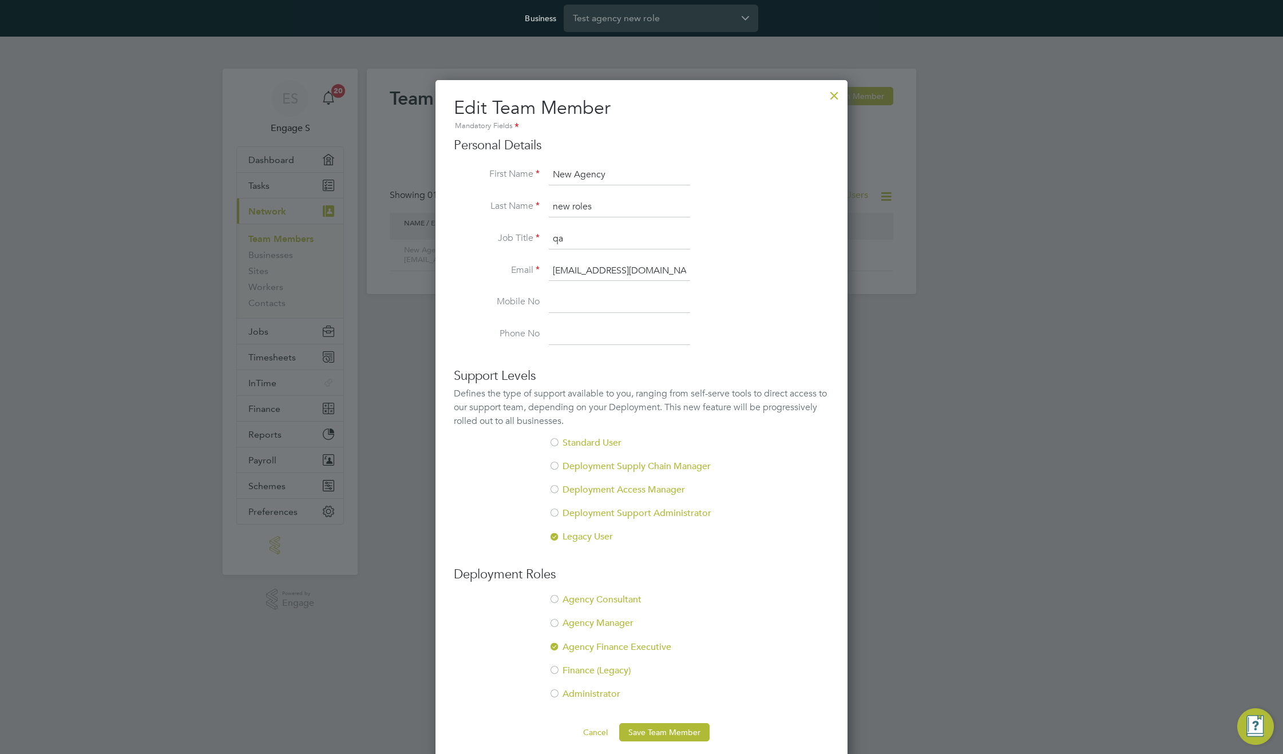
click at [587, 697] on li "Administrator" at bounding box center [641, 700] width 375 height 23
click at [557, 644] on div at bounding box center [554, 647] width 11 height 11
click at [667, 733] on button "Save Team Member" at bounding box center [664, 732] width 90 height 18
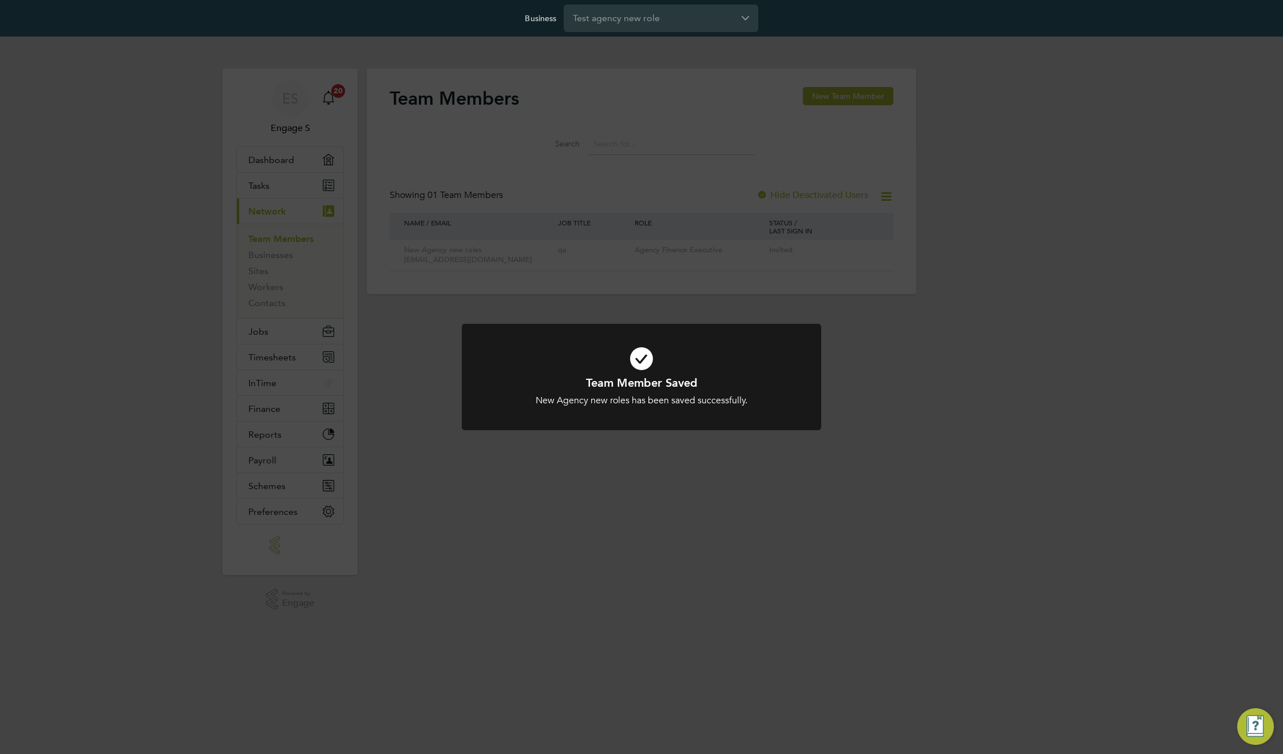
click at [835, 682] on div "Team Member Saved New Agency new roles has been saved successfully. Cancel Okay" at bounding box center [641, 377] width 1283 height 754
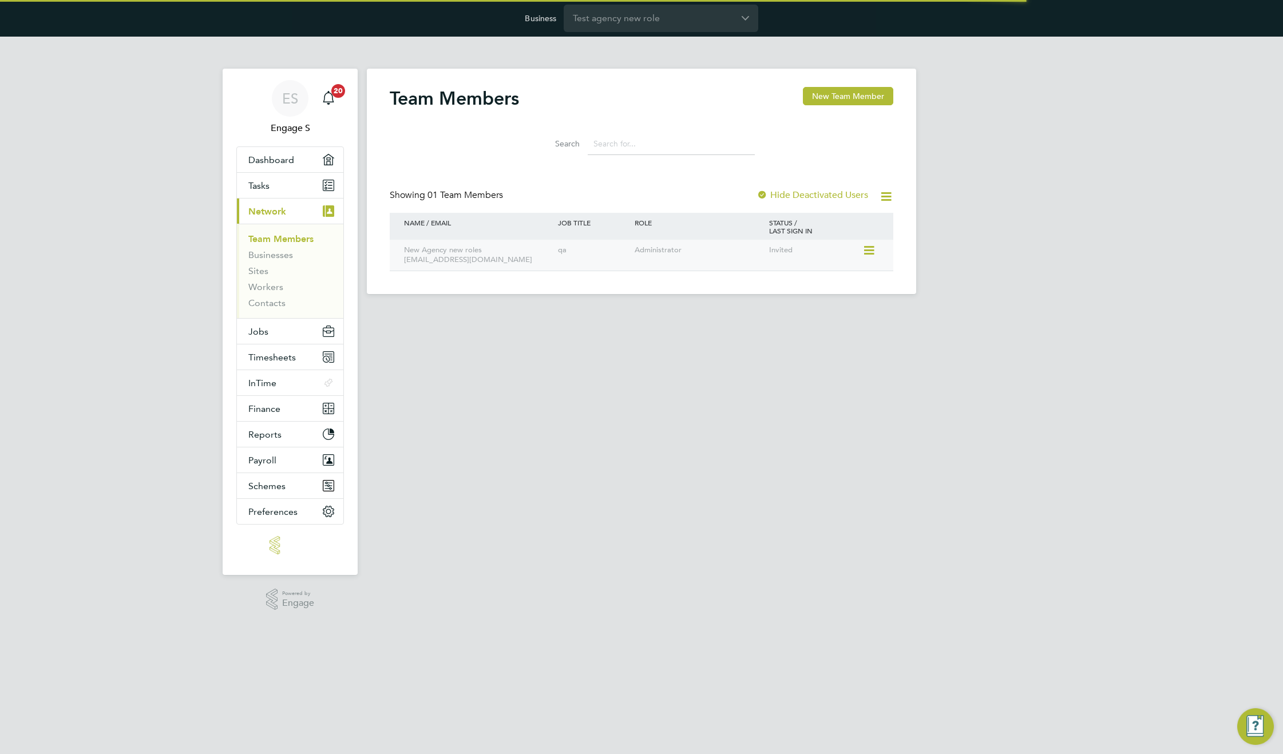
click at [868, 250] on icon at bounding box center [868, 251] width 11 height 14
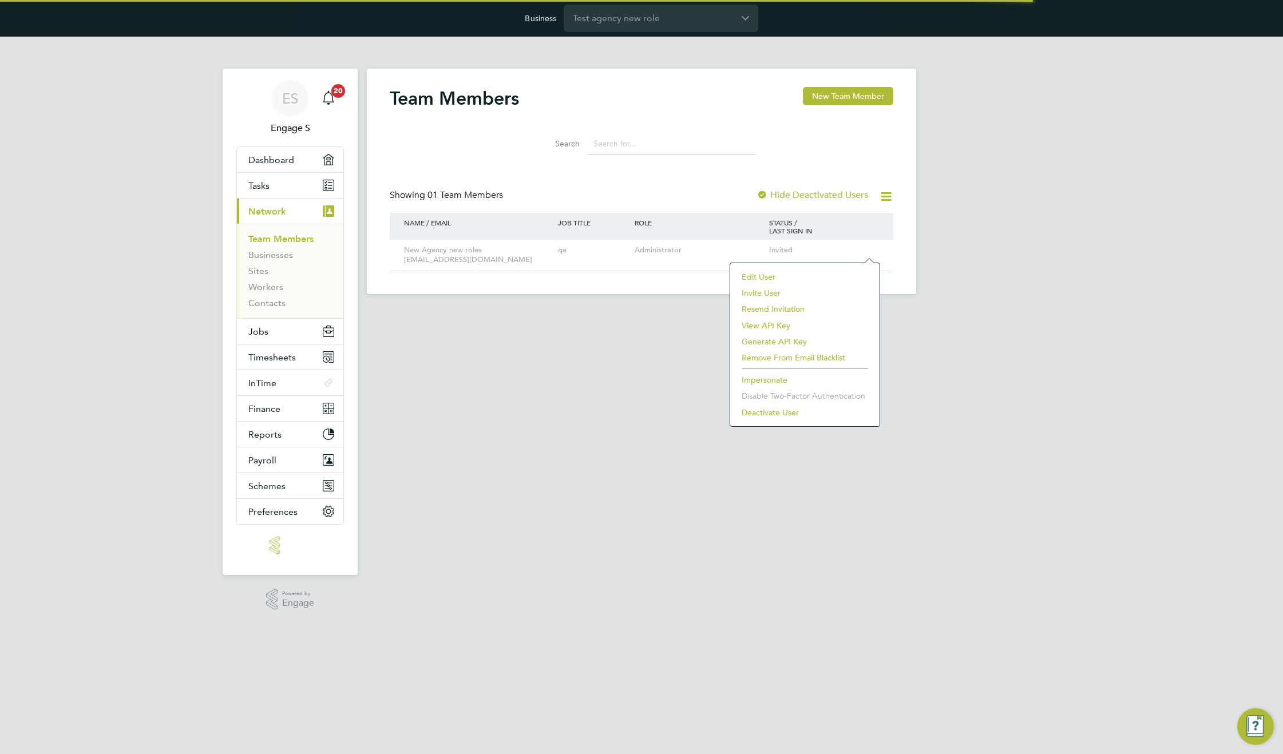
click at [755, 276] on li "Edit User" at bounding box center [805, 277] width 138 height 16
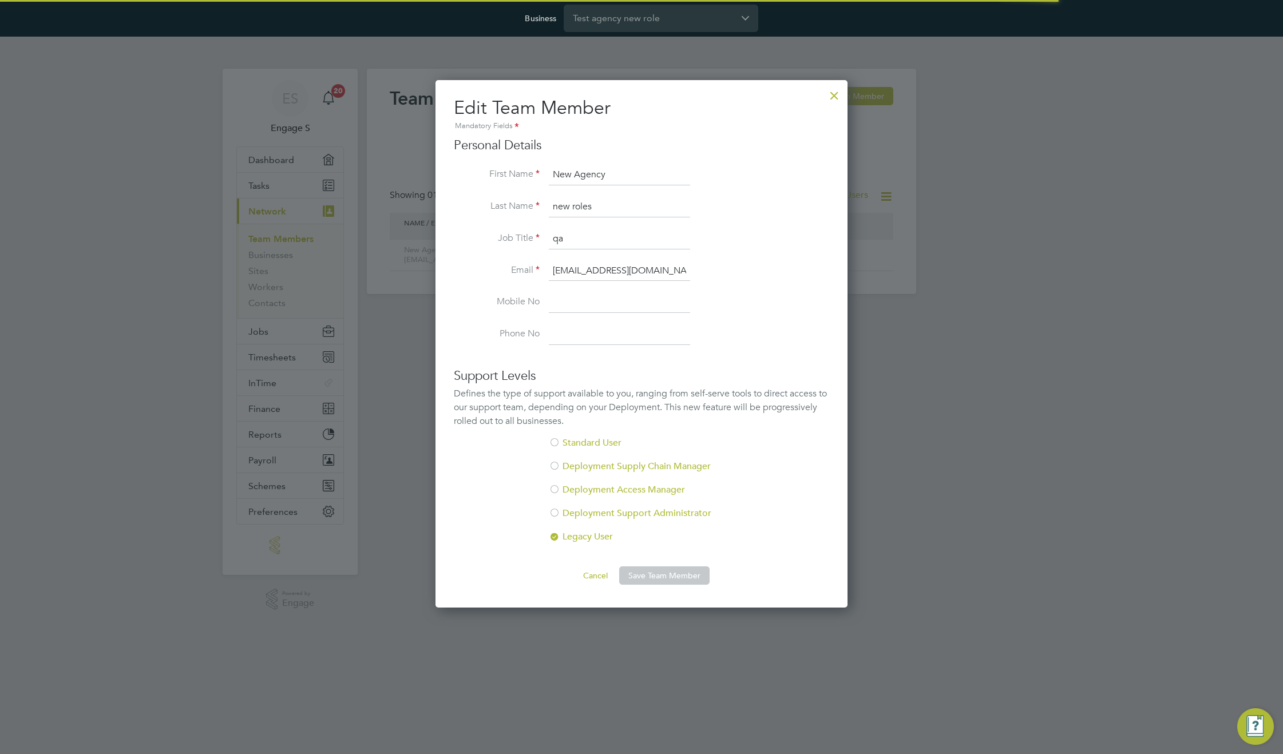
scroll to position [686, 413]
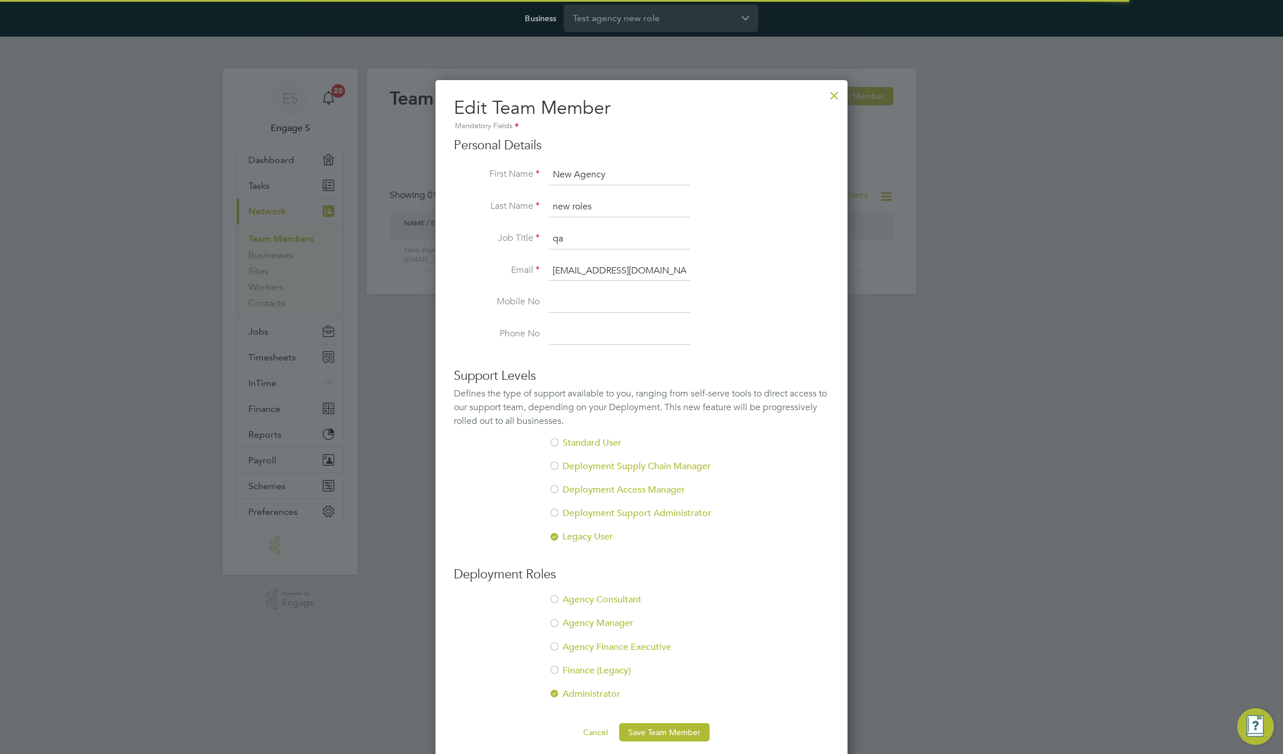
click at [553, 644] on div at bounding box center [554, 647] width 11 height 11
click at [553, 690] on div at bounding box center [554, 694] width 11 height 11
click at [677, 731] on button "Save Team Member" at bounding box center [664, 732] width 90 height 18
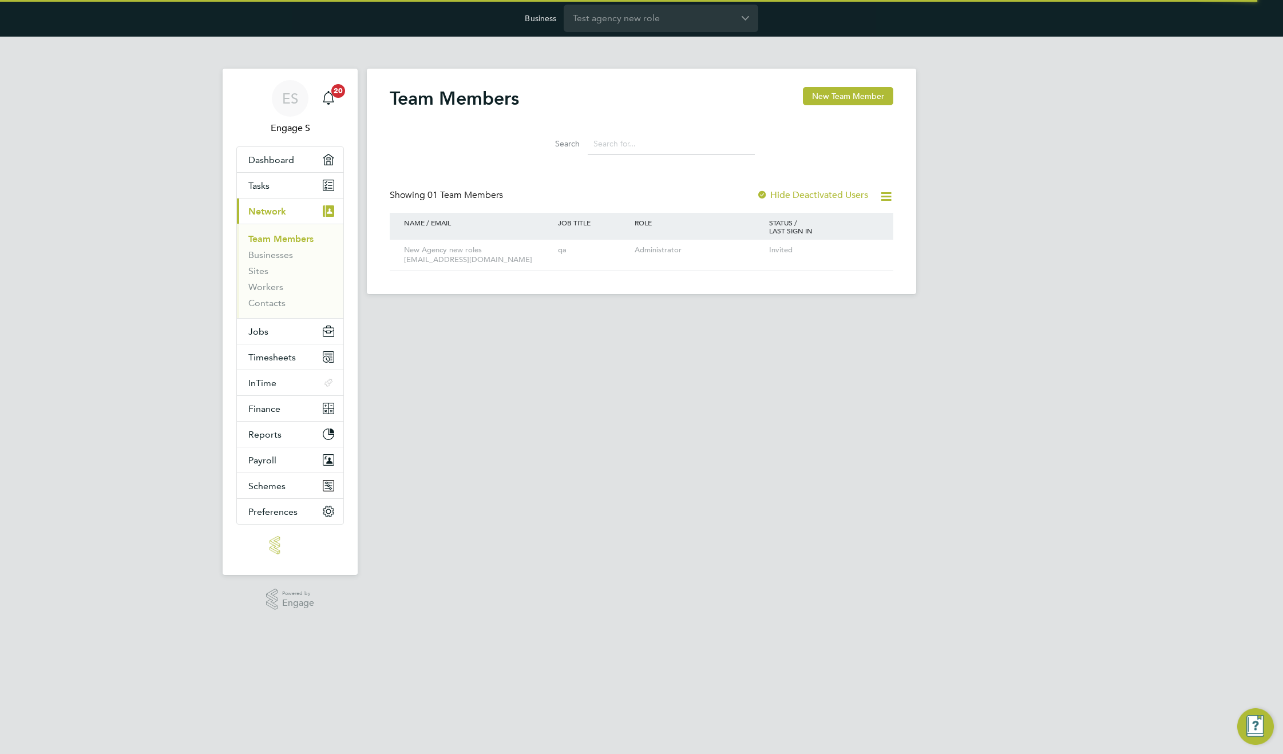
click at [864, 313] on html "Business Test agency new role ES Engage S Notifications 20 Applications: Dashbo…" at bounding box center [641, 156] width 1283 height 313
click at [871, 249] on icon at bounding box center [868, 251] width 11 height 14
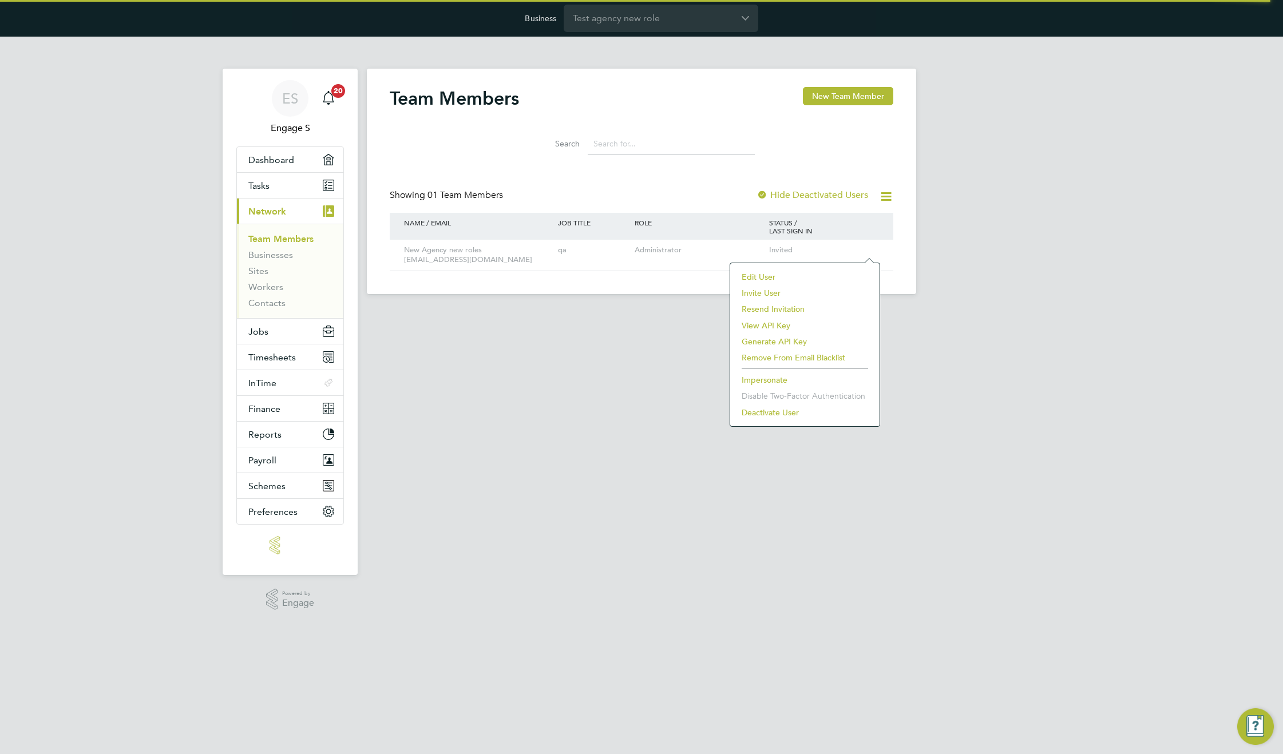
click at [764, 293] on li "Invite User" at bounding box center [805, 293] width 138 height 16
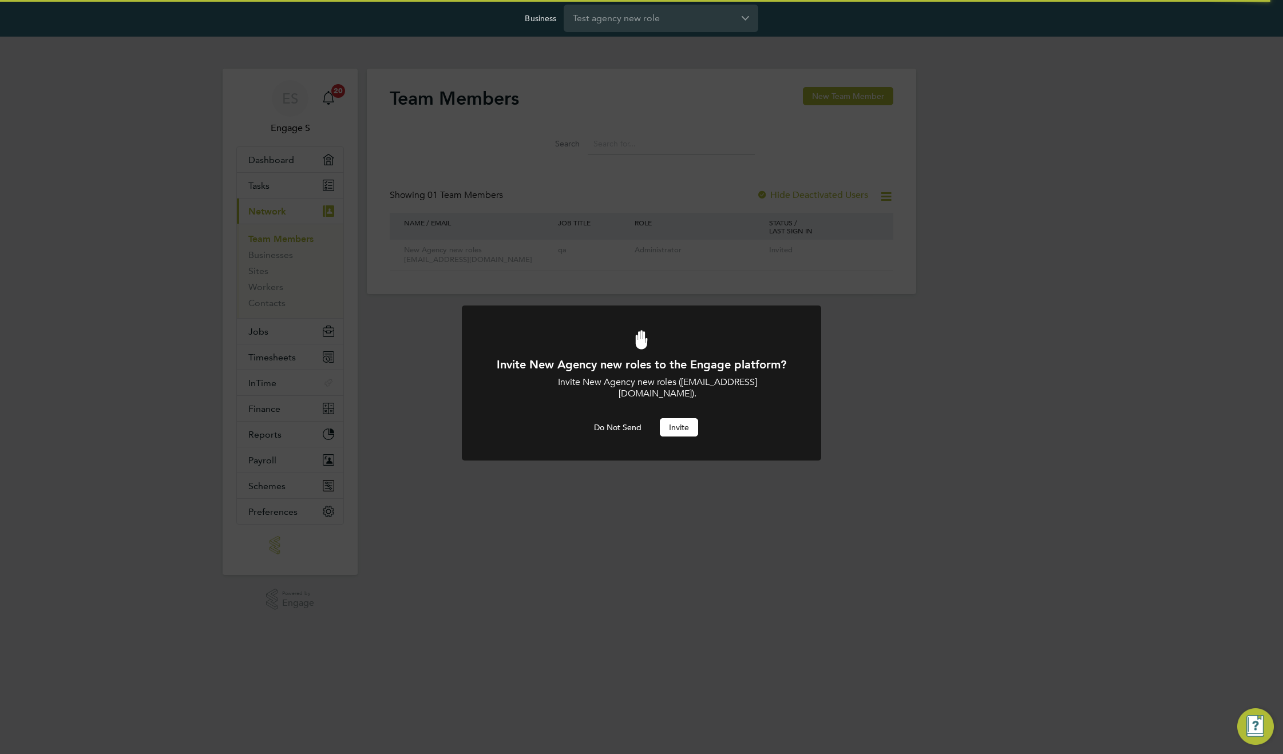
click at [688, 421] on button "Invite" at bounding box center [679, 427] width 38 height 18
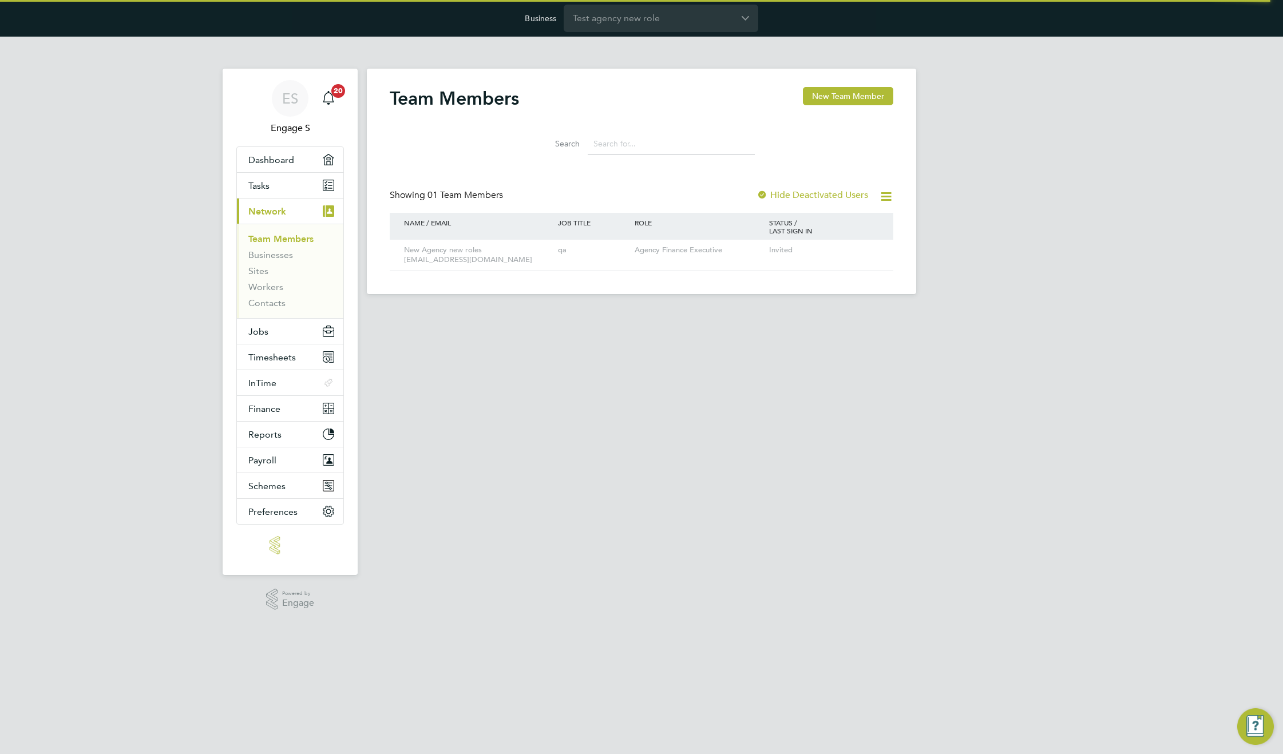
click at [704, 313] on html "Business Test agency new role ES Engage S Notifications 20 Applications: Dashbo…" at bounding box center [641, 156] width 1283 height 313
click at [798, 313] on html "Business Test agency new role ES Engage S Notifications 20 Applications: Dashbo…" at bounding box center [641, 156] width 1283 height 313
click at [886, 313] on html "Business Test agency new role ES Engage S Notifications 20 Applications: Dashbo…" at bounding box center [641, 156] width 1283 height 313
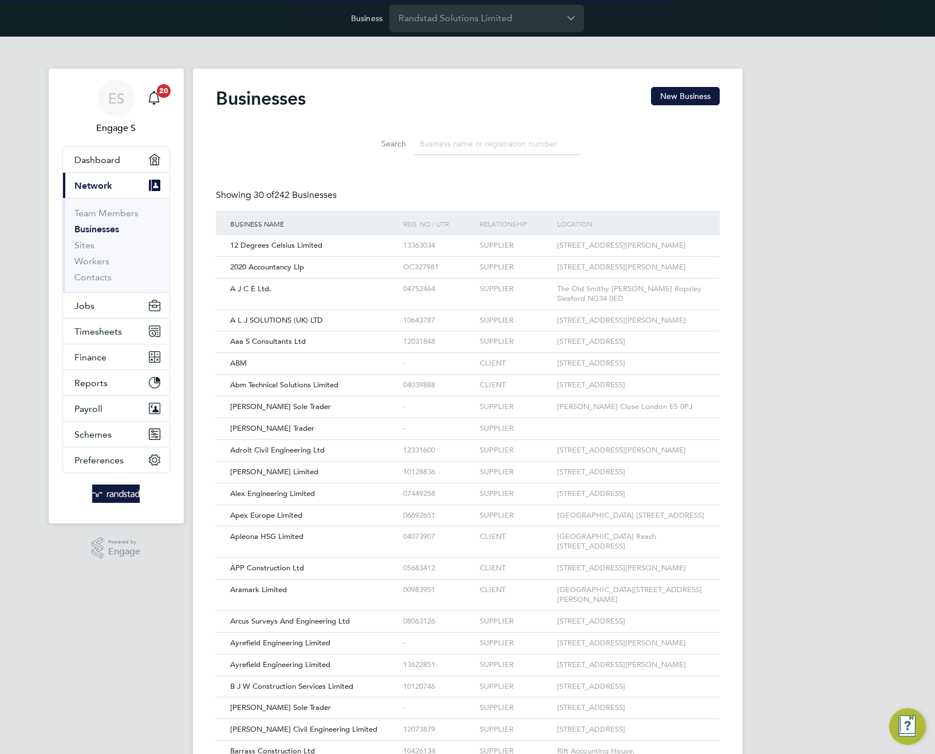
click at [453, 139] on input at bounding box center [497, 144] width 167 height 22
click at [426, 139] on input at bounding box center [497, 144] width 167 height 22
click at [457, 149] on input at bounding box center [497, 144] width 167 height 22
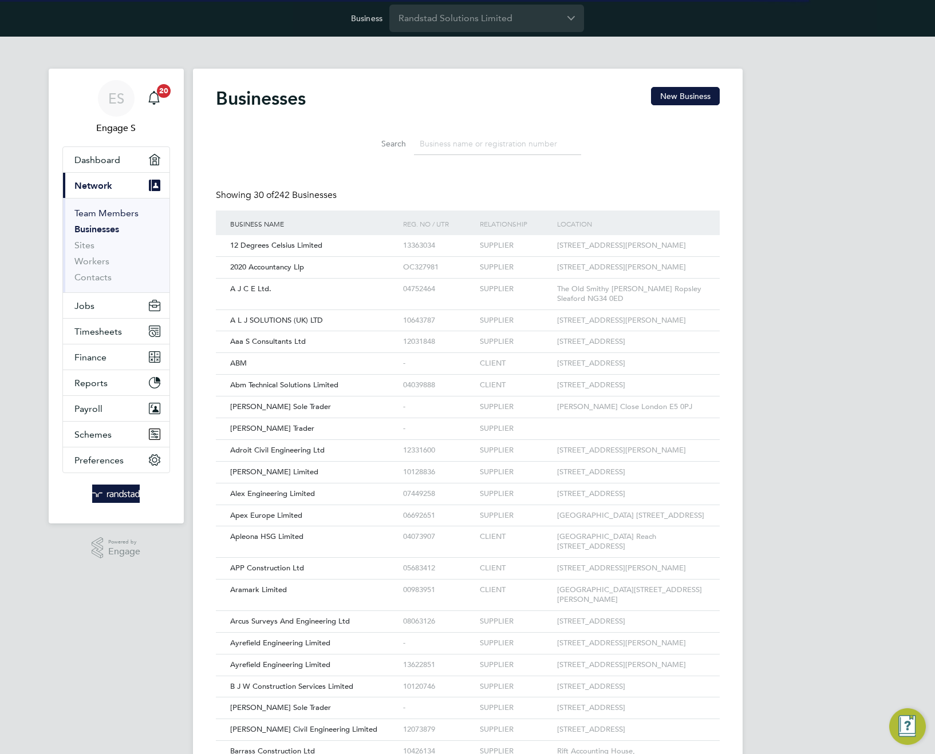
click at [127, 210] on link "Team Members" at bounding box center [106, 213] width 64 height 11
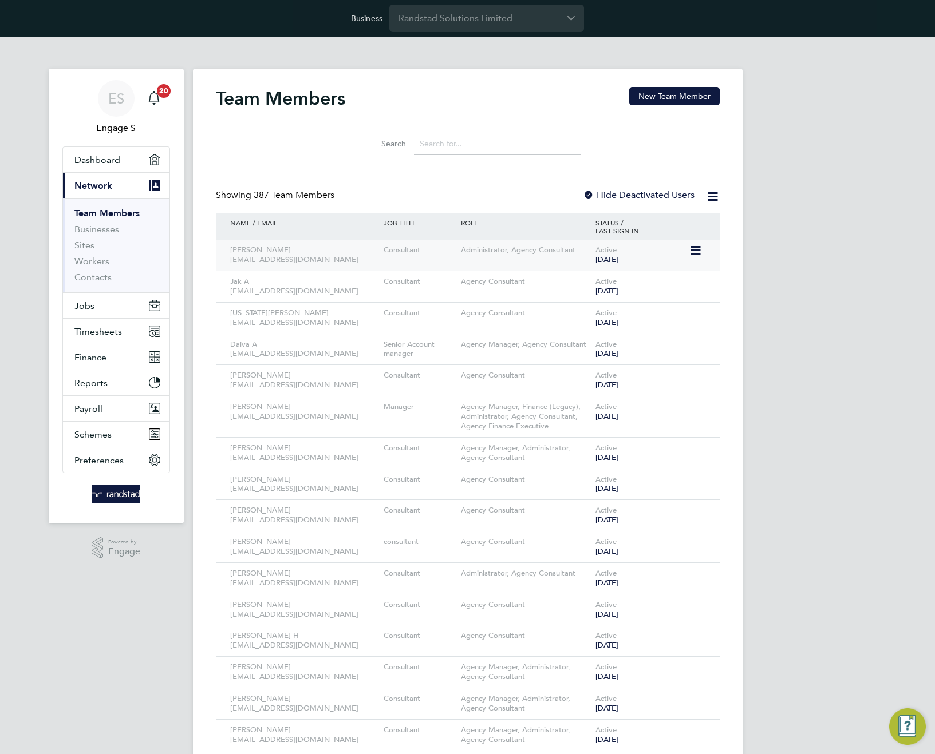
click at [697, 248] on icon at bounding box center [694, 251] width 11 height 14
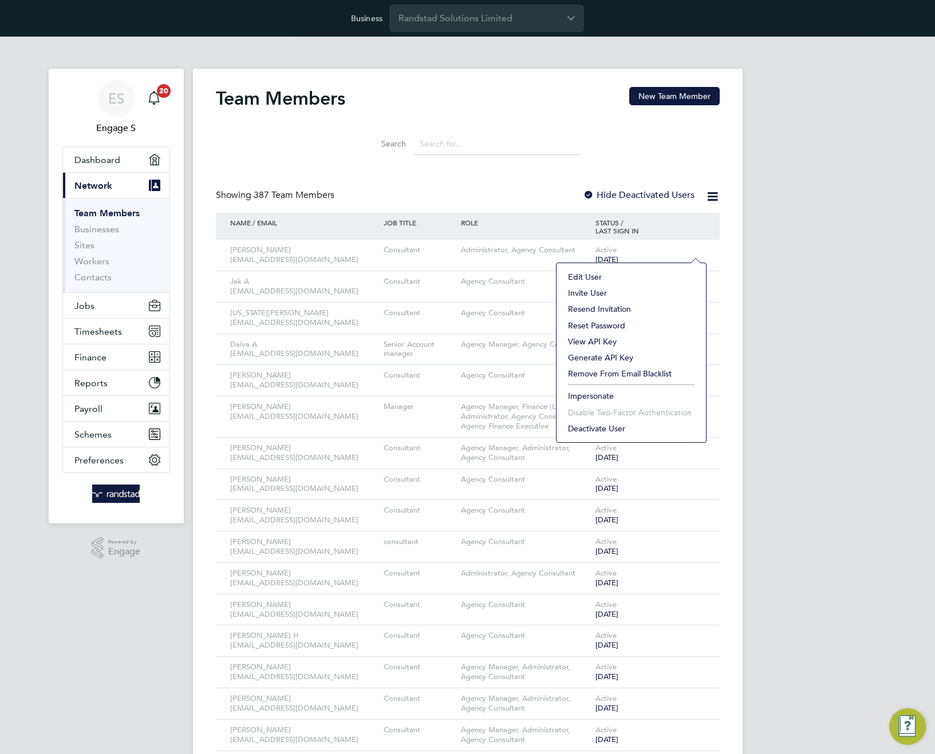
click at [581, 276] on li "Edit User" at bounding box center [631, 277] width 138 height 16
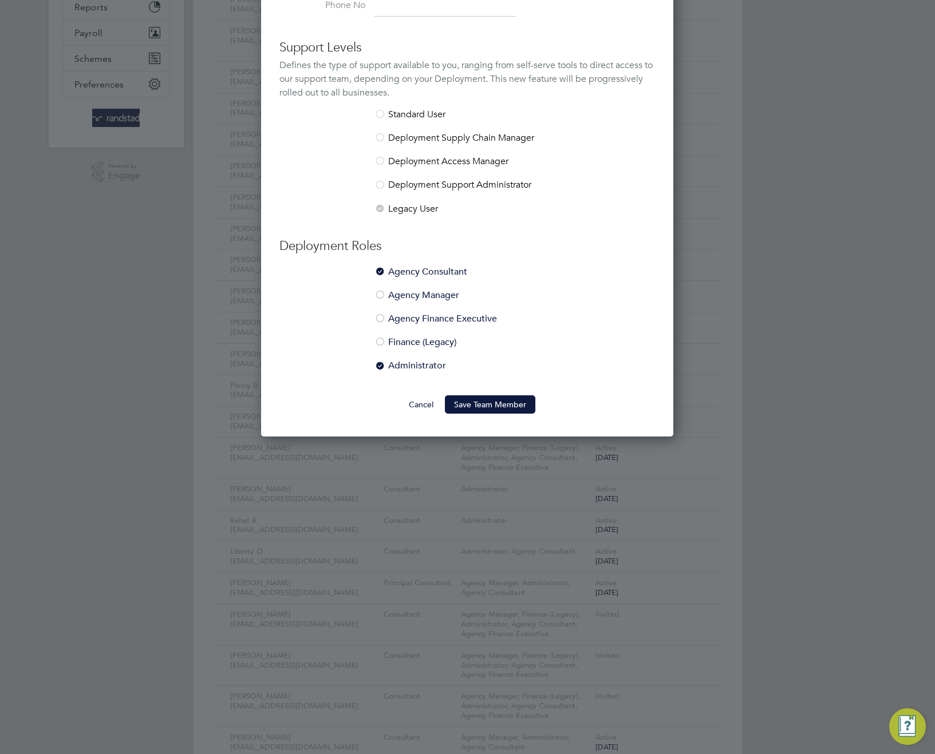
scroll to position [379, 0]
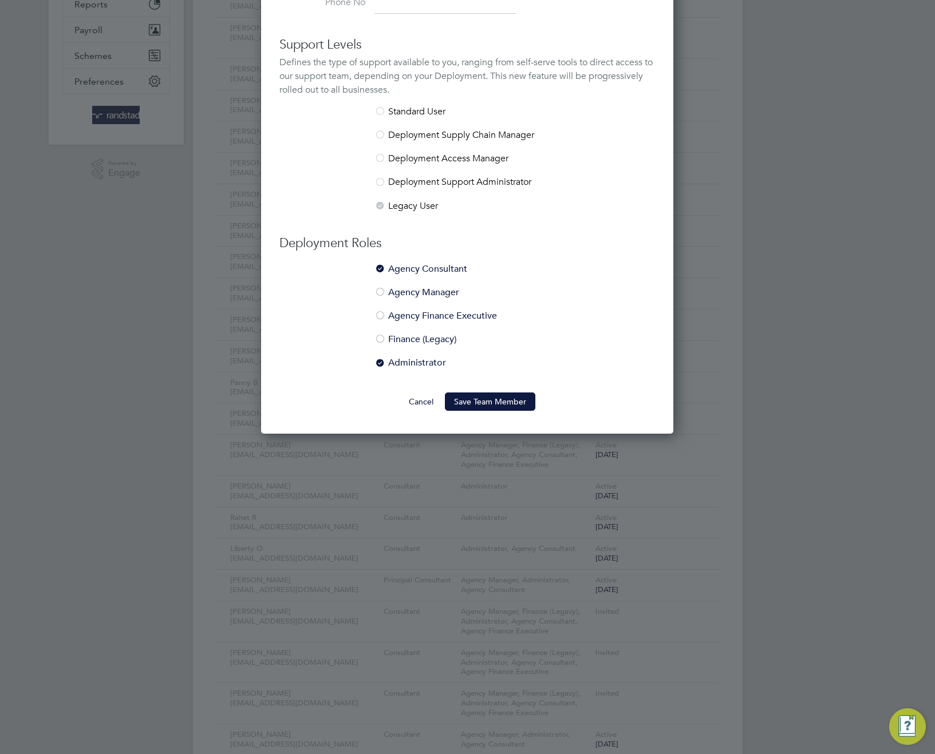
click at [402, 192] on li "Deployment Support Administrator" at bounding box center [466, 187] width 375 height 23
click at [377, 184] on div at bounding box center [379, 182] width 11 height 11
drag, startPoint x: 379, startPoint y: 183, endPoint x: 386, endPoint y: 160, distance: 23.9
click at [381, 181] on div at bounding box center [379, 182] width 11 height 11
drag, startPoint x: 387, startPoint y: 157, endPoint x: 648, endPoint y: 310, distance: 302.4
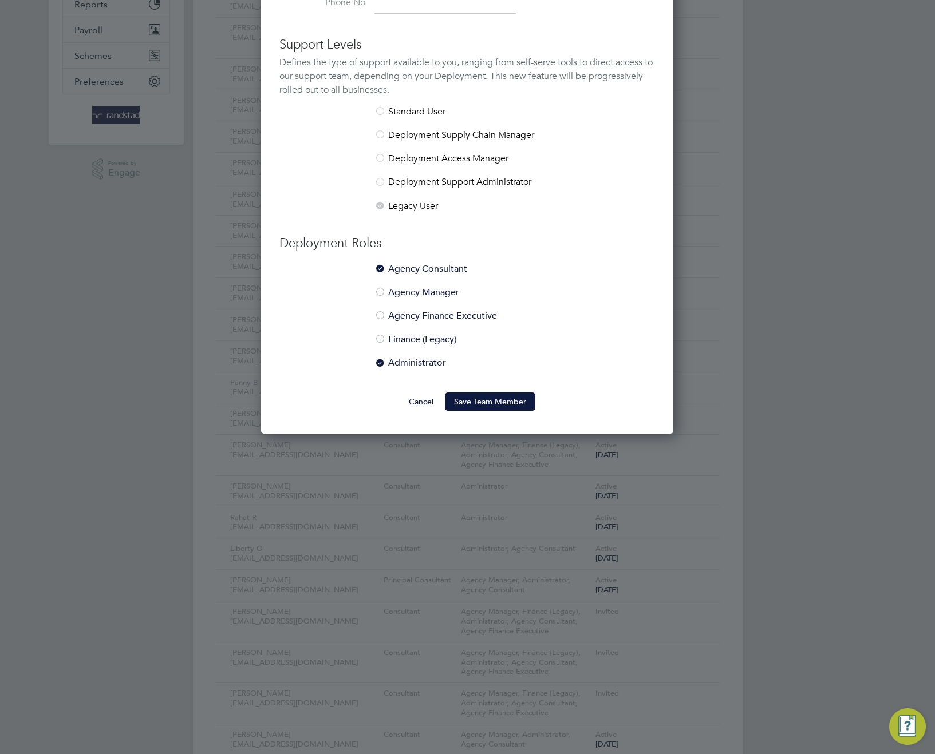
click at [396, 149] on ul "Standard User Deployment Supply Chain Manager Deployment Access Manager Deploym…" at bounding box center [466, 159] width 375 height 106
click at [414, 122] on li "Standard User" at bounding box center [466, 117] width 375 height 23
click at [420, 401] on button "Cancel" at bounding box center [421, 402] width 43 height 18
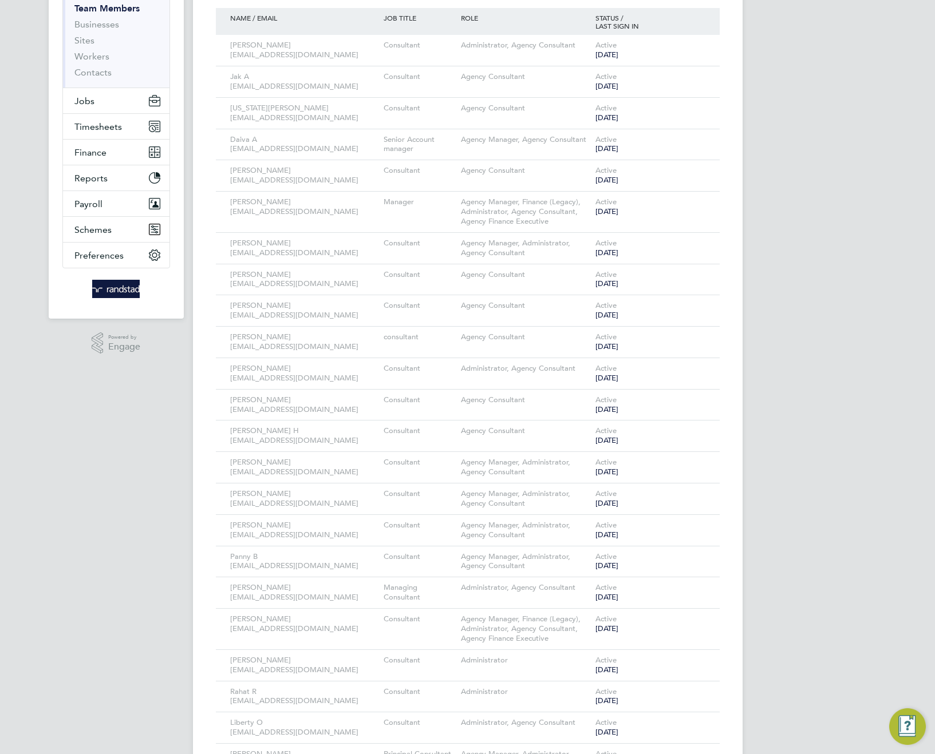
scroll to position [0, 0]
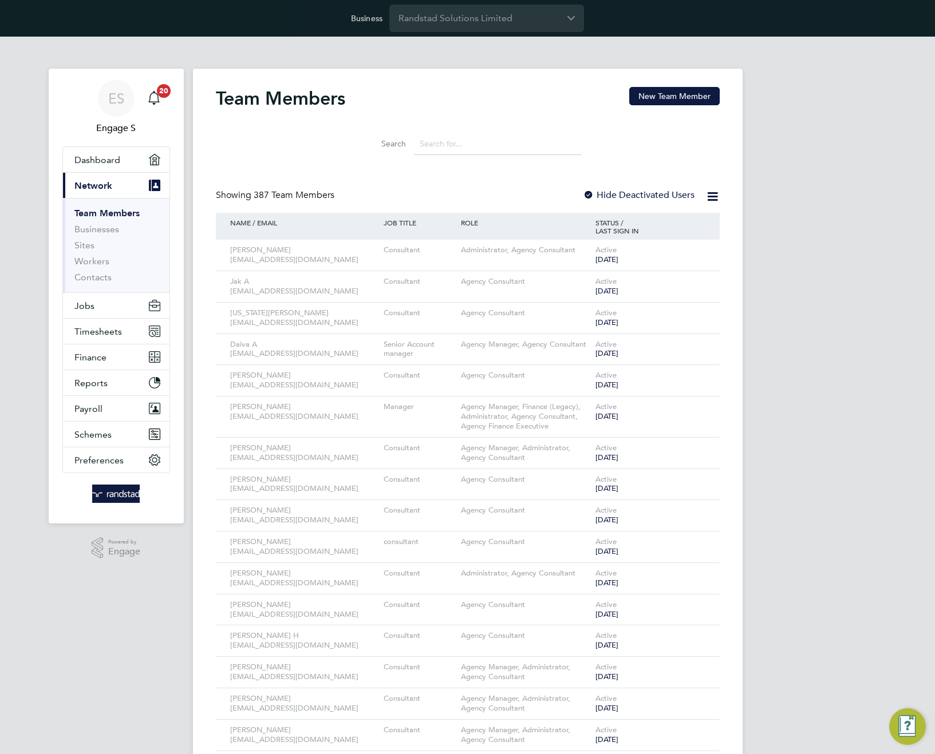
click at [646, 26] on div "Business Randstad Solutions Limited" at bounding box center [467, 18] width 935 height 37
